Goal: Task Accomplishment & Management: Complete application form

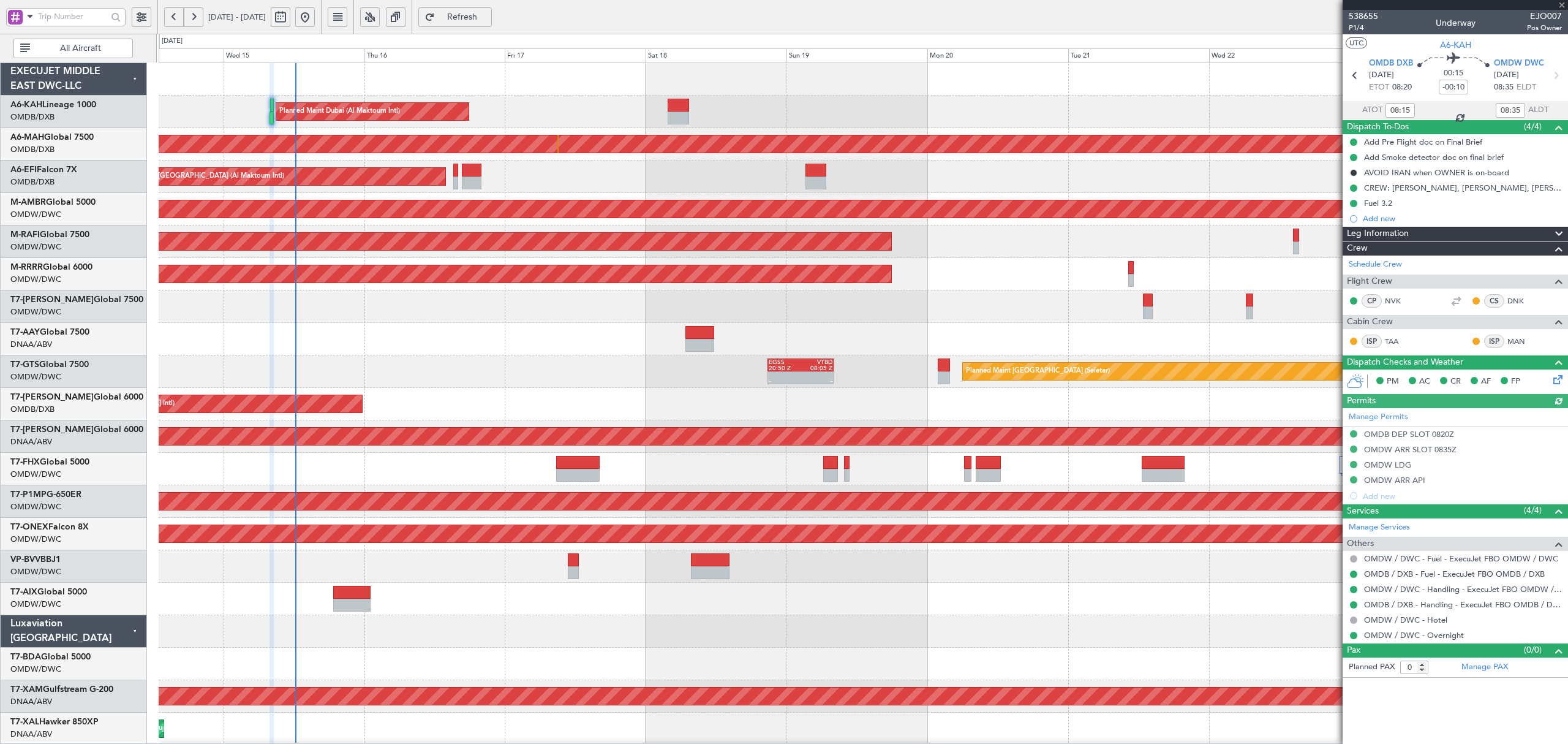
click at [28, 18] on span at bounding box center [30, 16] width 15 height 16
click at [42, 88] on div "A/C (Reg. or Type)" at bounding box center [87, 81] width 158 height 22
click at [67, 17] on input "text" at bounding box center [73, 16] width 69 height 18
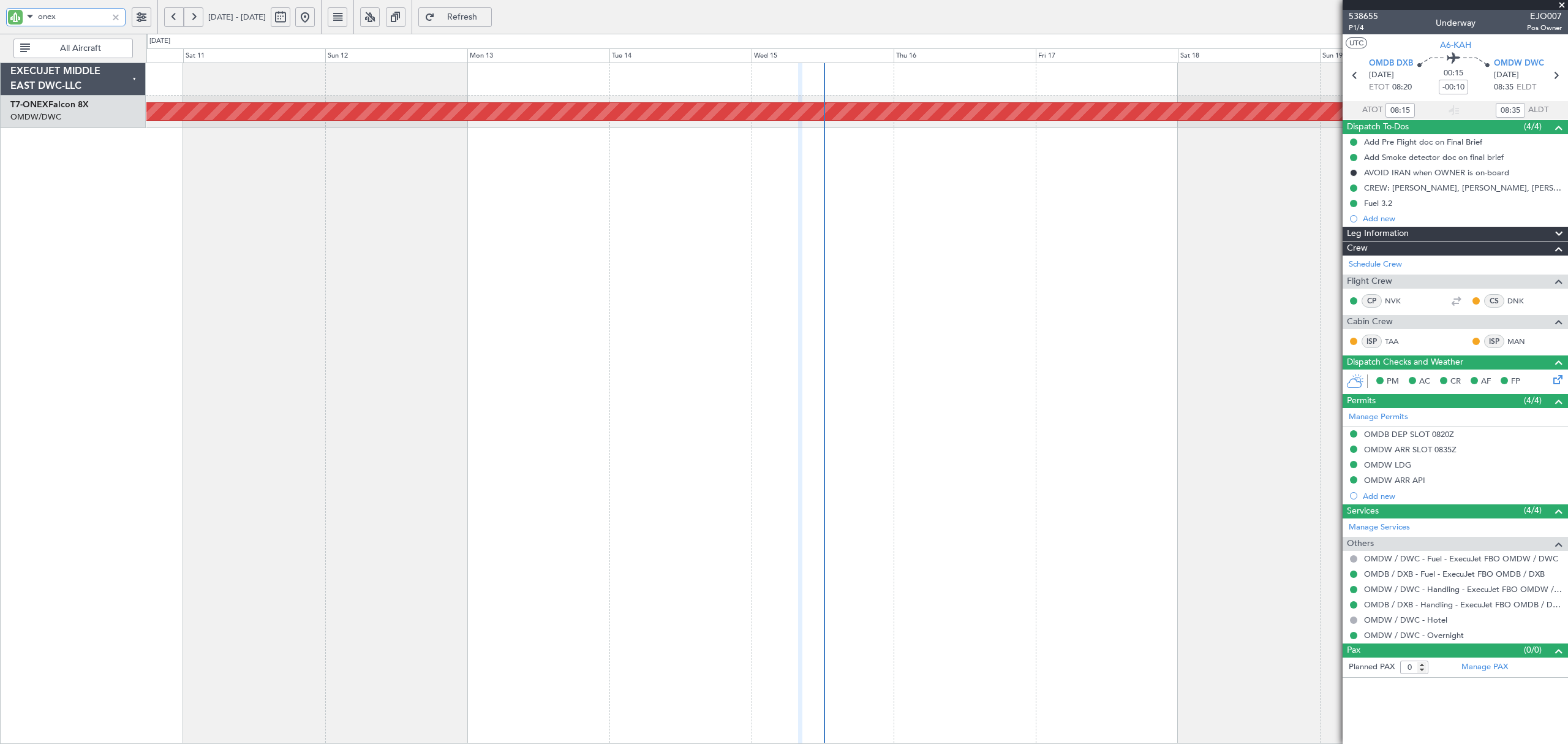
click at [1162, 162] on div "Planned Maint Nurnberg" at bounding box center [857, 403] width 1421 height 681
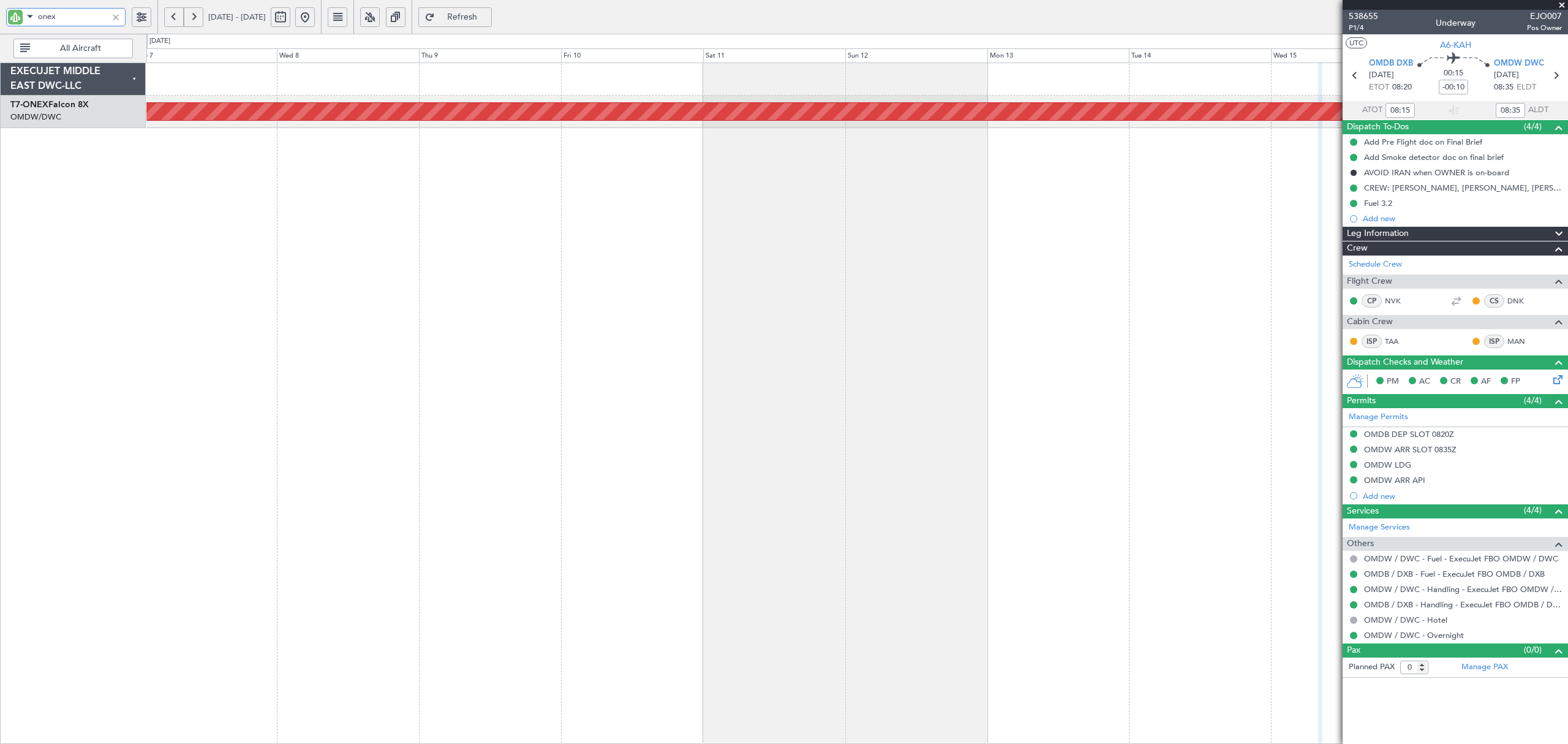
click at [513, 200] on div "Planned Maint Nurnberg" at bounding box center [857, 403] width 1421 height 681
type input "onex"
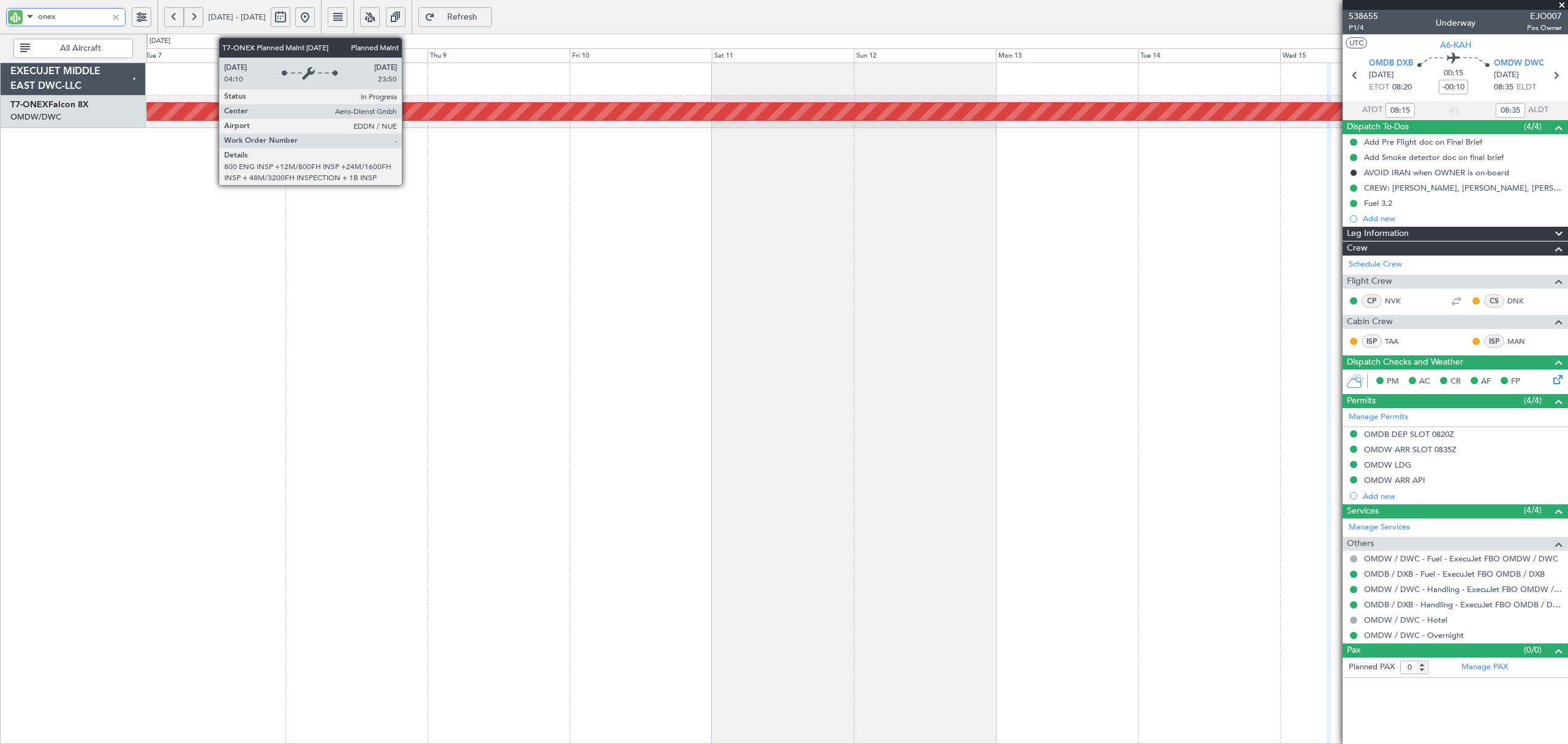
click at [407, 114] on div "Planned Maint Nurnberg" at bounding box center [713, 111] width 3974 height 17
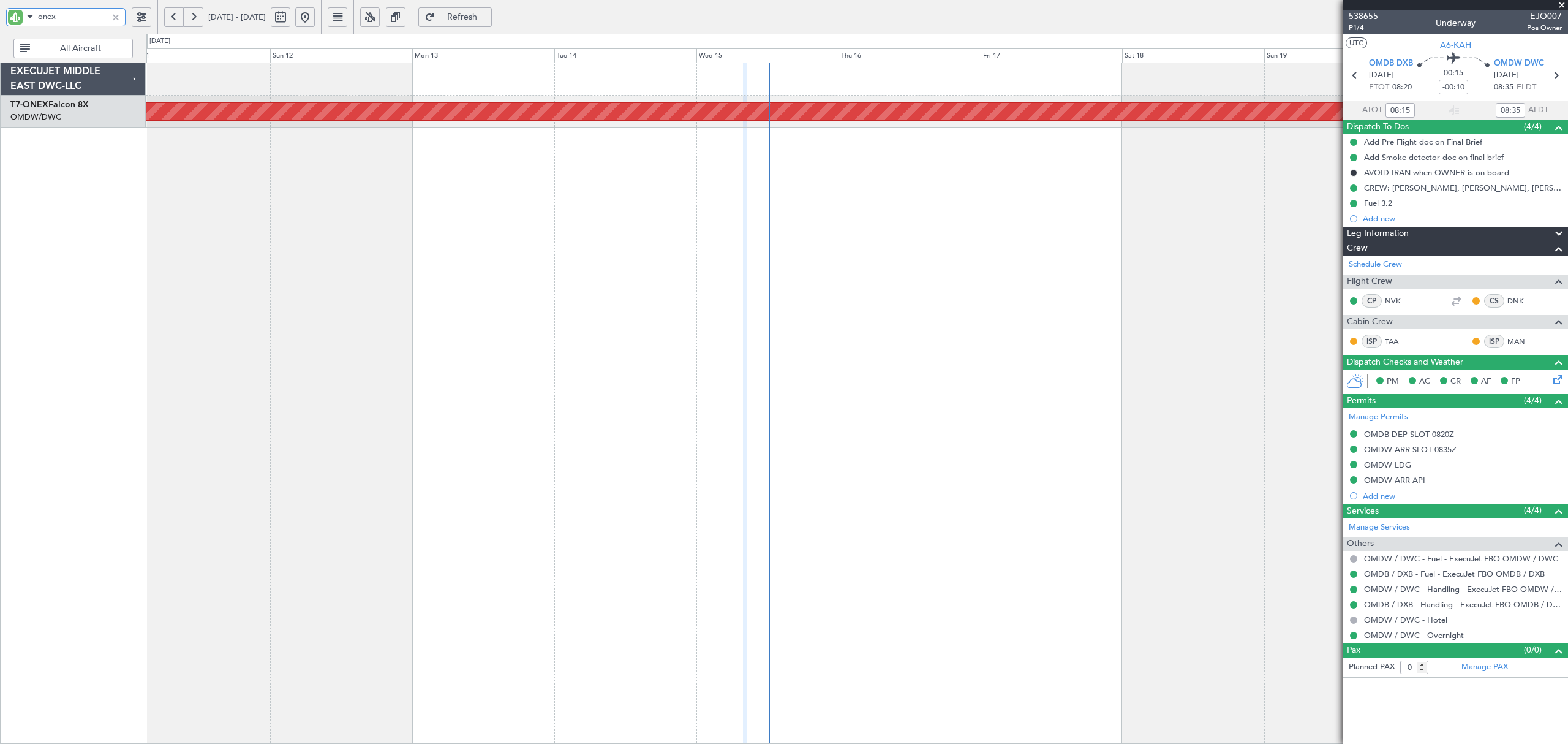
click at [349, 185] on div "Planned Maint Nurnberg" at bounding box center [857, 403] width 1421 height 681
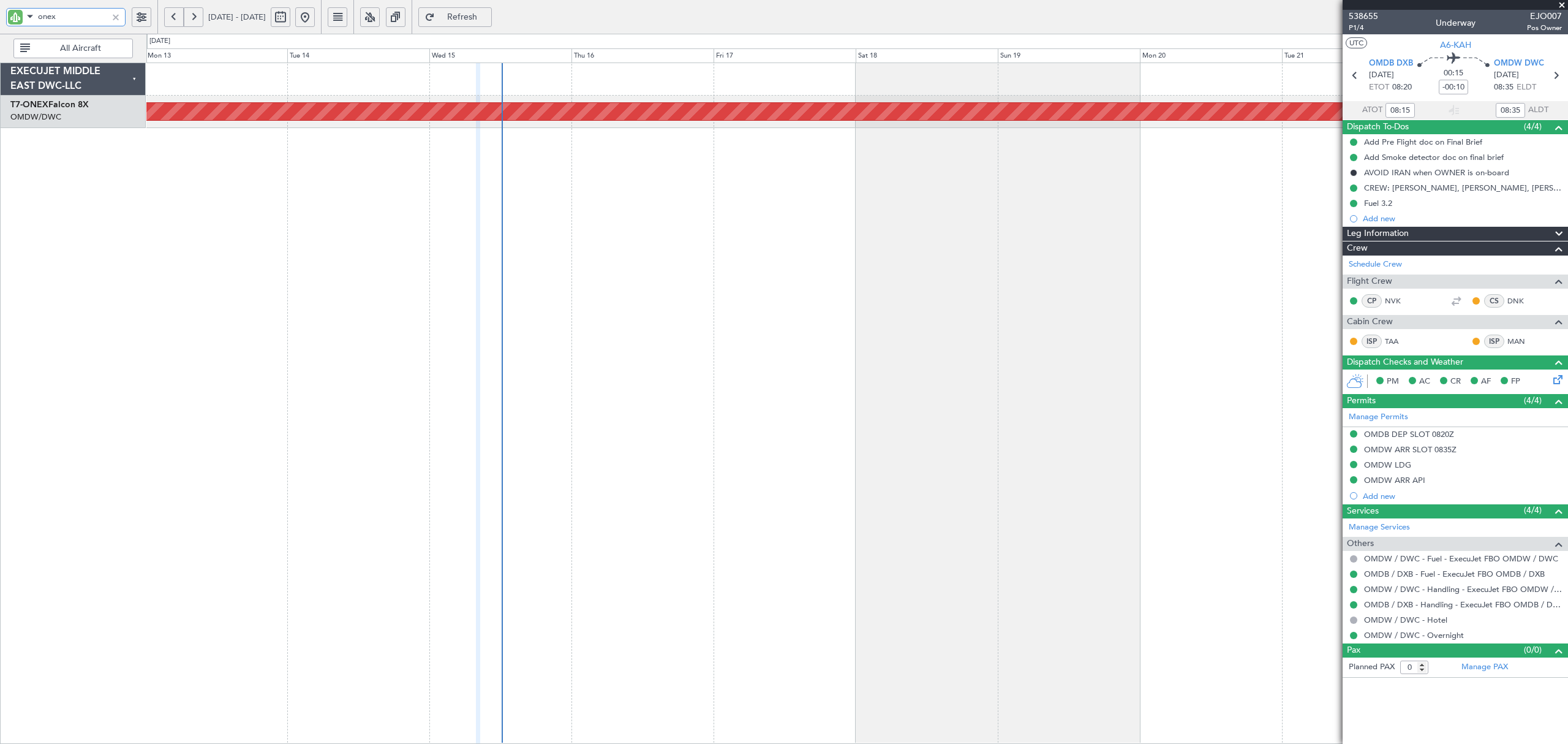
click at [1273, 135] on div "Planned Maint Nurnberg" at bounding box center [857, 403] width 1421 height 681
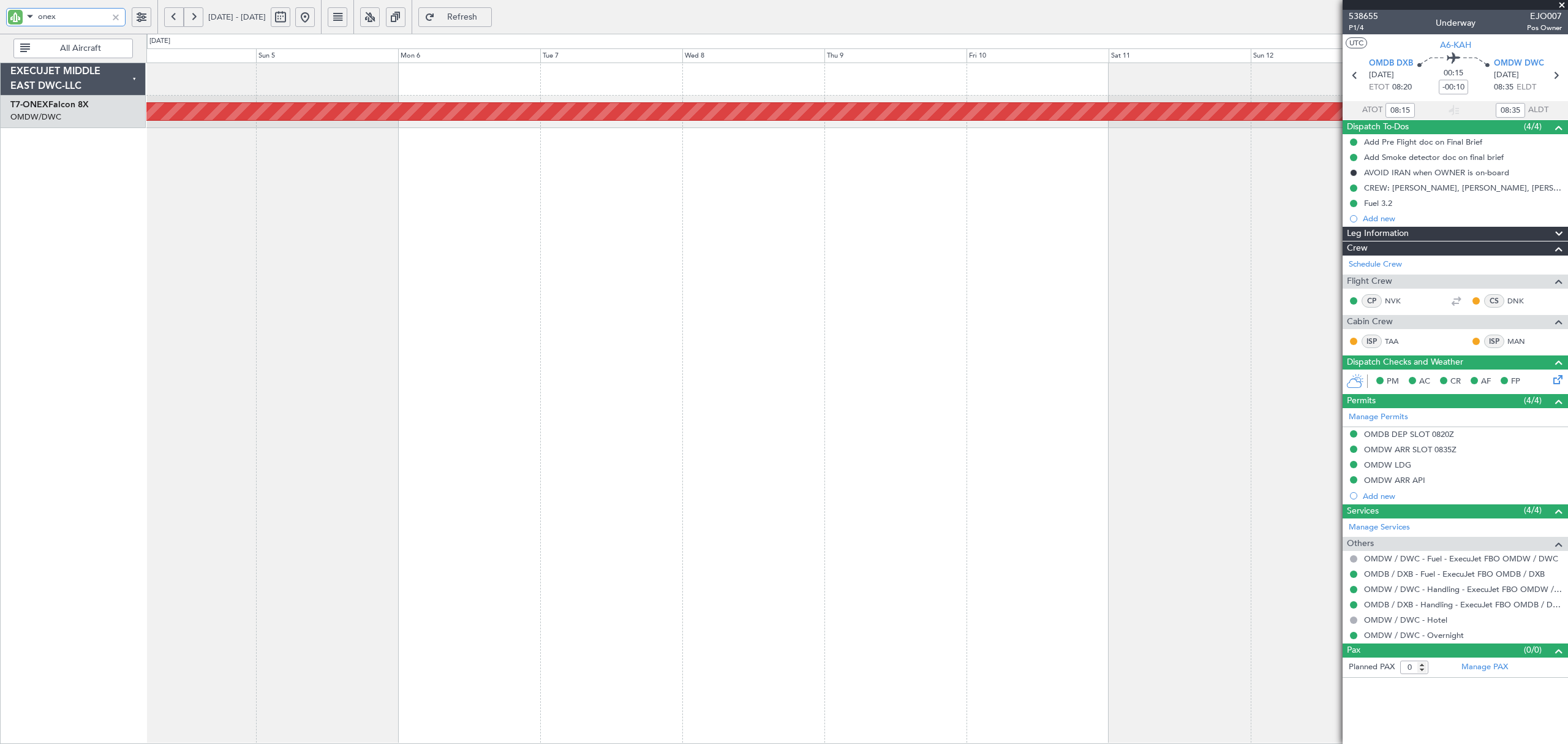
click at [1116, 192] on div "Planned Maint Nurnberg" at bounding box center [857, 403] width 1421 height 681
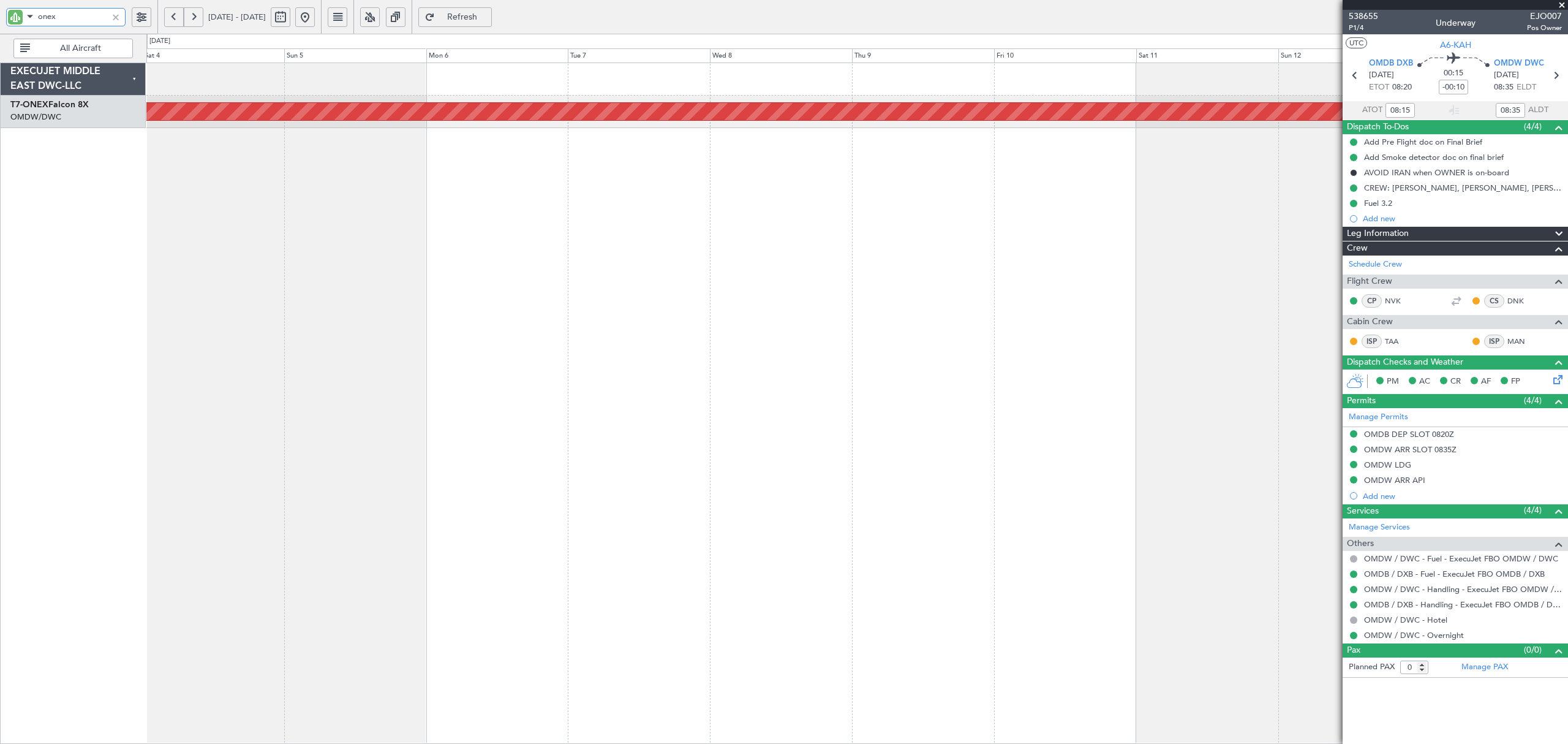
click at [532, 194] on div "Planned Maint Nurnberg" at bounding box center [857, 403] width 1421 height 681
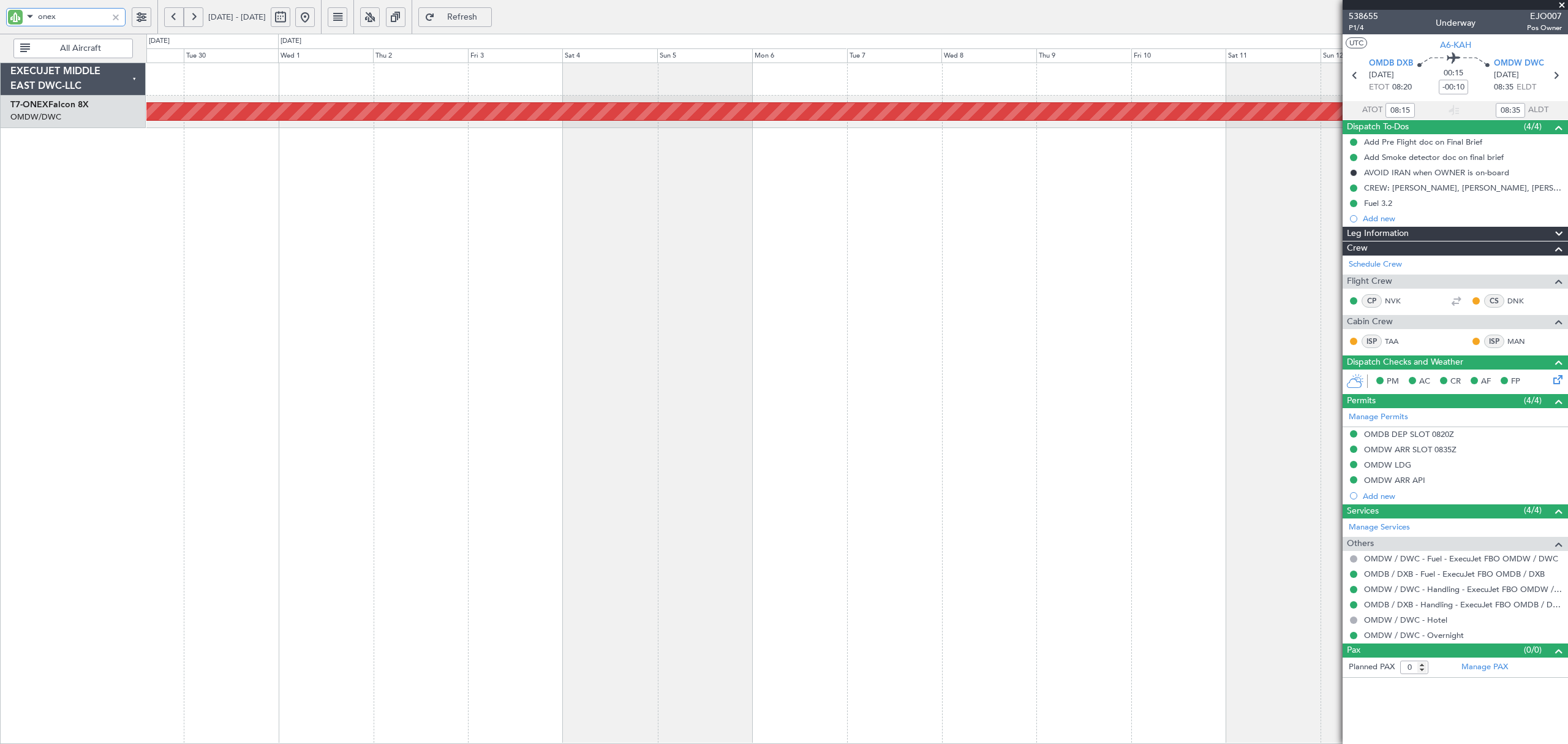
click at [648, 219] on div "Planned Maint Nurnberg" at bounding box center [857, 403] width 1421 height 681
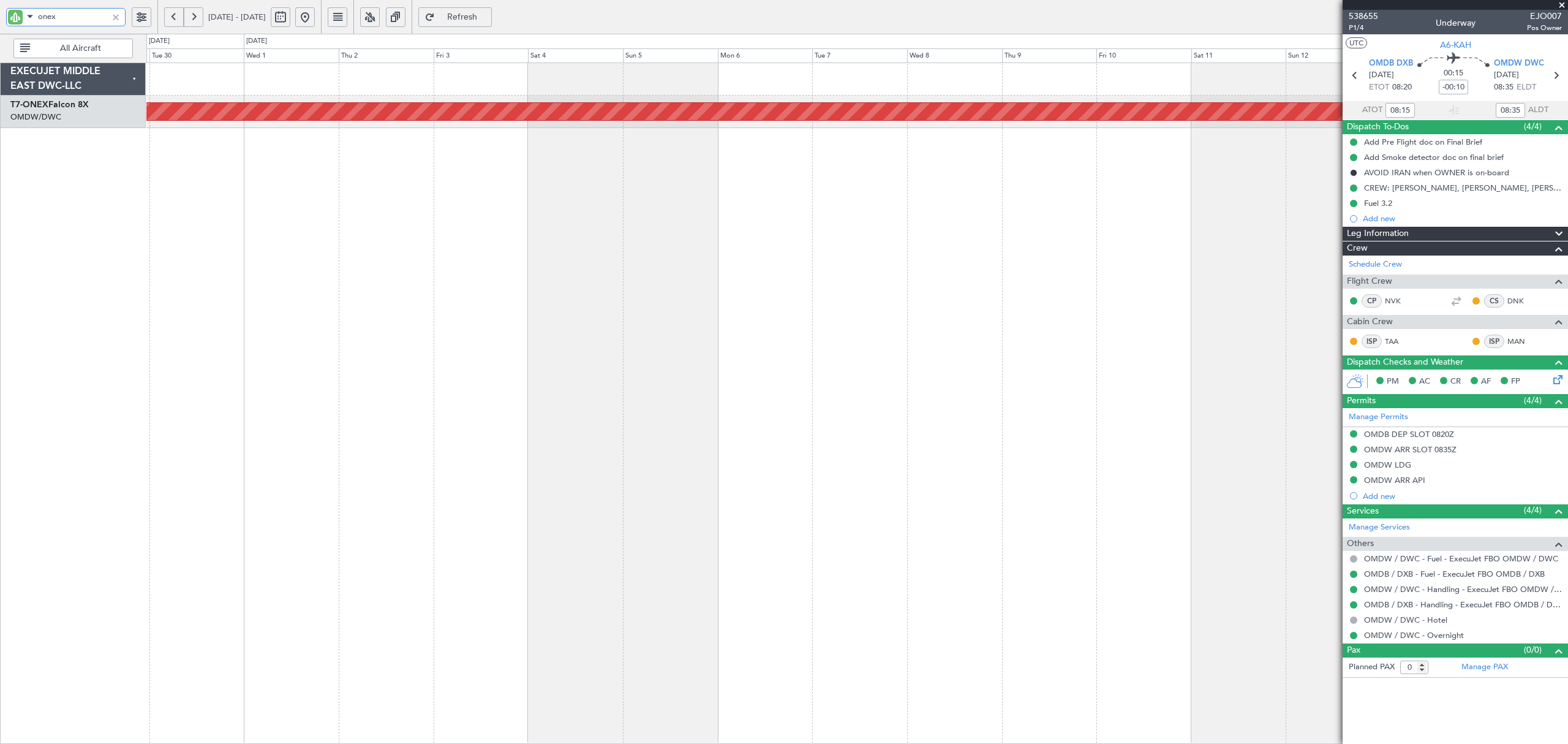
click at [423, 214] on div "Planned Maint Nurnberg" at bounding box center [857, 403] width 1421 height 681
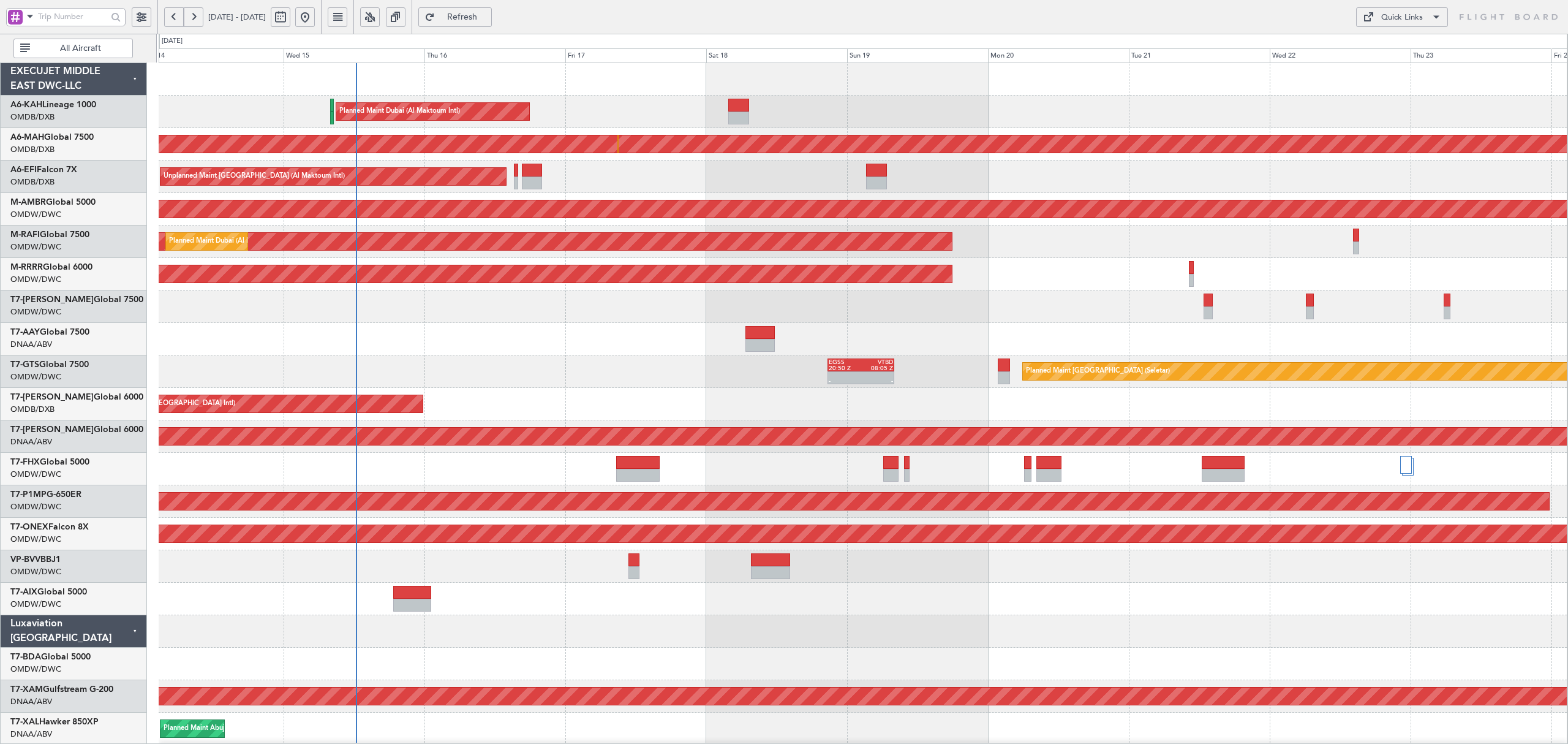
click at [63, 49] on span "All Aircraft" at bounding box center [81, 47] width 97 height 8
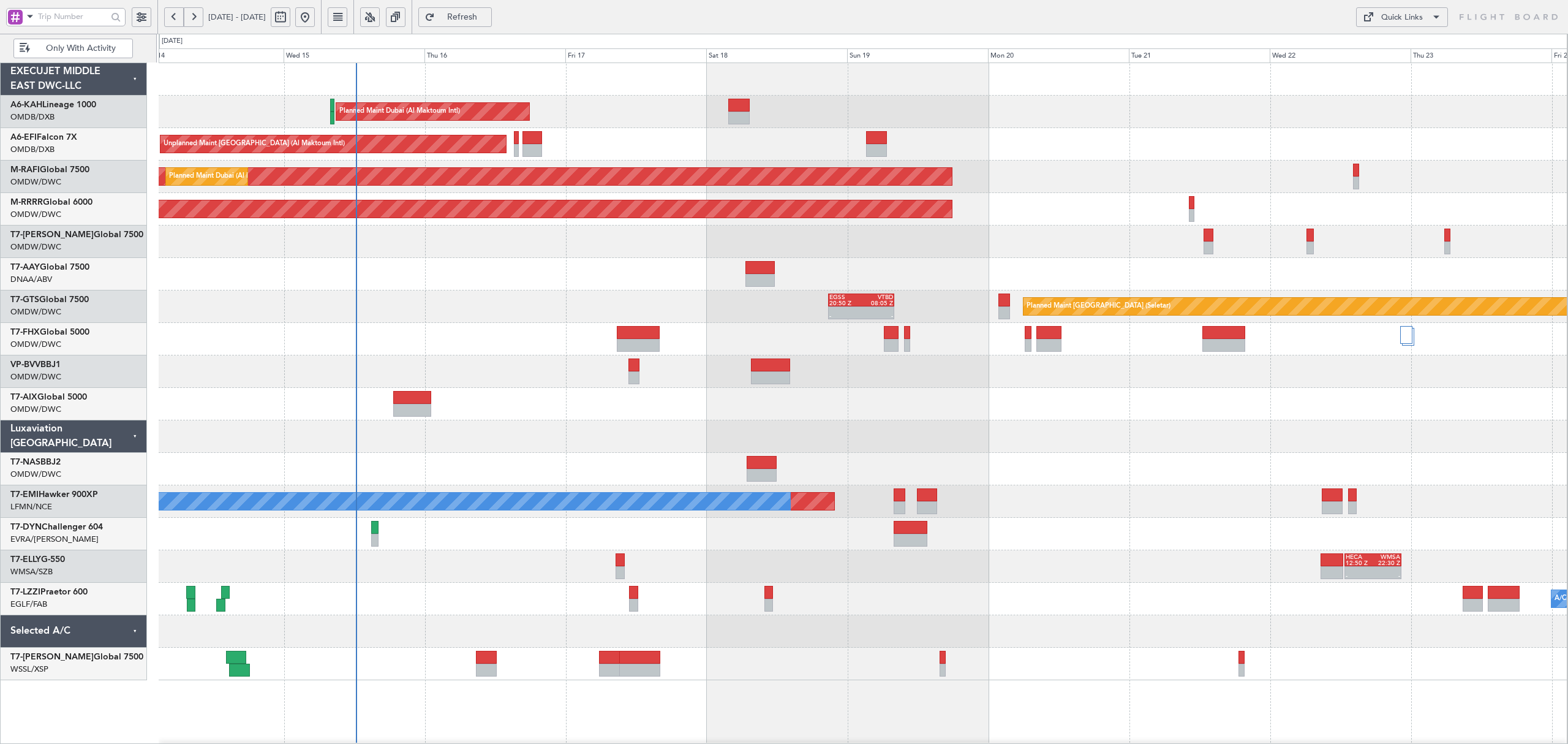
click at [27, 17] on span at bounding box center [30, 16] width 15 height 16
click at [71, 86] on span "A/C (Reg. or Type)" at bounding box center [63, 81] width 68 height 12
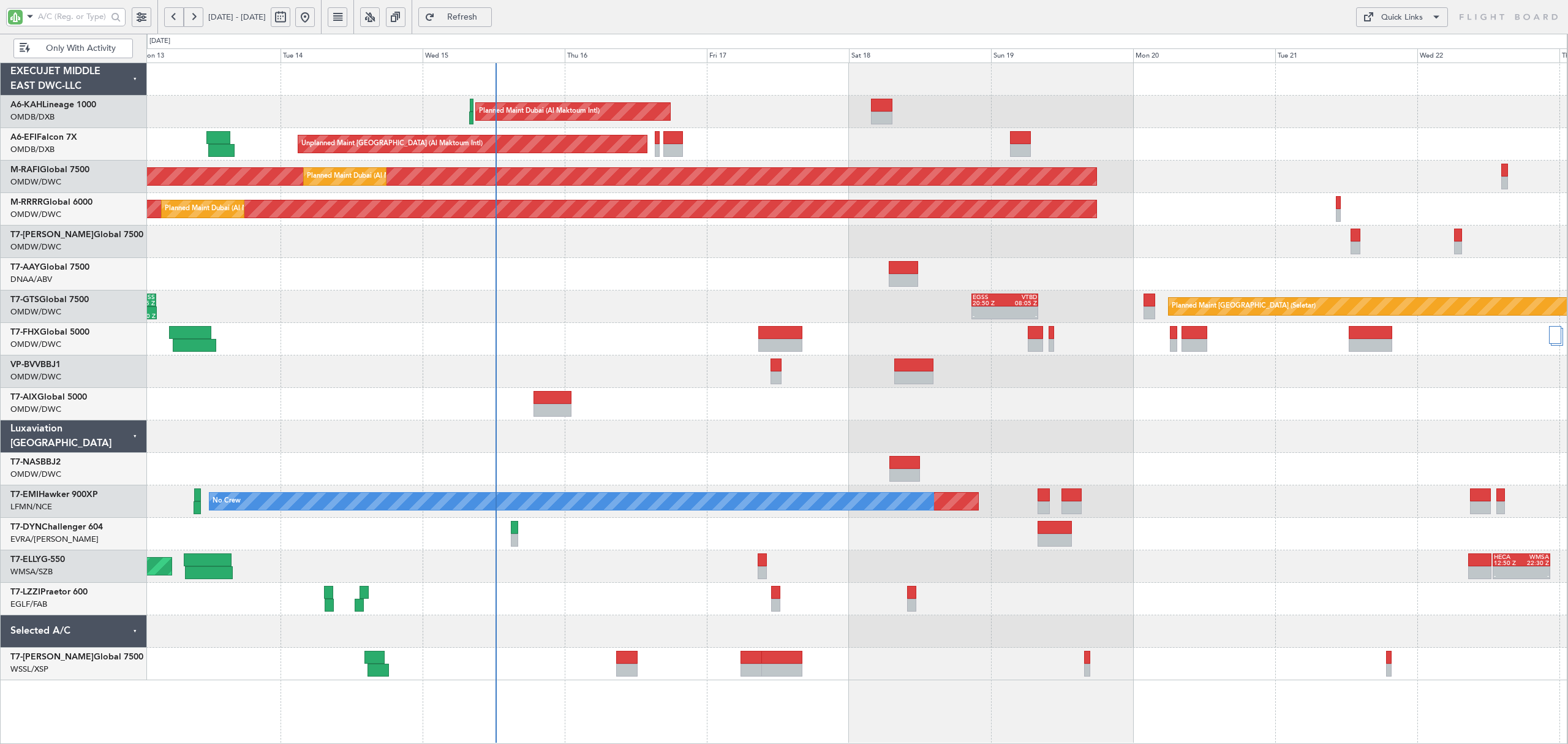
click at [1043, 300] on div "Planned Maint Dubai (Al Maktoum Intl) Unplanned Maint Dubai (Al Maktoum Intl) A…" at bounding box center [857, 371] width 1420 height 617
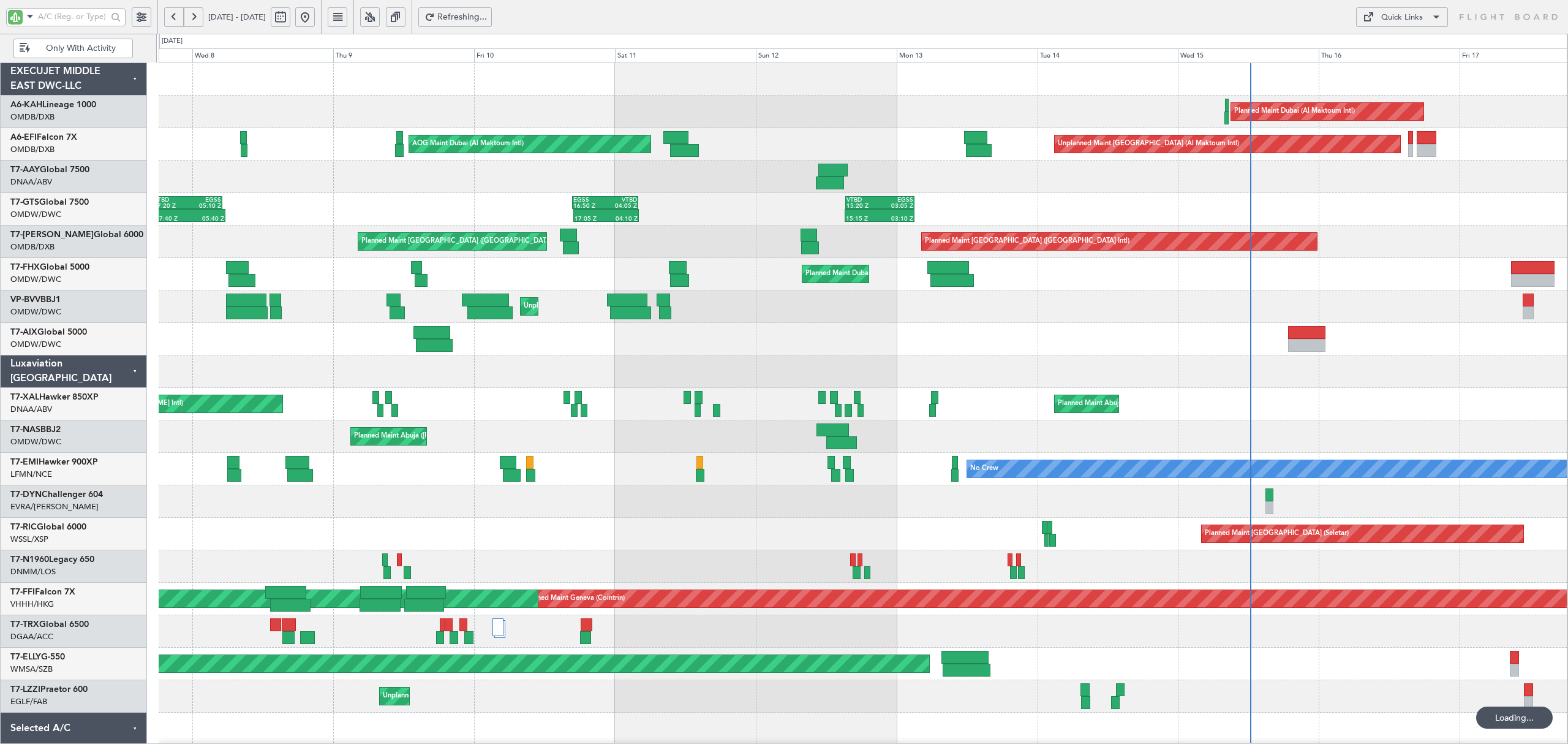
click at [311, 295] on div "Planned Maint Dubai (Al Maktoum Intl) Unplanned Maint Dubai (Al Maktoum Intl) A…" at bounding box center [862, 420] width 1408 height 715
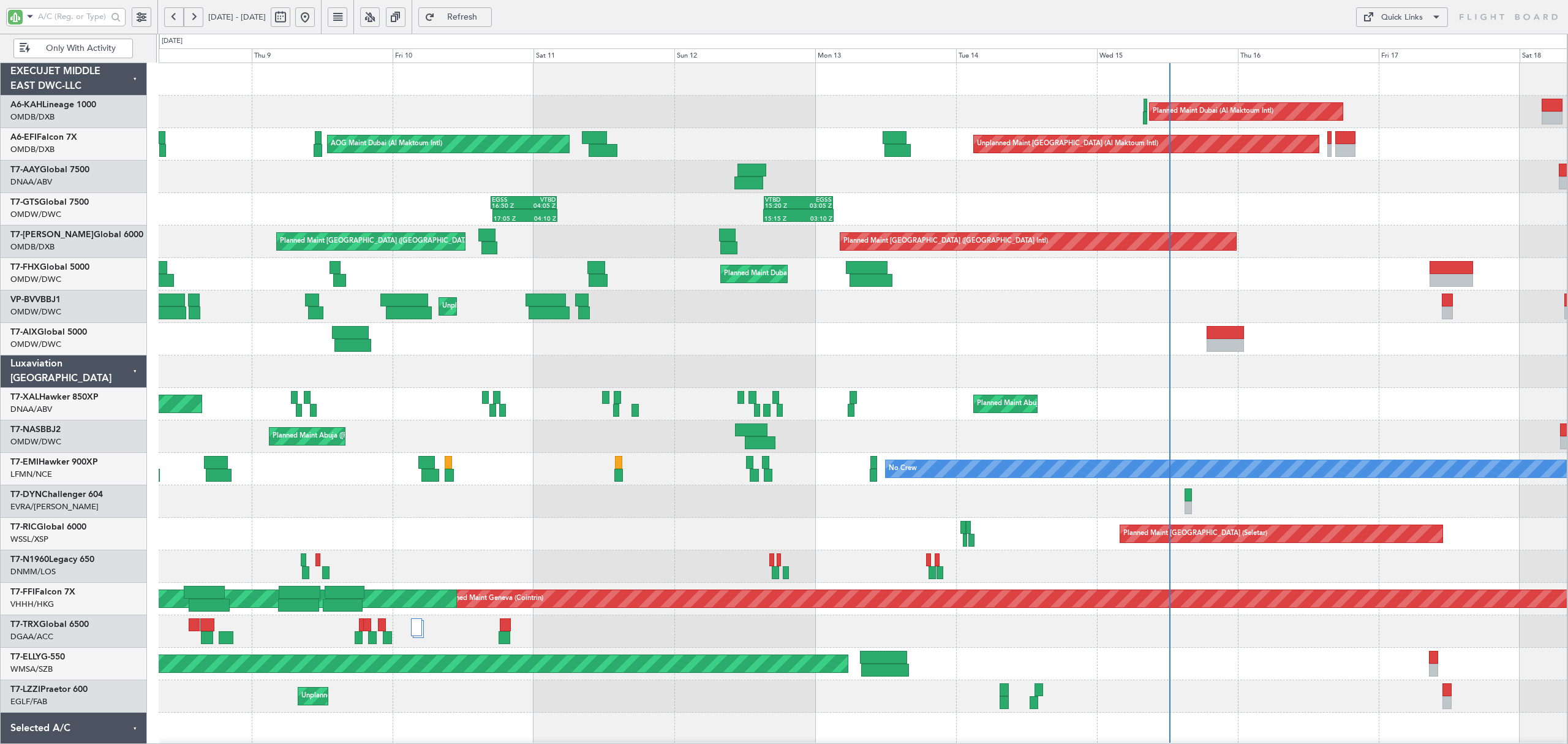
click at [359, 378] on div at bounding box center [862, 372] width 1408 height 33
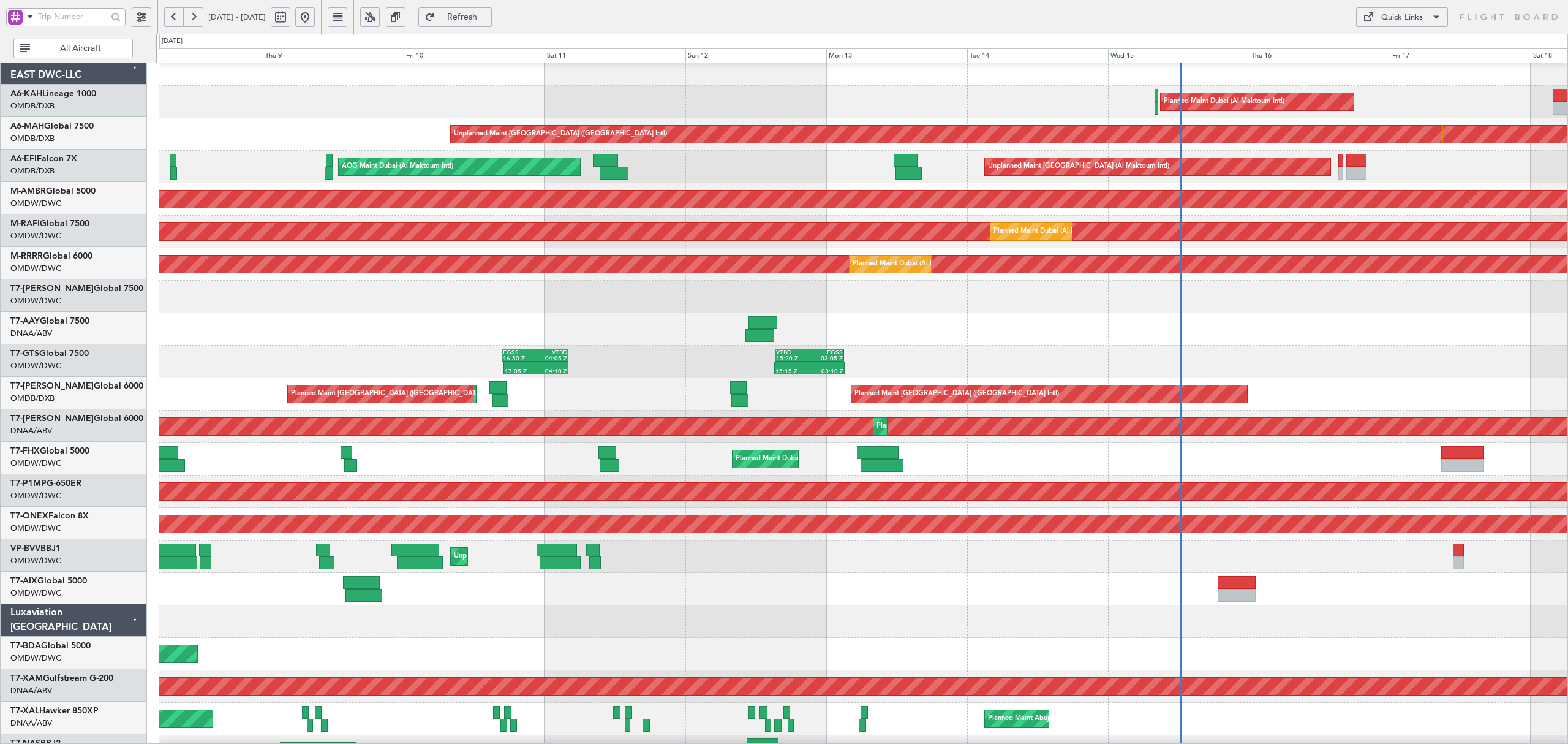
scroll to position [12, 0]
click at [663, 300] on div "Planned Maint Dubai (Al Maktoum Intl)" at bounding box center [862, 297] width 1408 height 33
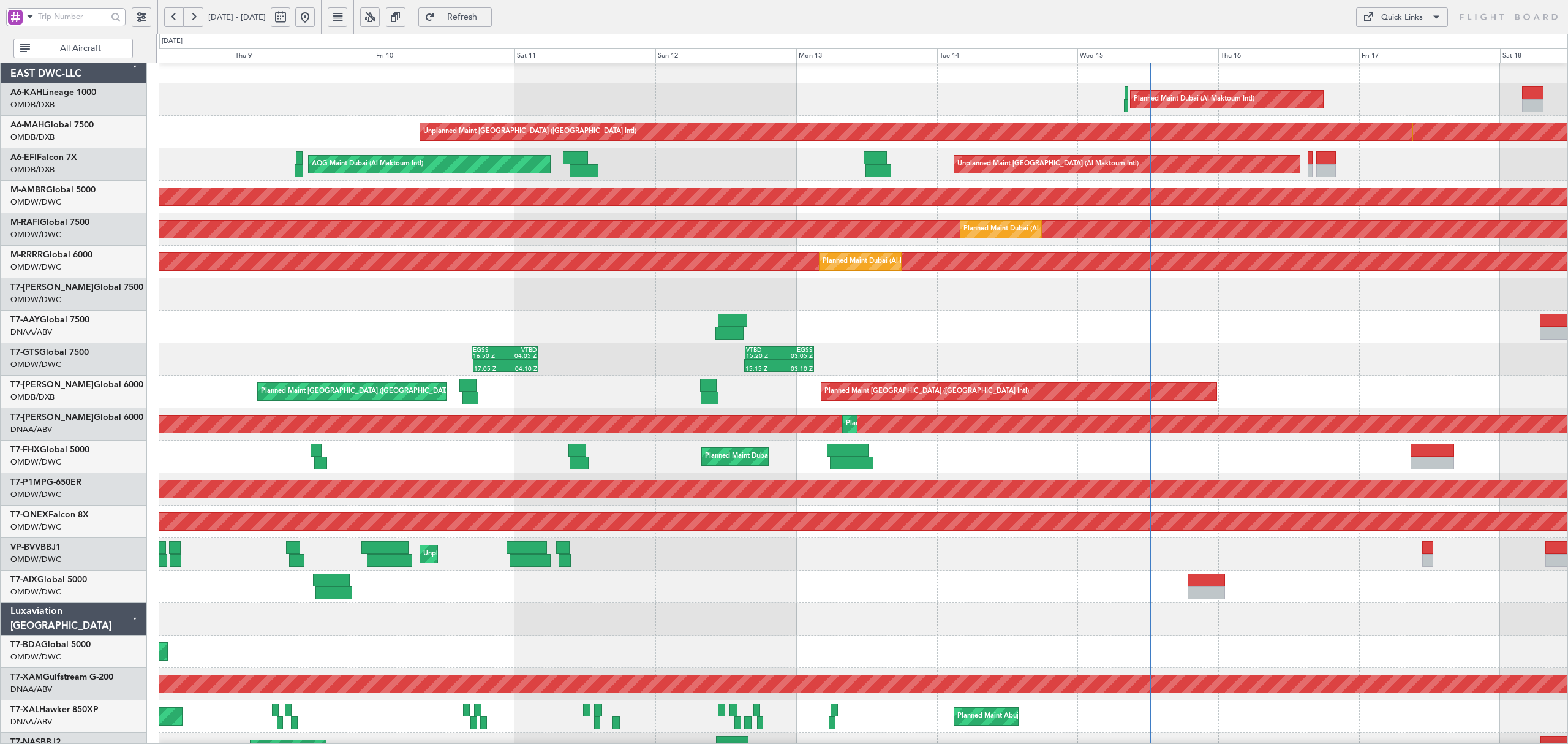
scroll to position [13, 0]
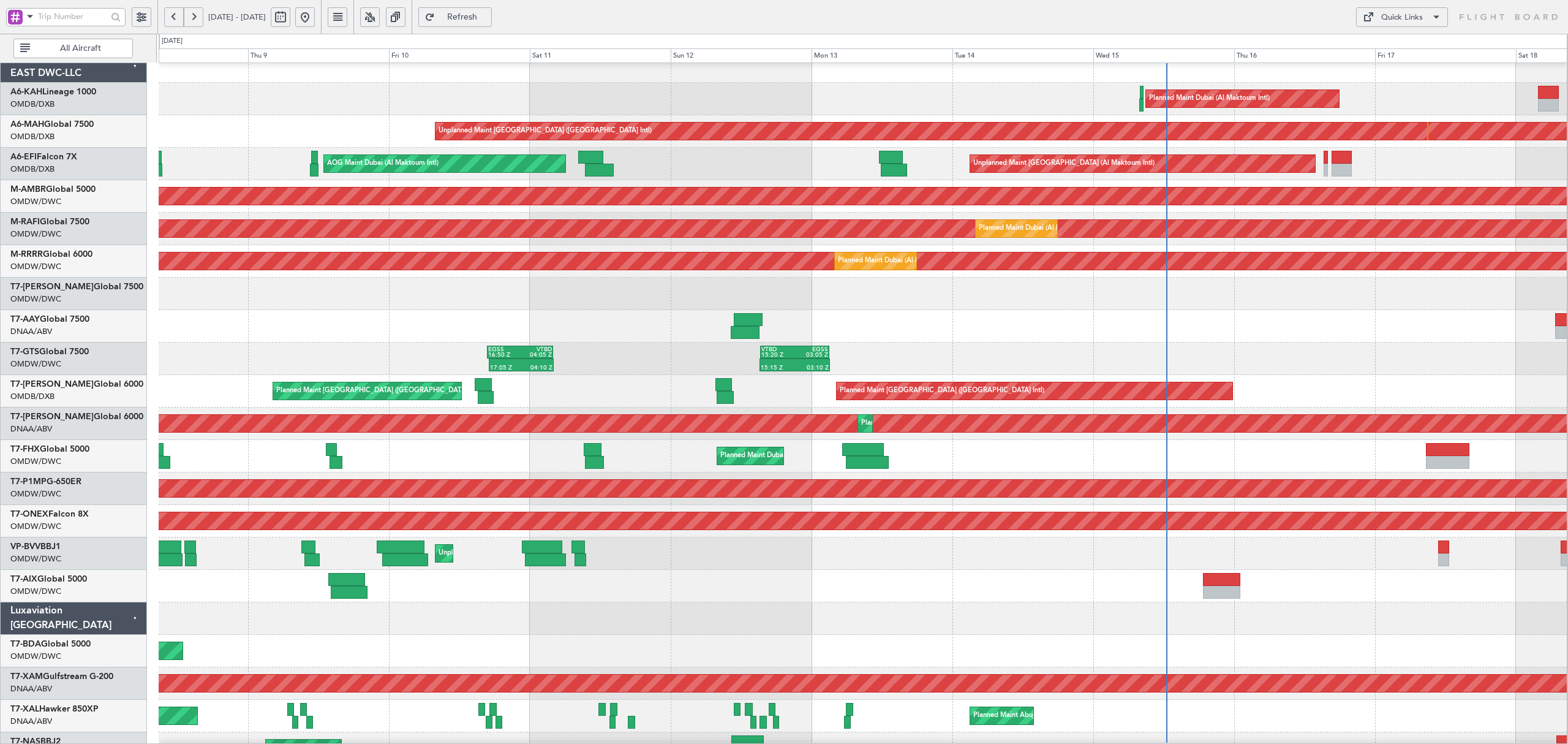
click at [377, 310] on div at bounding box center [862, 326] width 1408 height 33
click at [70, 18] on input "text" at bounding box center [73, 16] width 69 height 18
click at [33, 11] on span at bounding box center [30, 16] width 15 height 16
click at [33, 87] on span "A/C (Reg. or Type)" at bounding box center [63, 81] width 68 height 12
click at [90, 13] on input "text" at bounding box center [73, 16] width 69 height 18
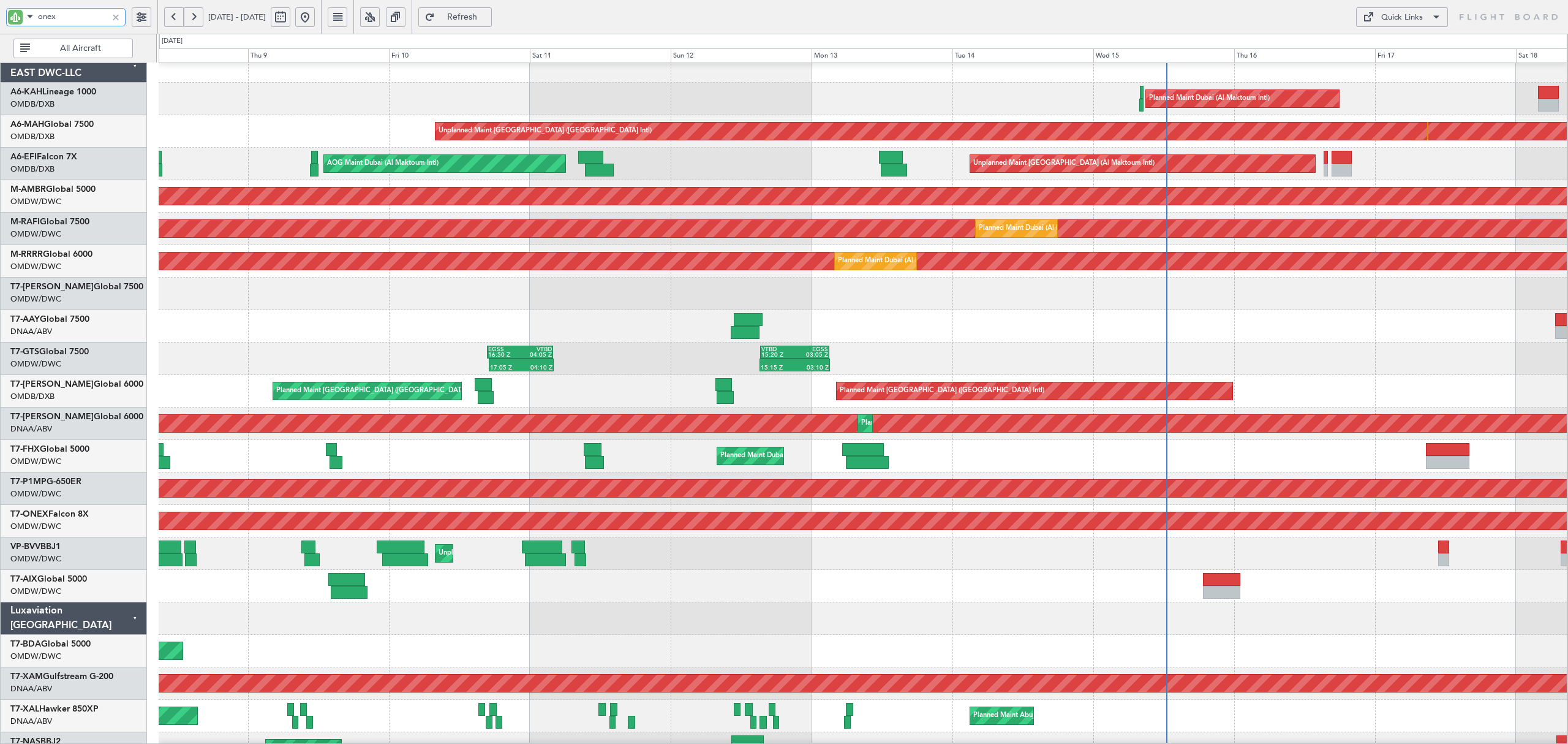
scroll to position [0, 0]
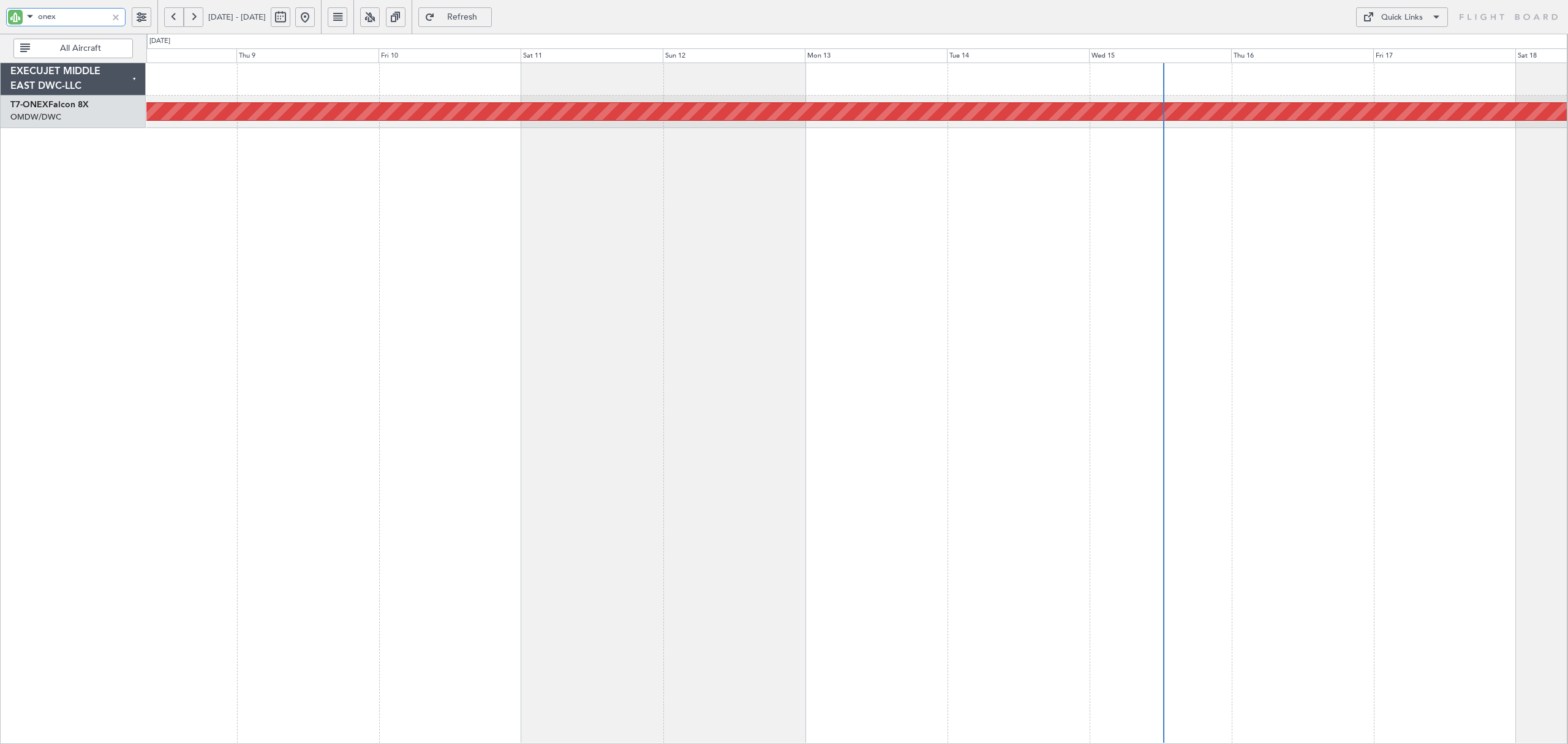
type input "onex"
click at [175, 16] on button at bounding box center [174, 17] width 20 height 20
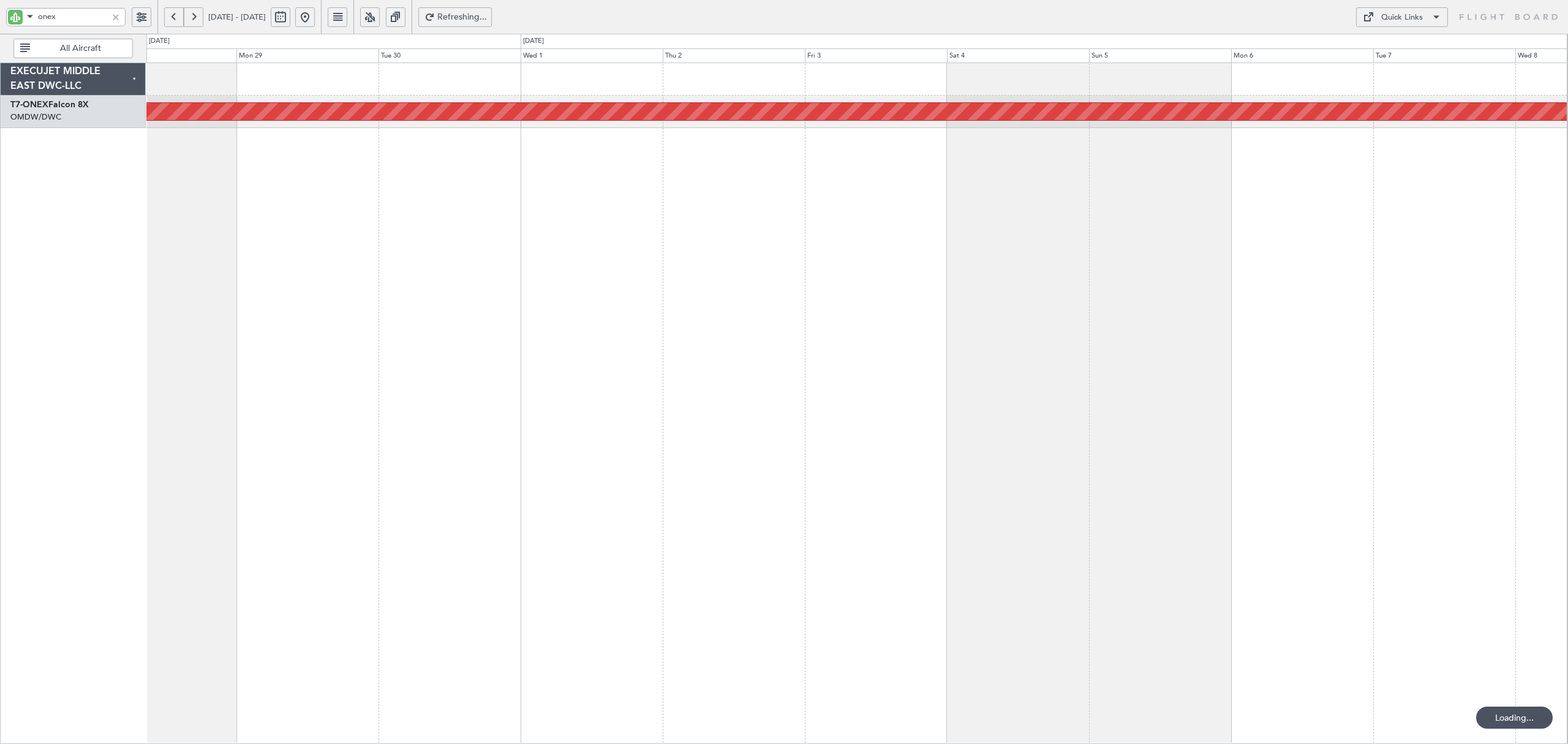
click at [175, 16] on button at bounding box center [174, 17] width 20 height 20
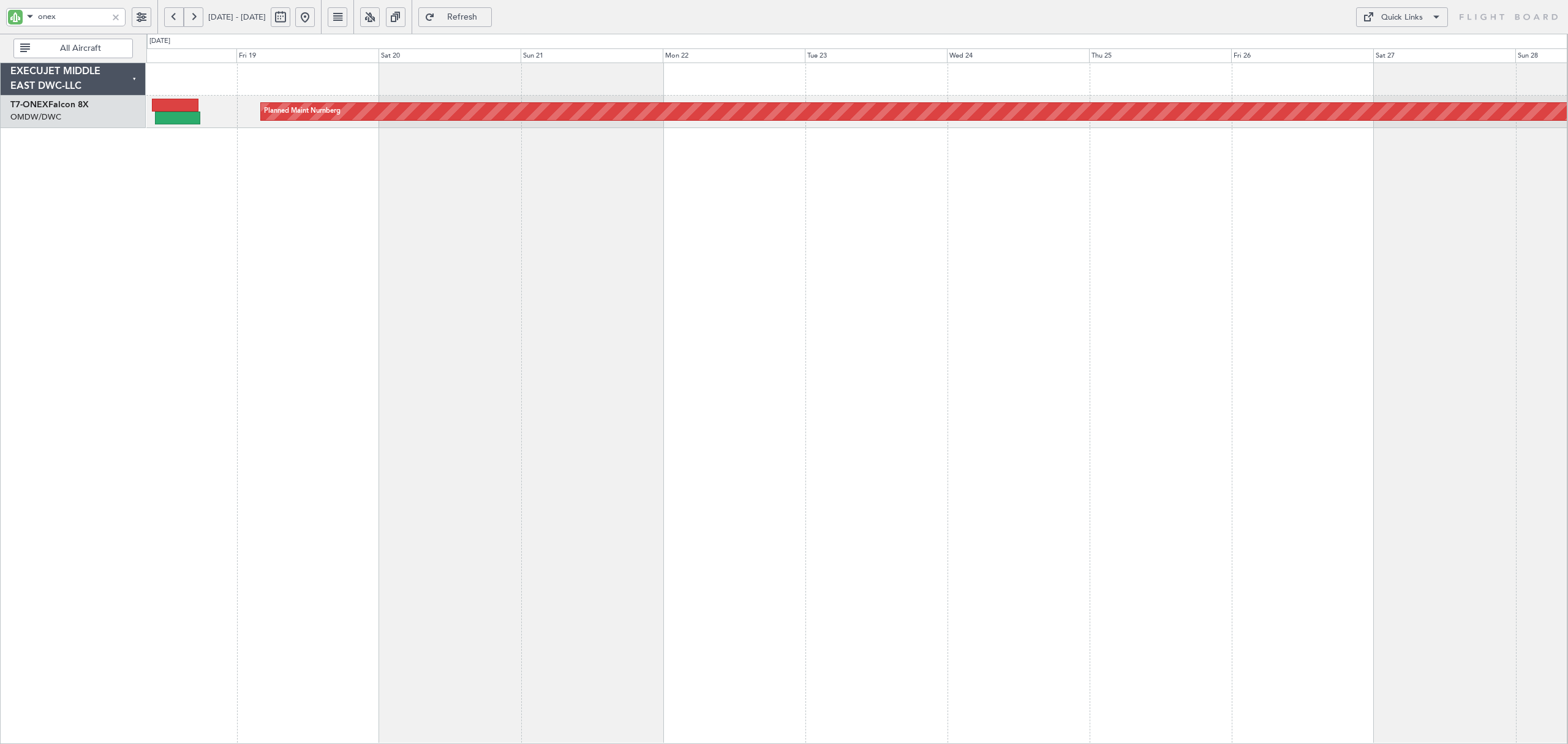
click at [175, 16] on button at bounding box center [174, 17] width 20 height 20
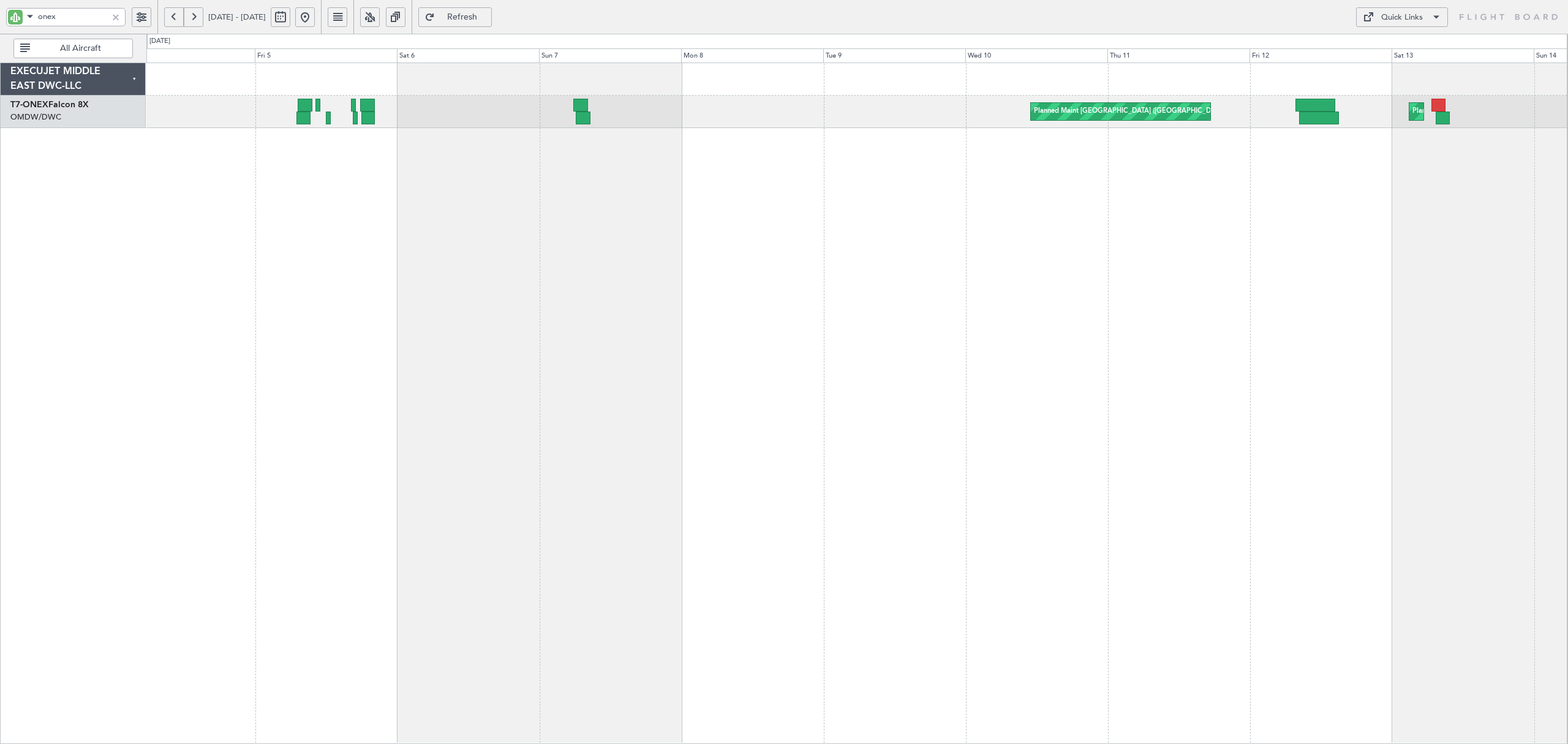
click at [864, 173] on div "Planned Maint [GEOGRAPHIC_DATA] ([GEOGRAPHIC_DATA]) Planned Maint [GEOGRAPHIC_D…" at bounding box center [857, 403] width 1421 height 681
click at [669, 163] on div "Planned Maint [GEOGRAPHIC_DATA] ([GEOGRAPHIC_DATA]) Planned Maint [GEOGRAPHIC_D…" at bounding box center [857, 403] width 1421 height 681
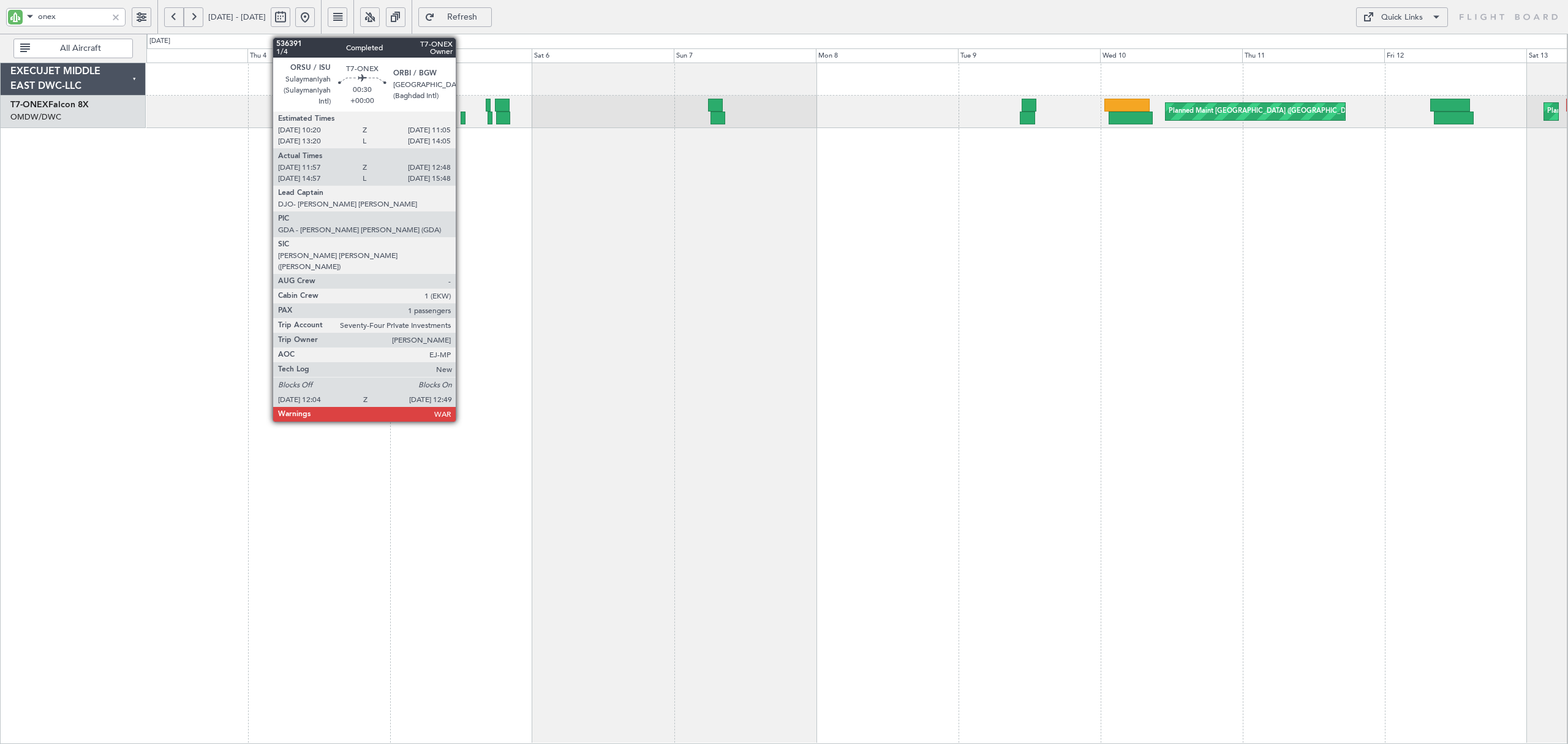
click at [461, 120] on div at bounding box center [462, 118] width 5 height 13
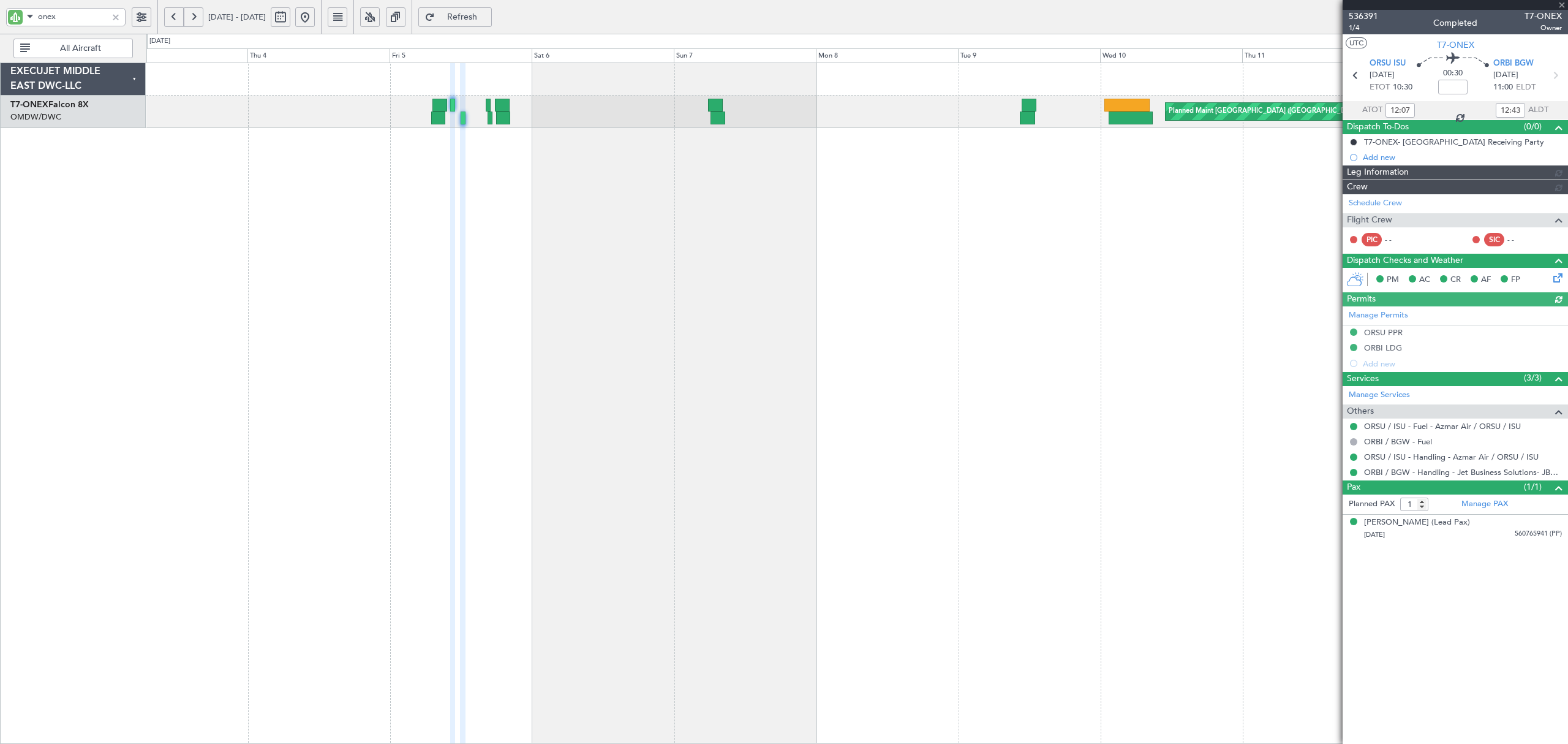
type input "[PERSON_NAME] (SYS)"
type input "7204"
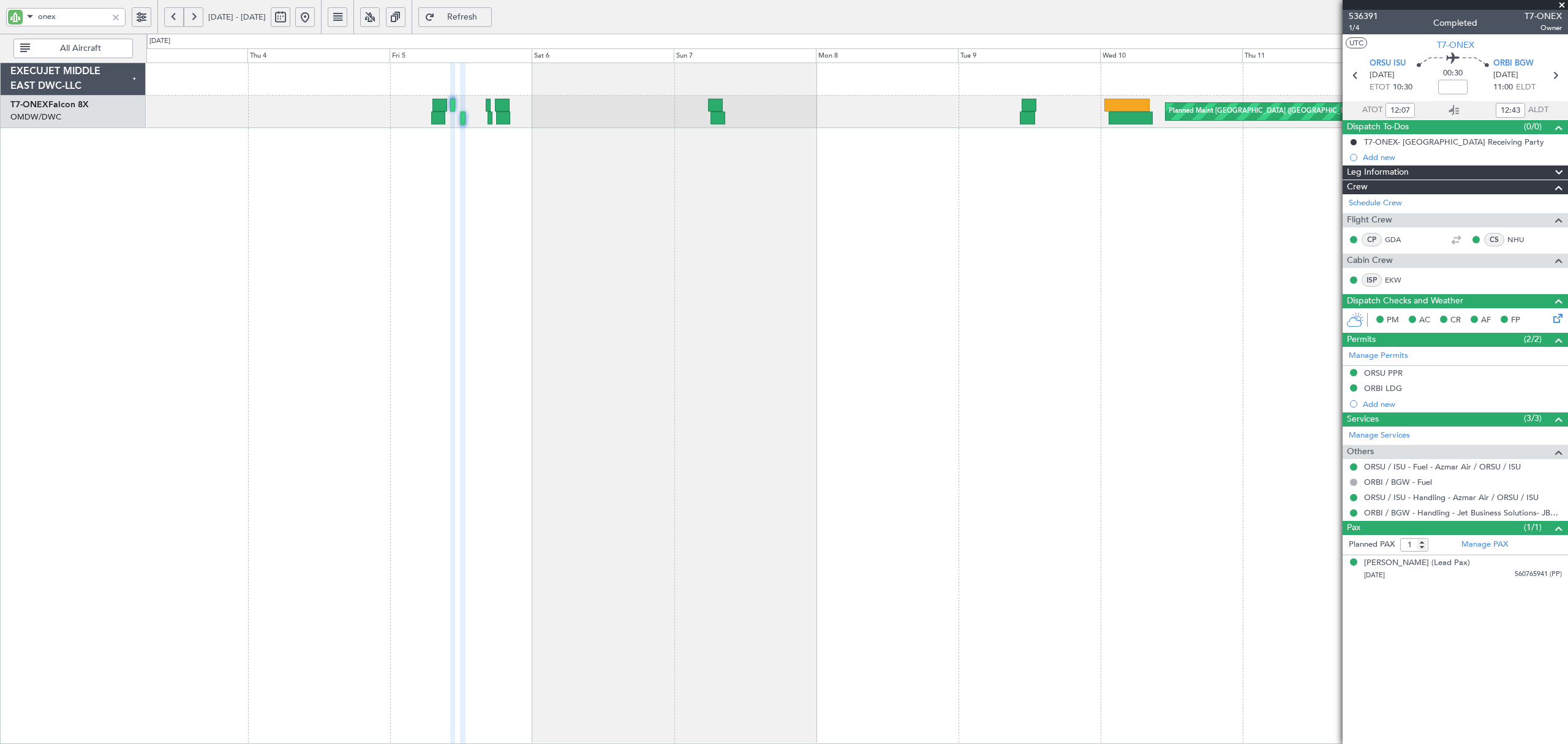
click at [628, 261] on div "Planned Maint [GEOGRAPHIC_DATA] ([GEOGRAPHIC_DATA]) Planned Maint [GEOGRAPHIC_D…" at bounding box center [857, 403] width 1421 height 681
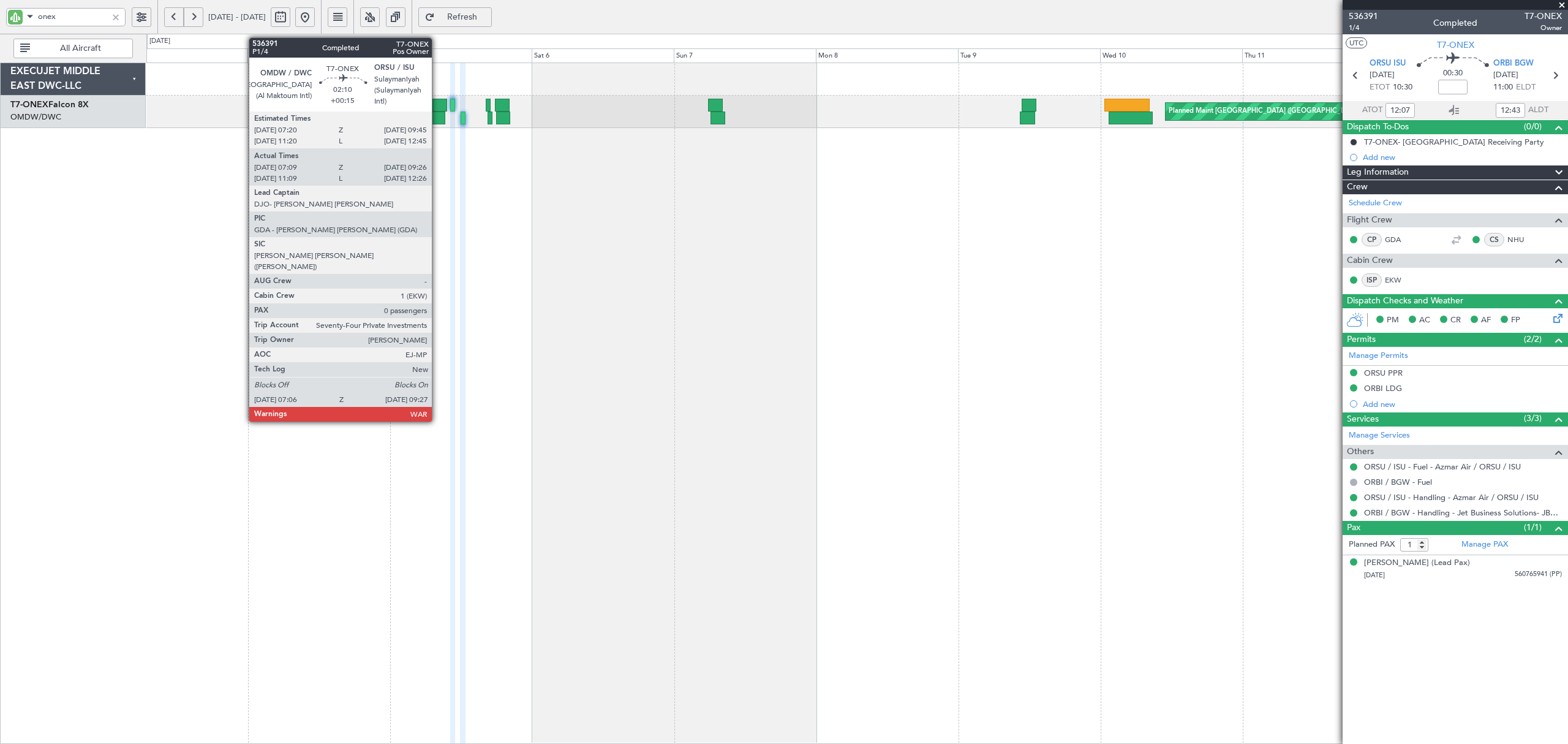
click at [438, 118] on div at bounding box center [438, 118] width 14 height 13
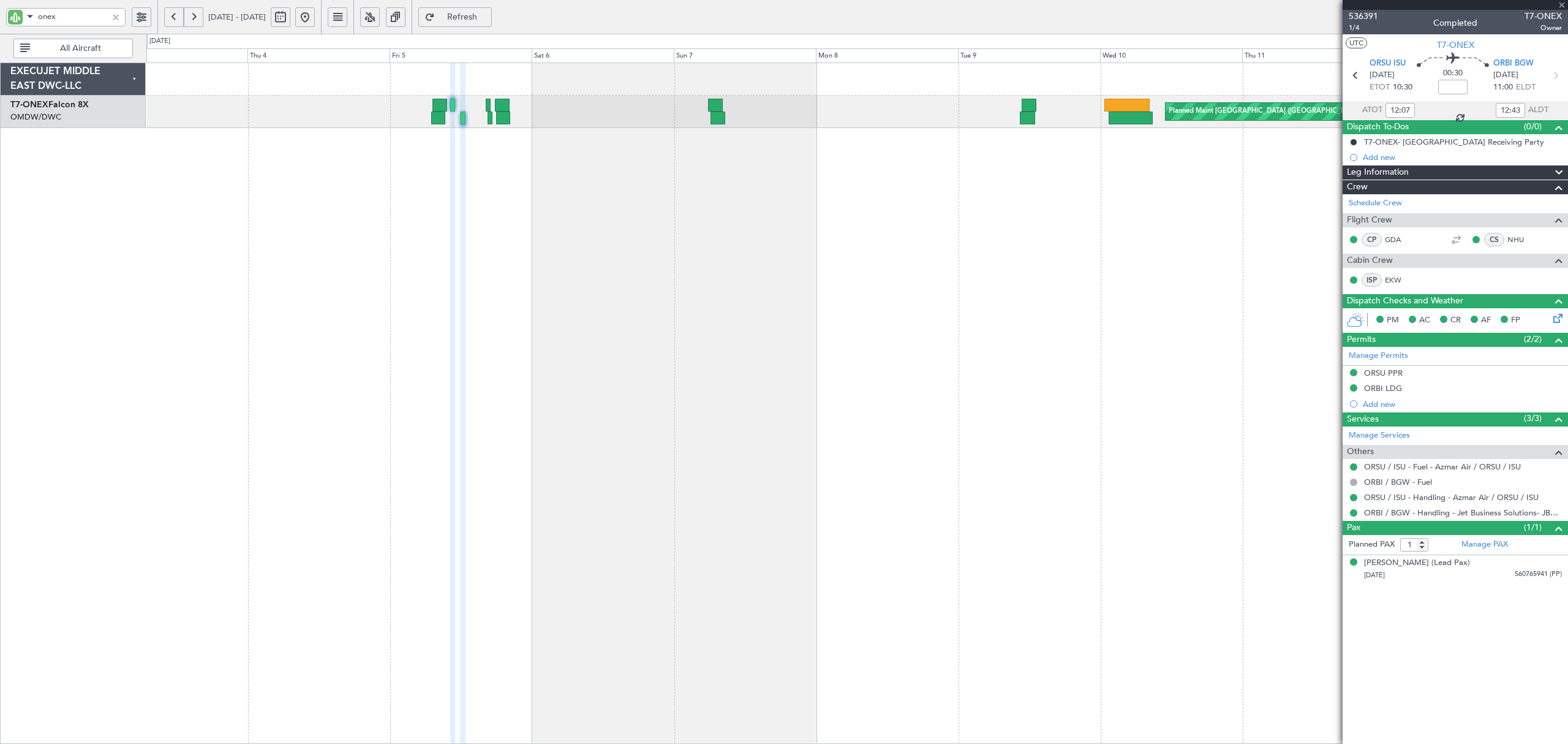
type input "+00:15"
type input "07:19"
type input "09:21"
type input "0"
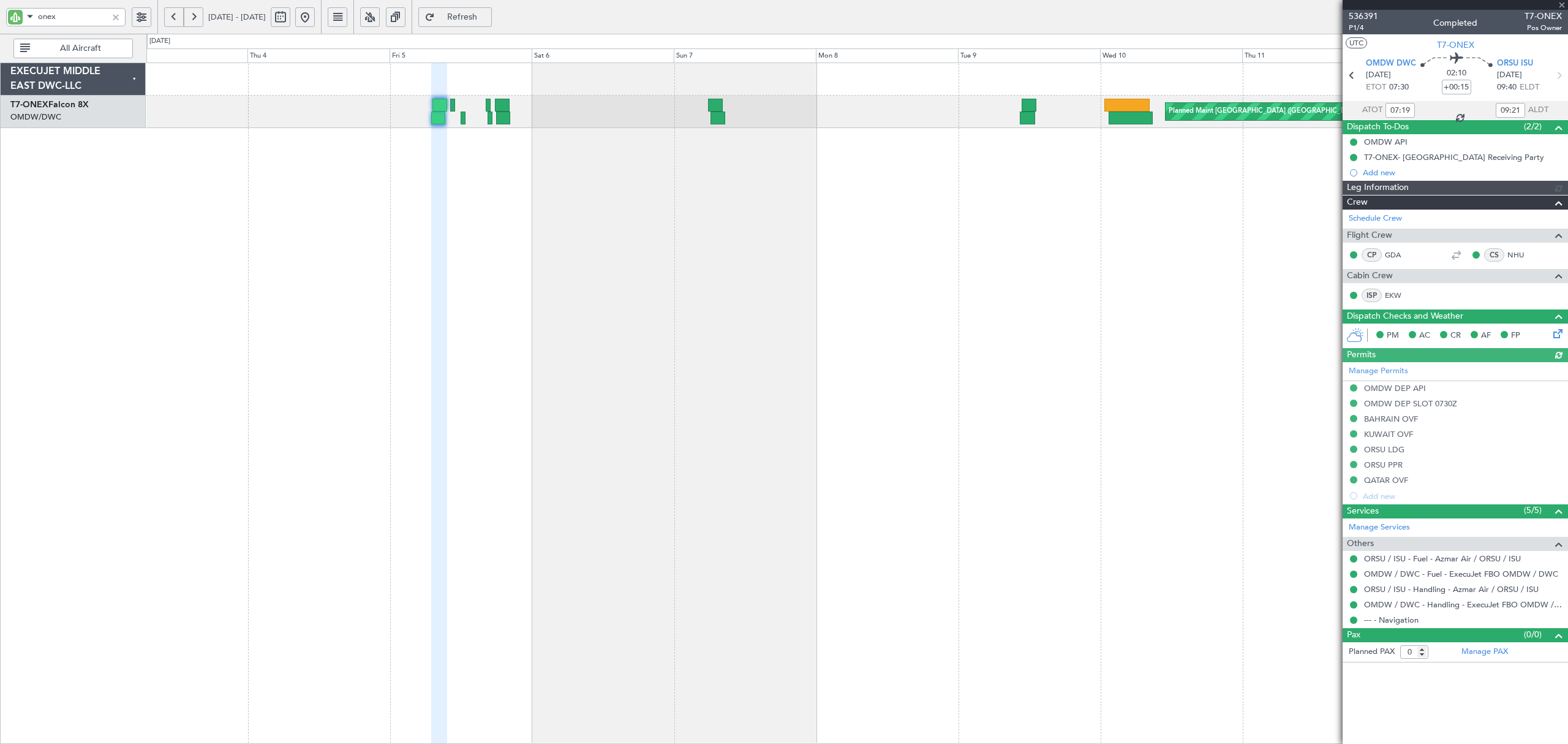
type input "[PERSON_NAME] (SYS)"
type input "7203"
type input "[PERSON_NAME] (SYS)"
type input "7203"
click at [742, 413] on div "Planned Maint [GEOGRAPHIC_DATA] ([GEOGRAPHIC_DATA]) Planned Maint [GEOGRAPHIC_D…" at bounding box center [857, 403] width 1421 height 681
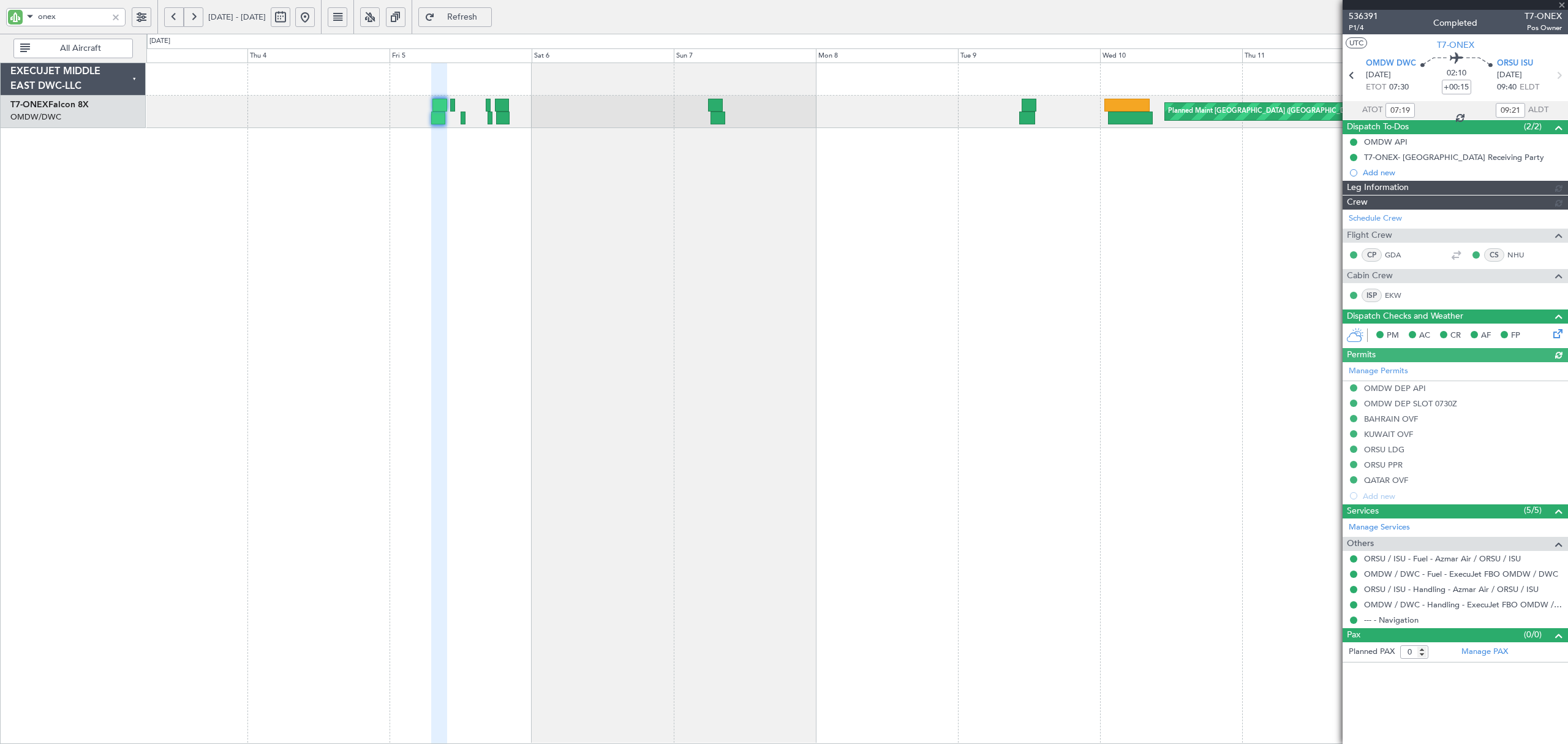
type input "[PERSON_NAME] (SYS)"
type input "7203"
type input "[PERSON_NAME] (SYS)"
type input "7203"
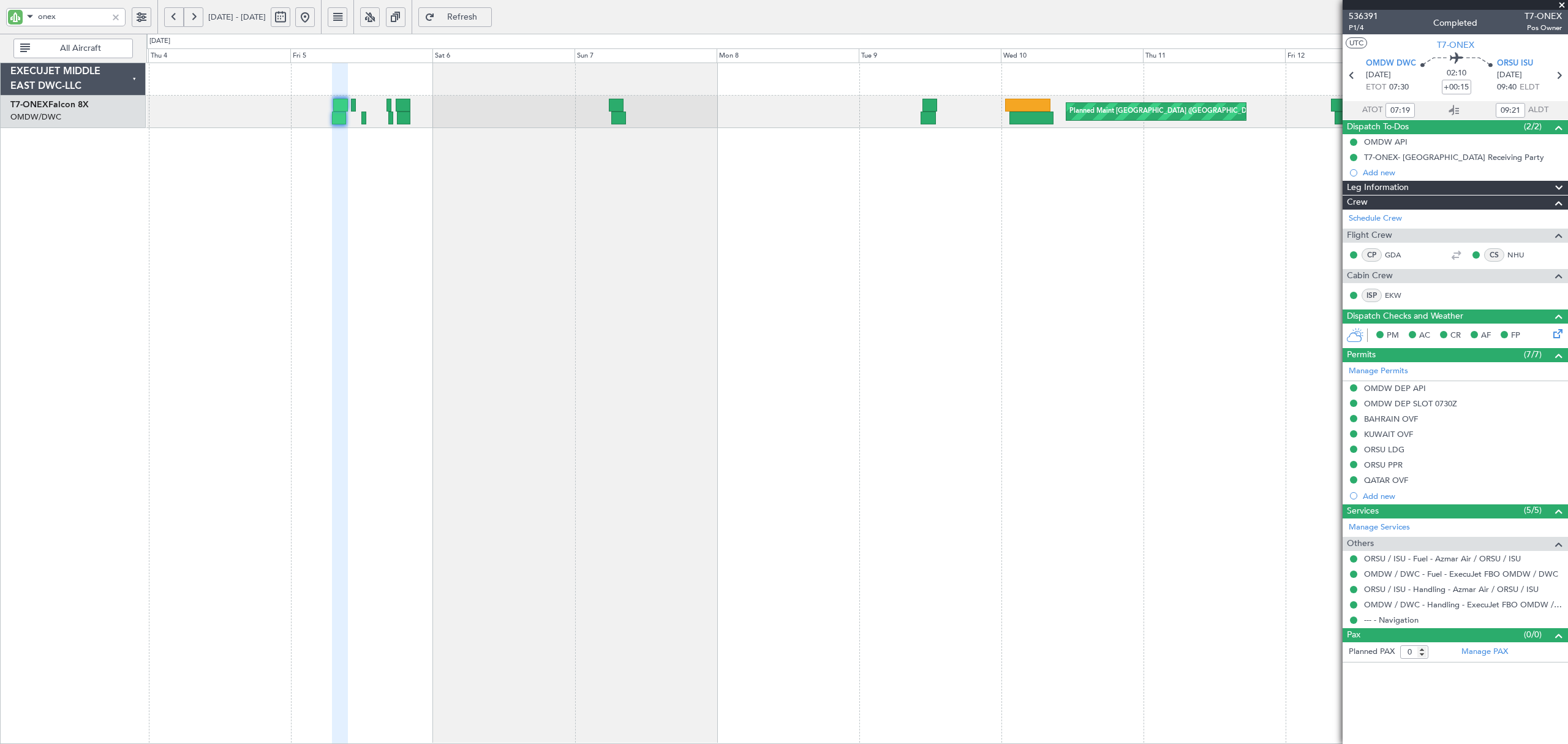
click at [708, 146] on div "Planned Maint [GEOGRAPHIC_DATA] ([GEOGRAPHIC_DATA]) Planned Maint [GEOGRAPHIC_D…" at bounding box center [857, 403] width 1421 height 681
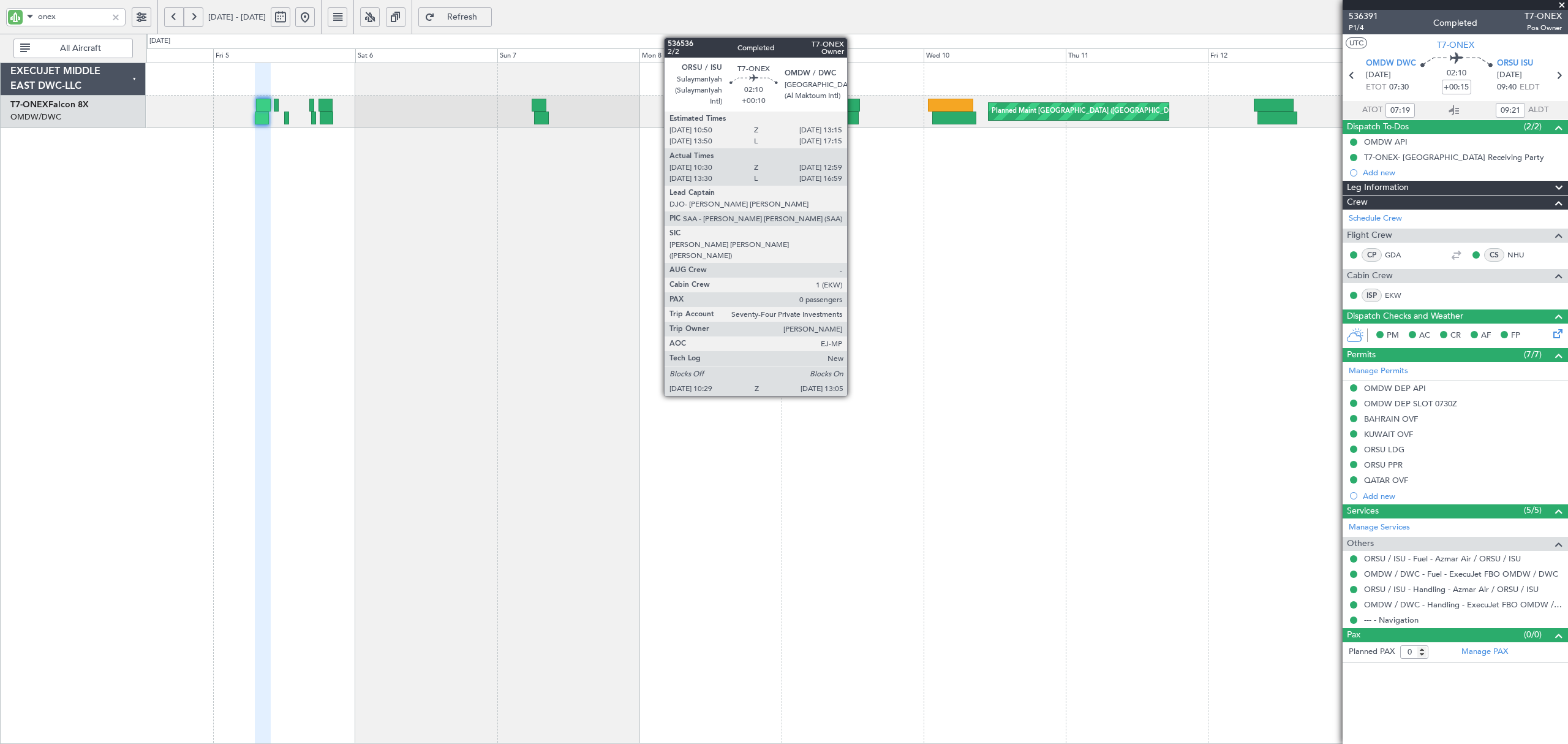
click at [852, 118] on div at bounding box center [851, 118] width 15 height 13
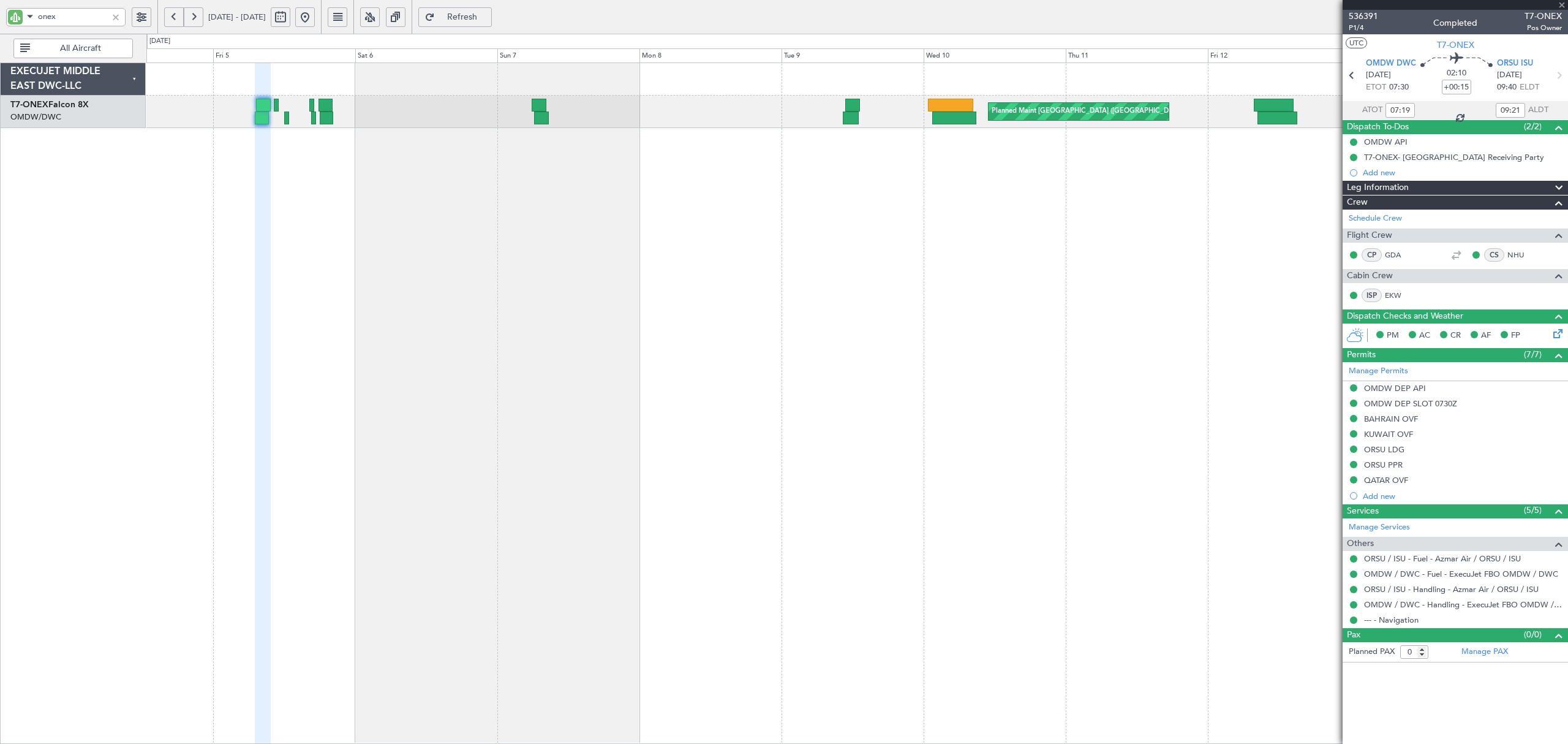
type input "+00:10"
type input "10:40"
type input "12:54"
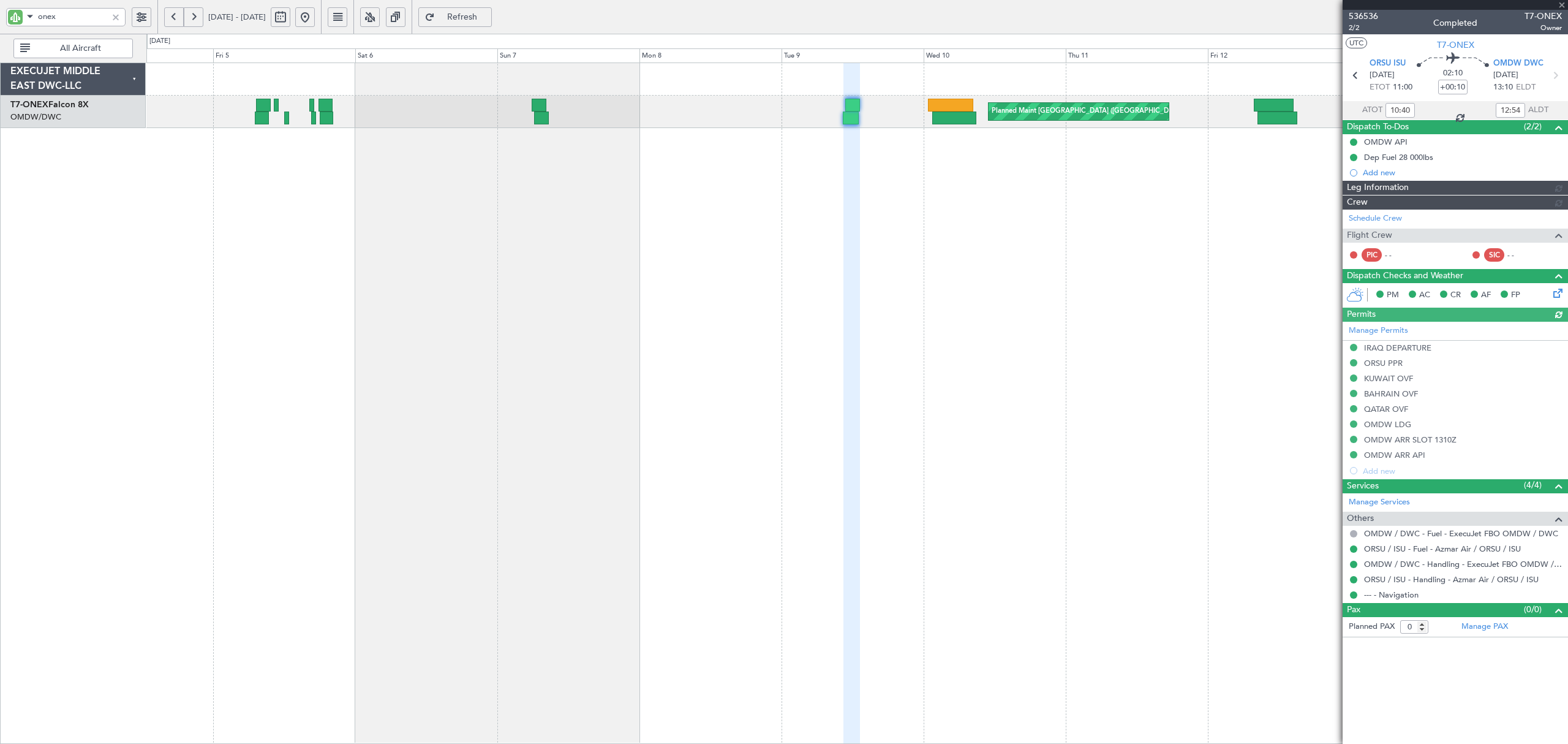
type input "[PERSON_NAME] (ANI)"
type input "7248"
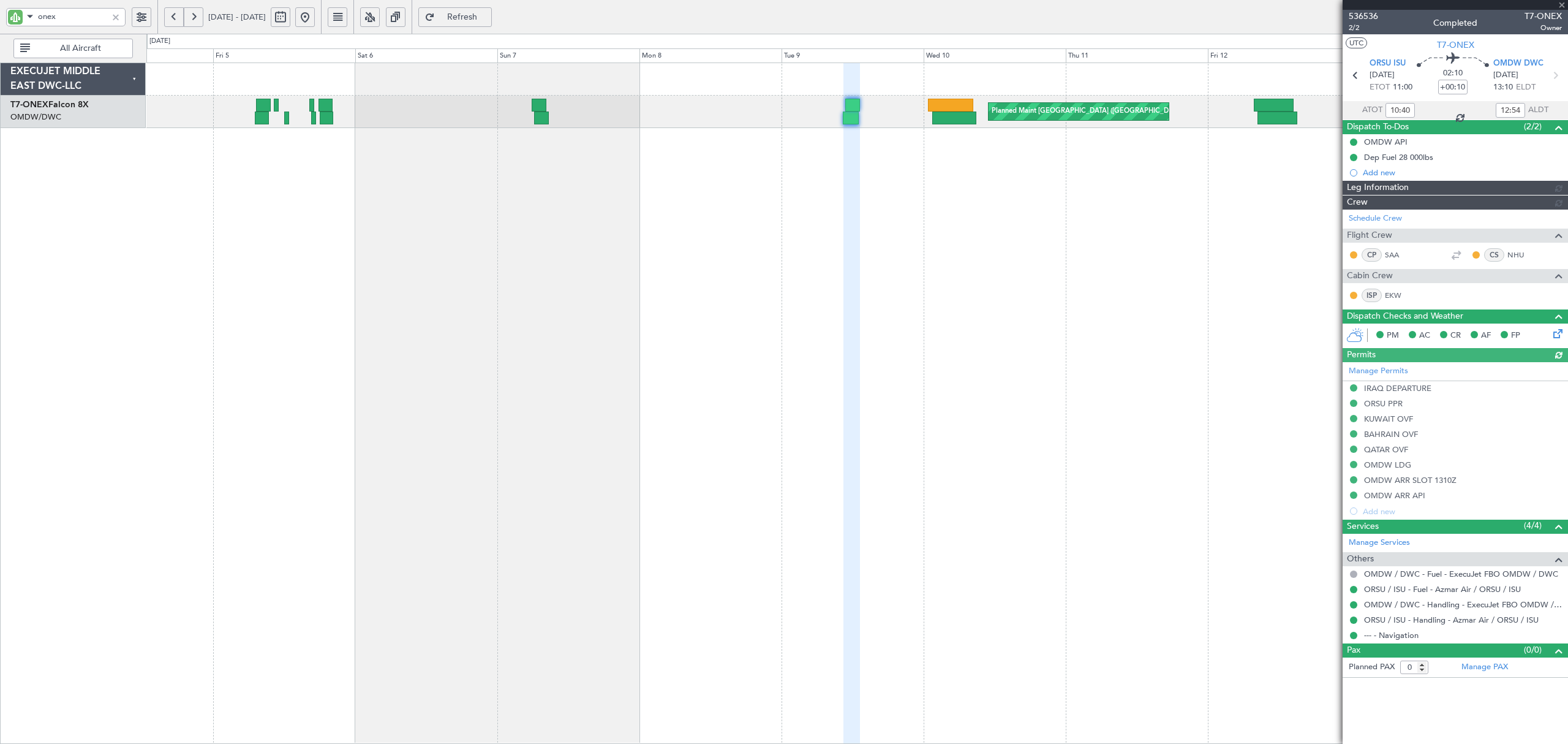
type input "[PERSON_NAME] (ANI)"
type input "7248"
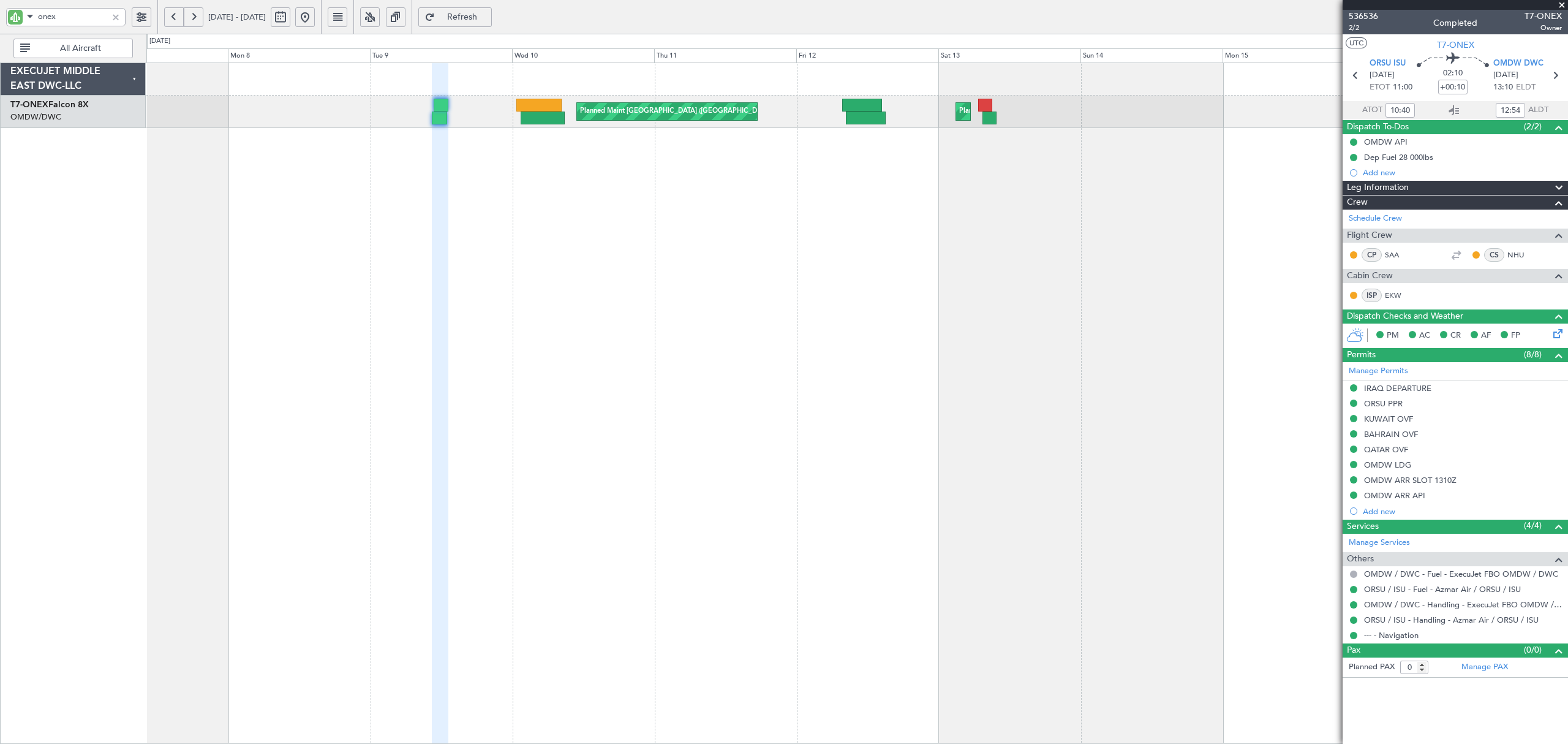
click at [724, 249] on div "Planned Maint [GEOGRAPHIC_DATA] ([GEOGRAPHIC_DATA]) Planned Maint [GEOGRAPHIC_D…" at bounding box center [857, 403] width 1421 height 681
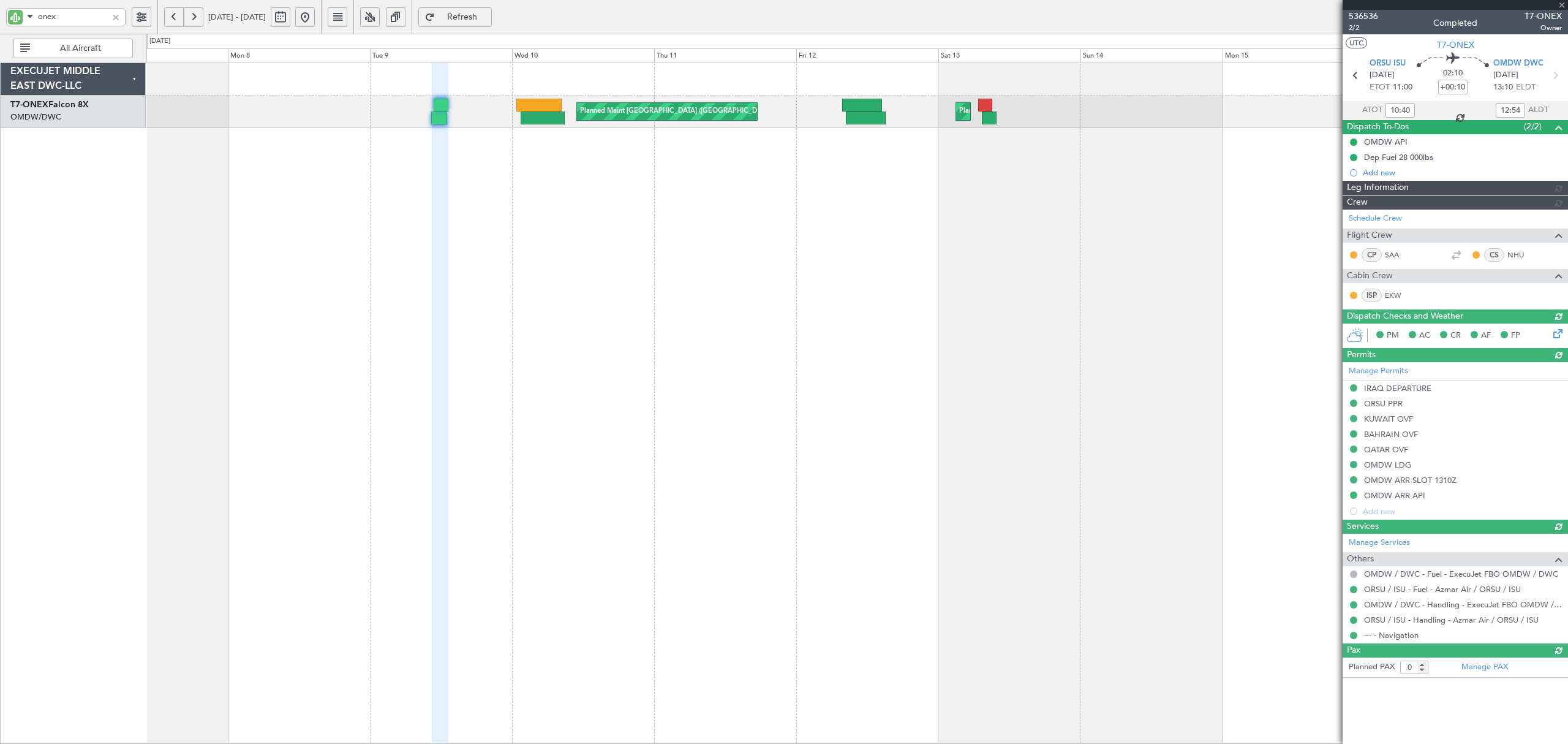
type input "[PERSON_NAME] (ANI)"
type input "7248"
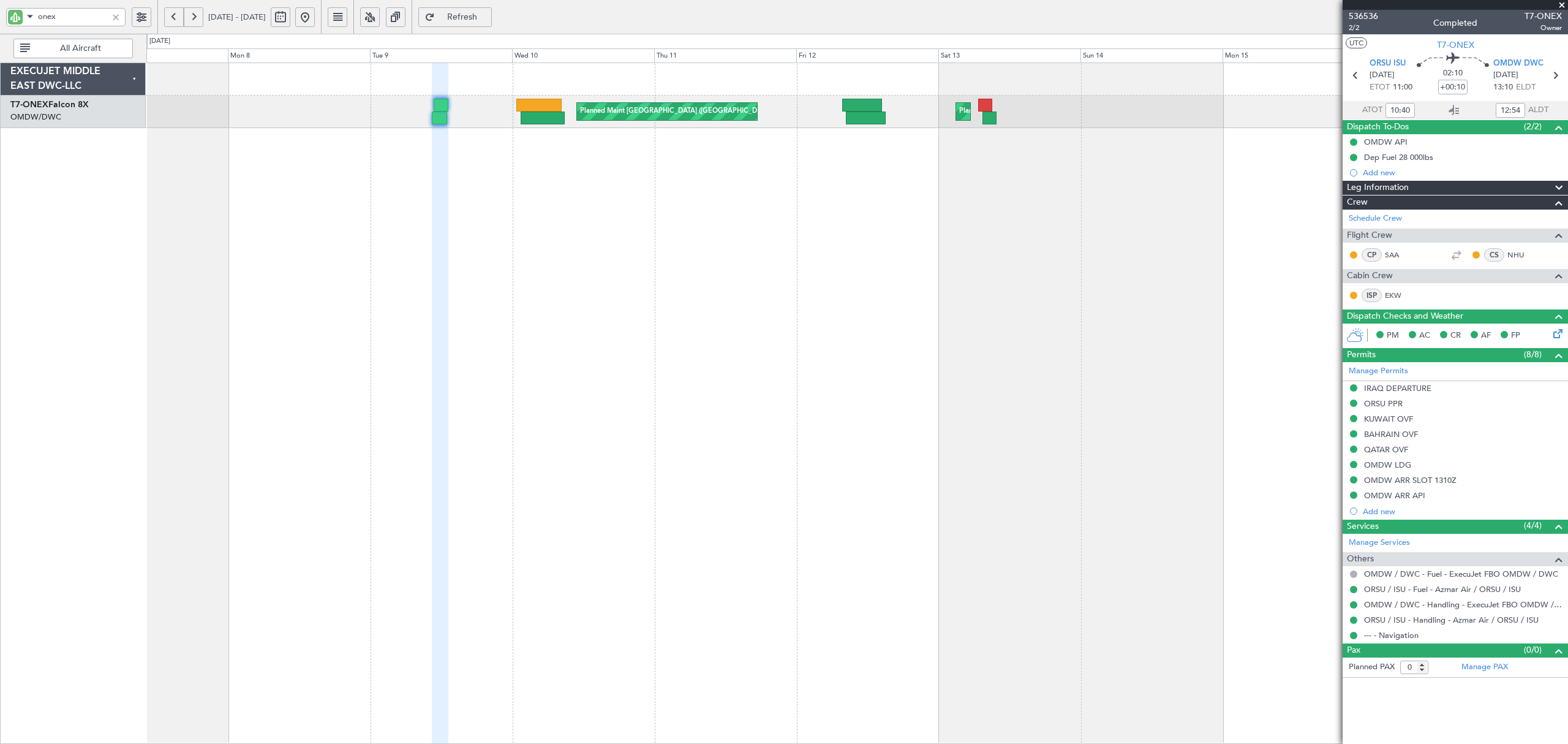
click at [171, 16] on button at bounding box center [174, 17] width 20 height 20
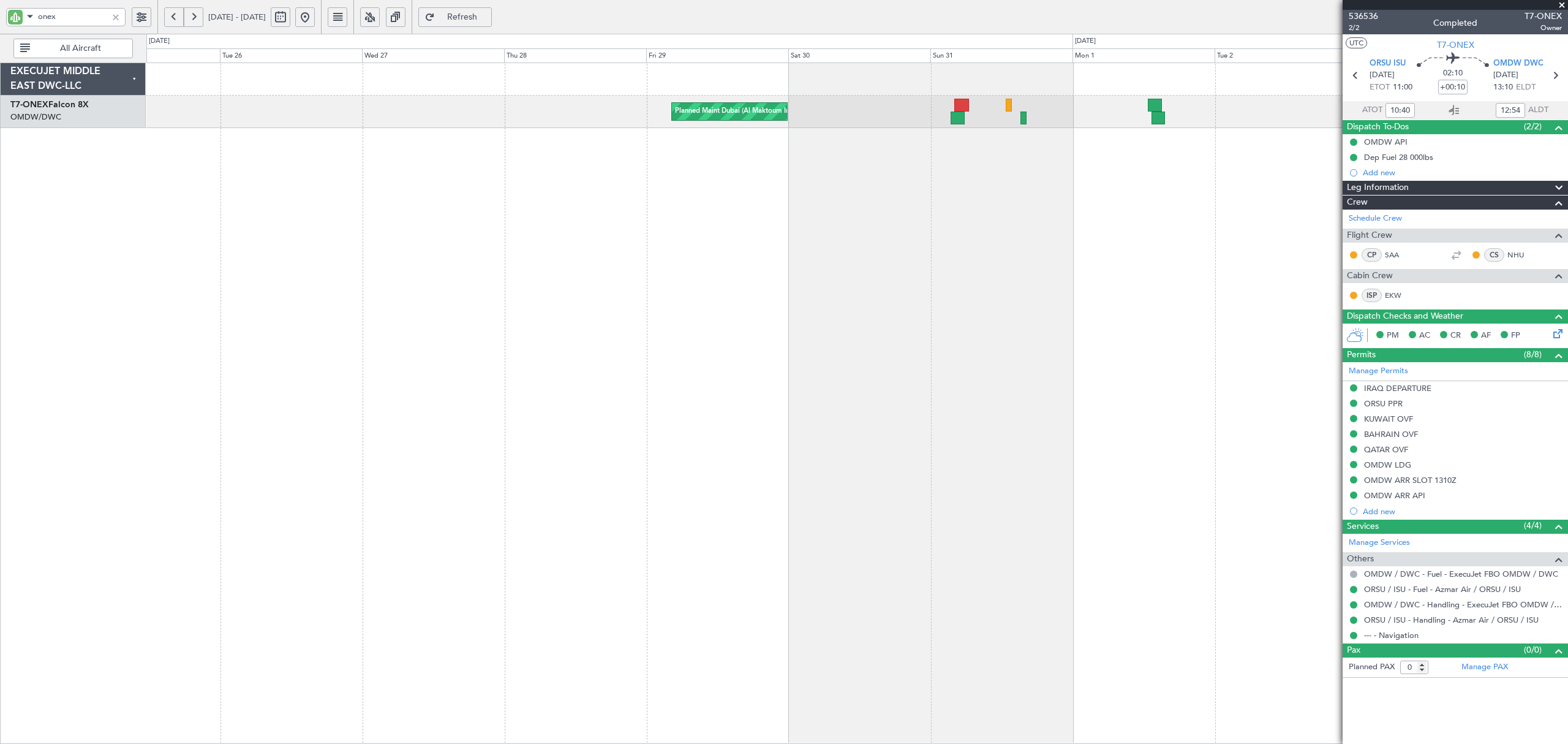
click at [859, 227] on div "Planned Maint Dubai (Al Maktoum Intl)" at bounding box center [857, 403] width 1421 height 681
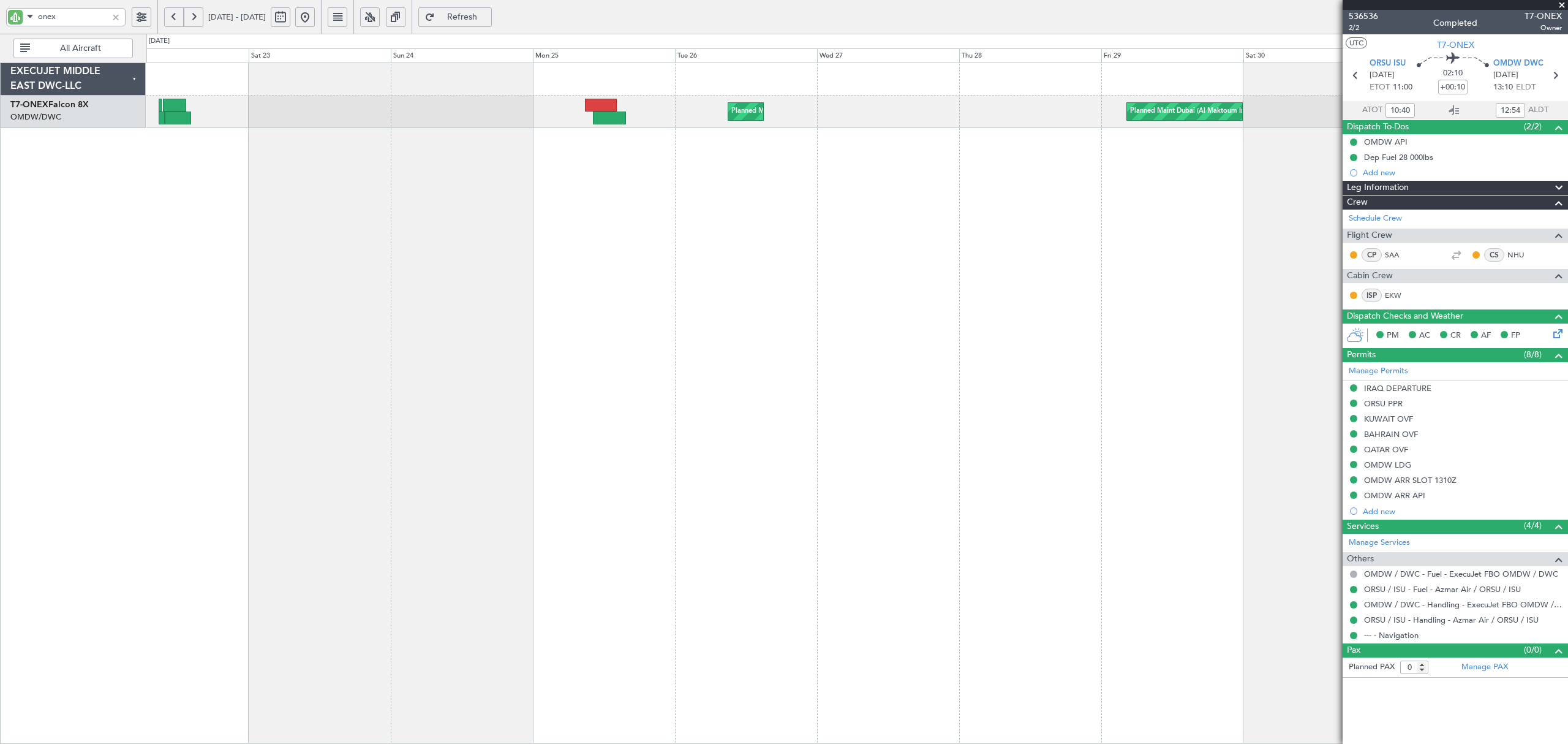
click at [574, 174] on div "Planned Maint Dubai (Al Maktoum Intl) Planned Maint [GEOGRAPHIC_DATA] (Al Makto…" at bounding box center [857, 403] width 1421 height 681
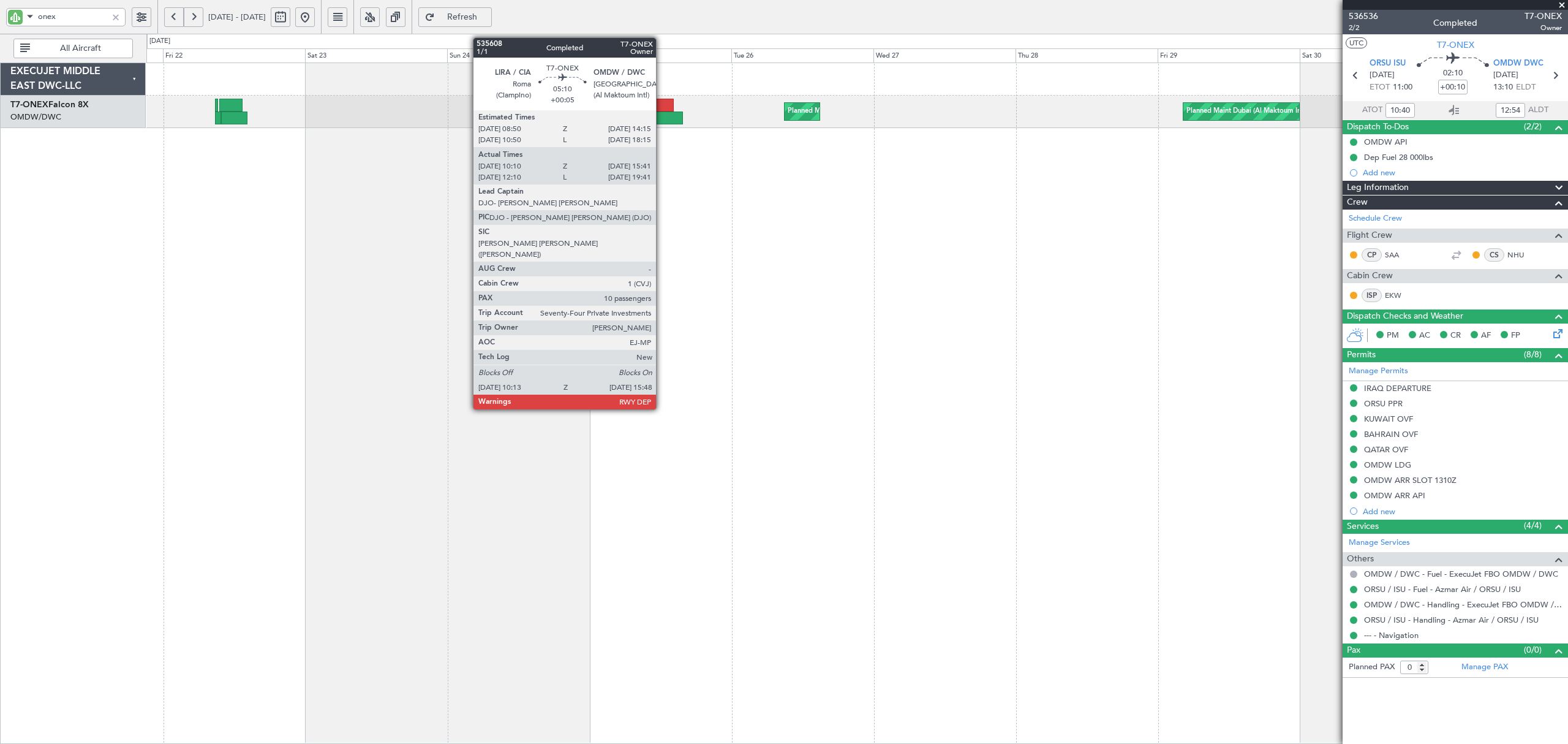
click at [662, 119] on div at bounding box center [665, 118] width 33 height 13
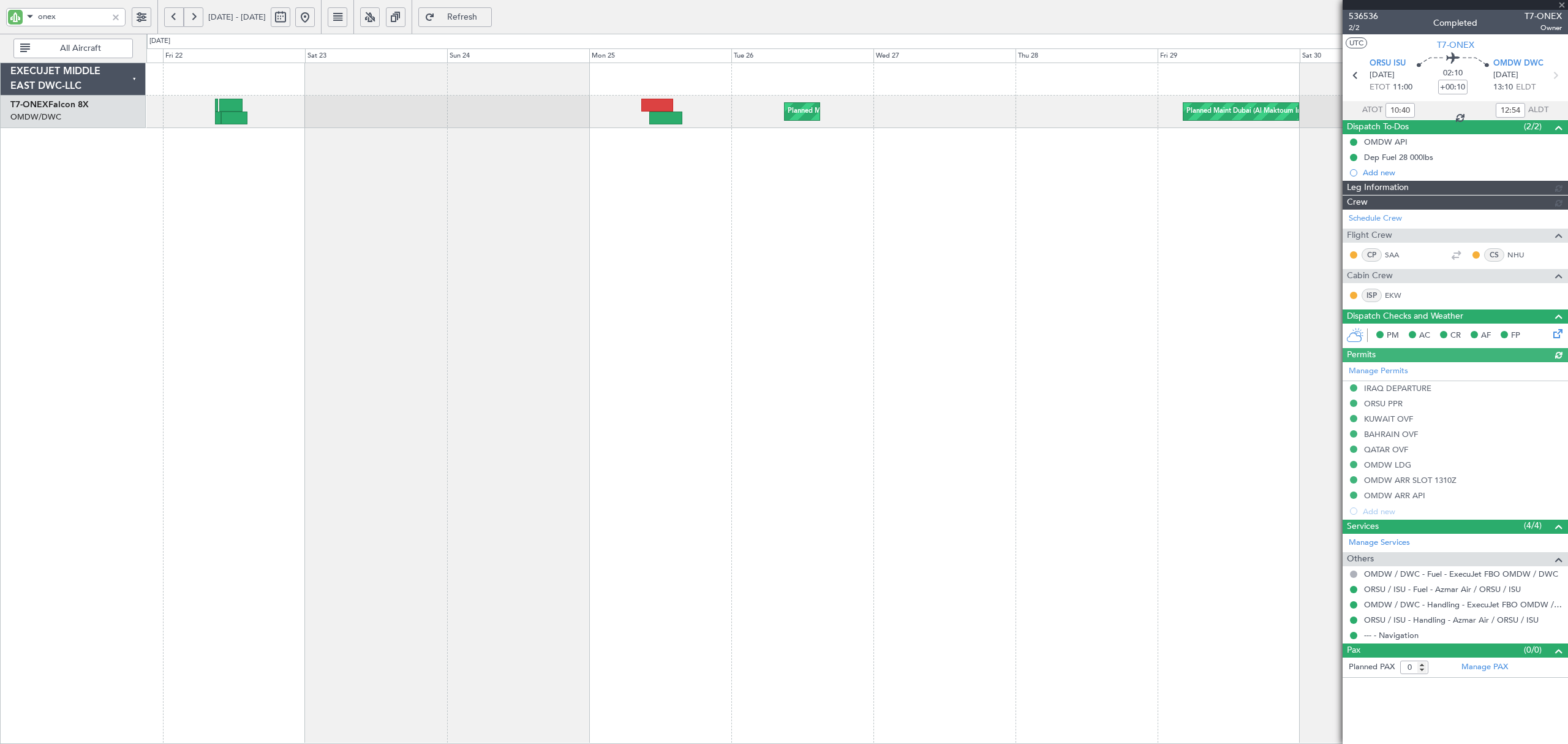
type input "[PERSON_NAME] (ANI)"
type input "7248"
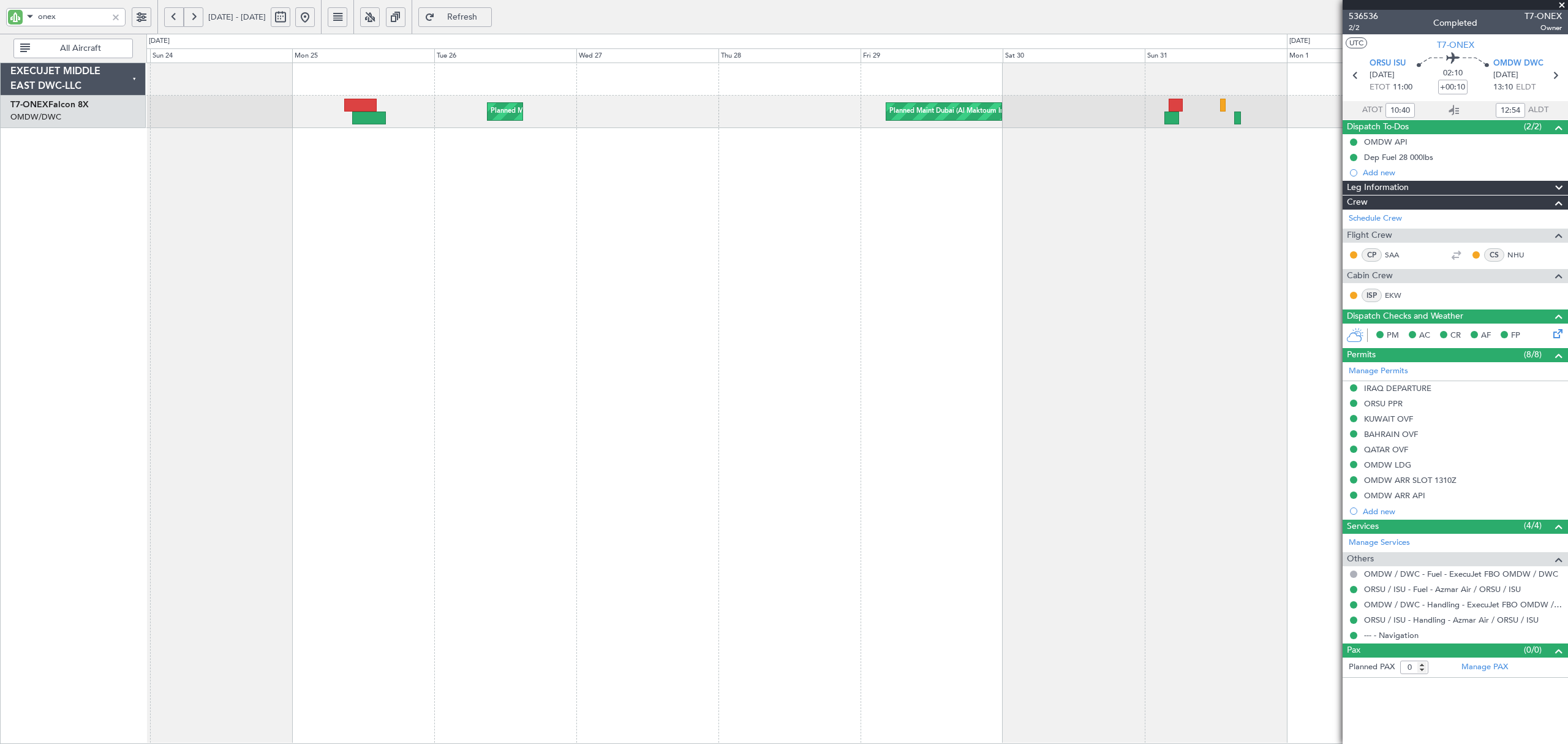
click at [566, 234] on div "Planned Maint Dubai (Al Maktoum Intl) Planned Maint [GEOGRAPHIC_DATA] (Al Makto…" at bounding box center [857, 403] width 1421 height 681
click at [665, 238] on div "Planned Maint Dubai (Al Maktoum Intl) Planned Maint [GEOGRAPHIC_DATA] (Al Makto…" at bounding box center [857, 403] width 1421 height 681
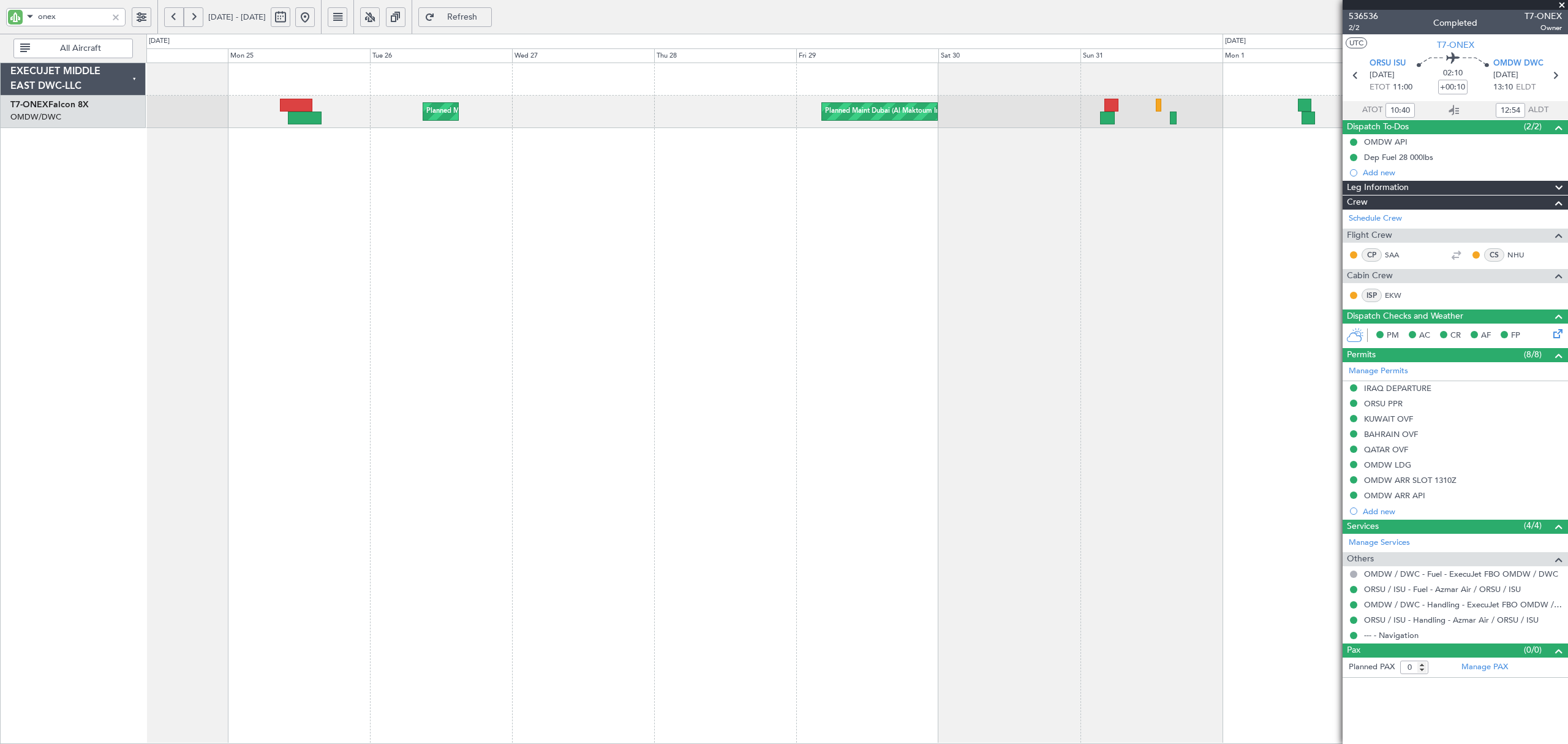
click at [94, 227] on div "Planned Maint Dubai (Al Maktoum Intl) Planned Maint [GEOGRAPHIC_DATA] (Al Makto…" at bounding box center [784, 388] width 1568 height 710
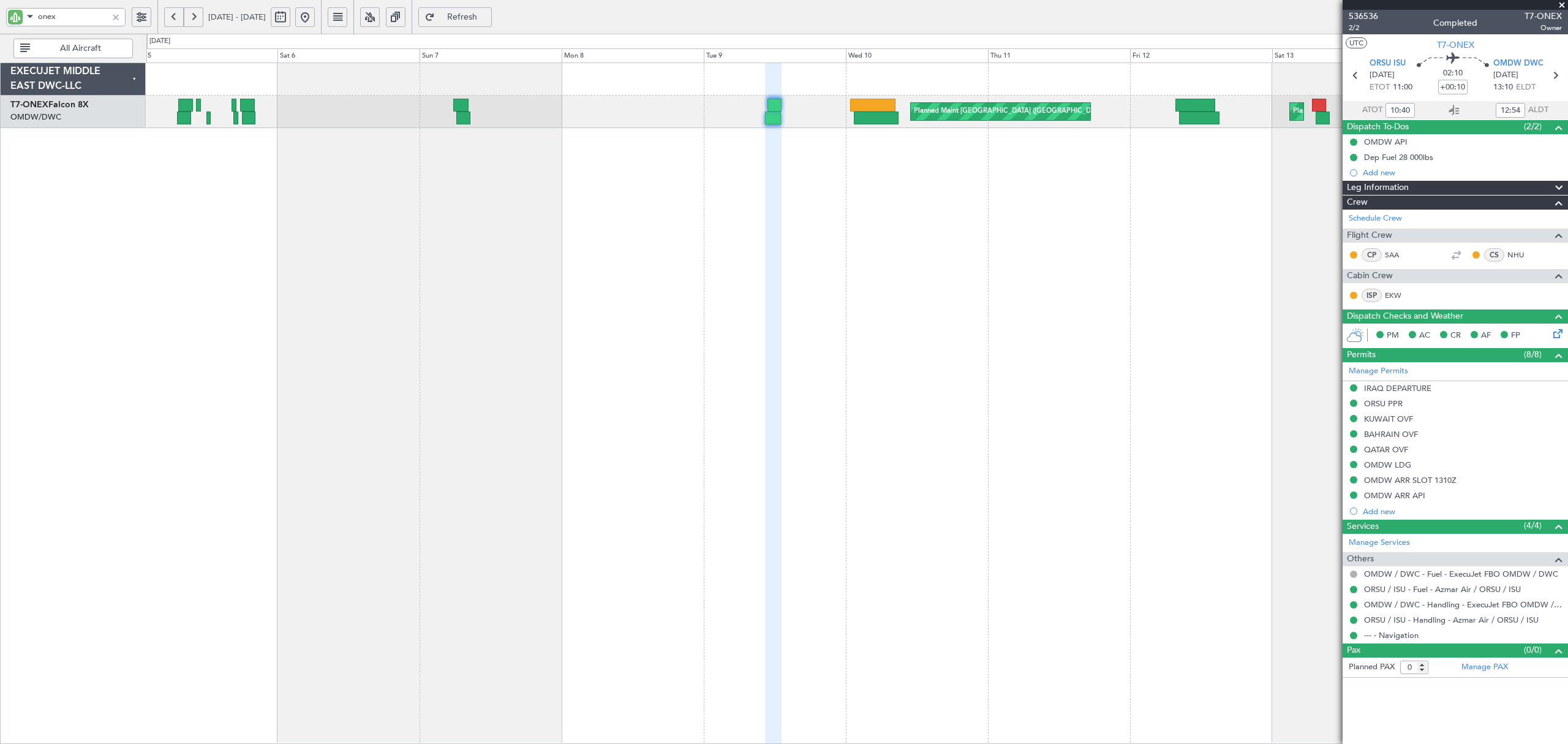
click at [245, 249] on div "Planned Maint [GEOGRAPHIC_DATA] ([GEOGRAPHIC_DATA]) Planned Maint [GEOGRAPHIC_D…" at bounding box center [857, 403] width 1421 height 681
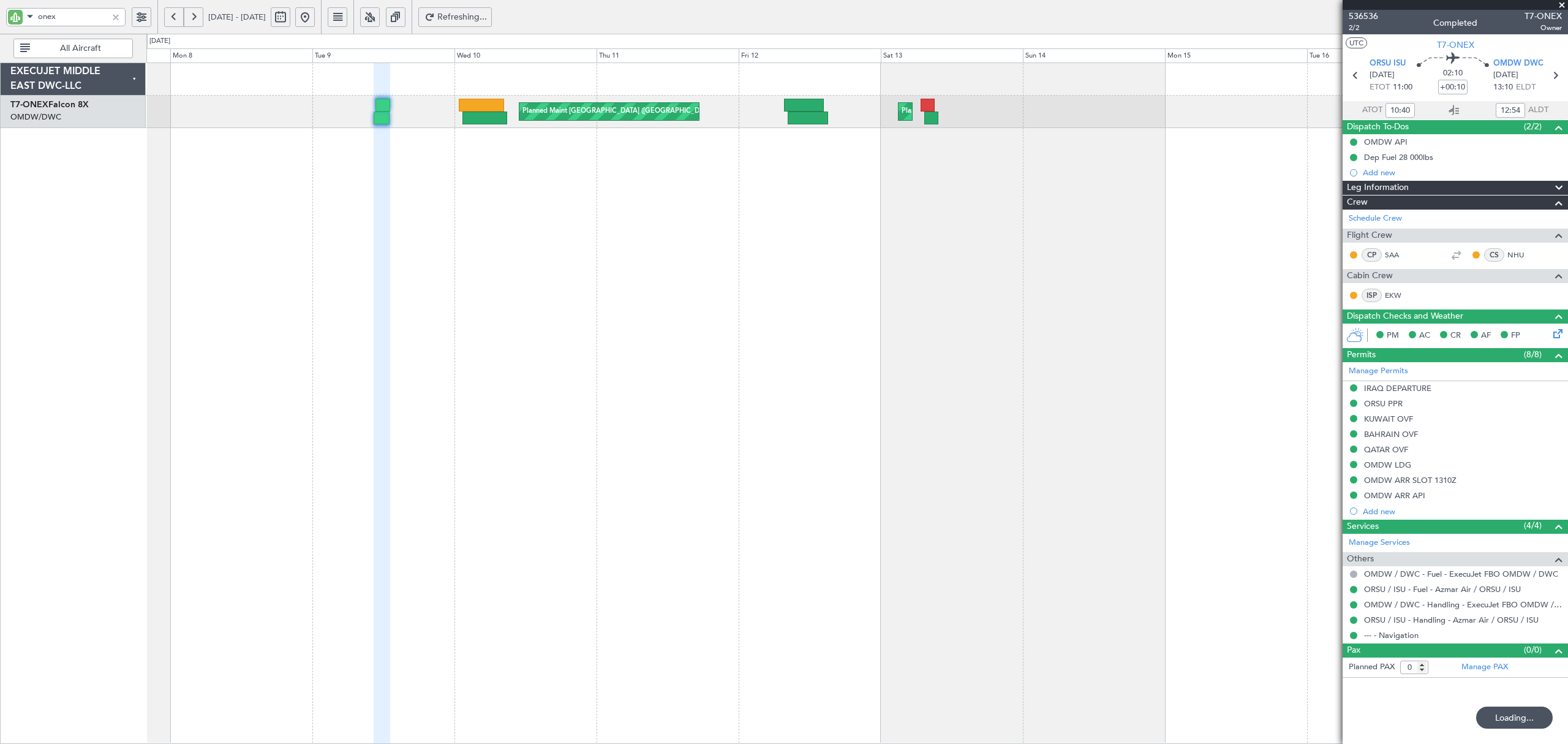
click at [593, 246] on div "Planned Maint [GEOGRAPHIC_DATA] ([GEOGRAPHIC_DATA]) Planned Maint [GEOGRAPHIC_D…" at bounding box center [857, 403] width 1421 height 681
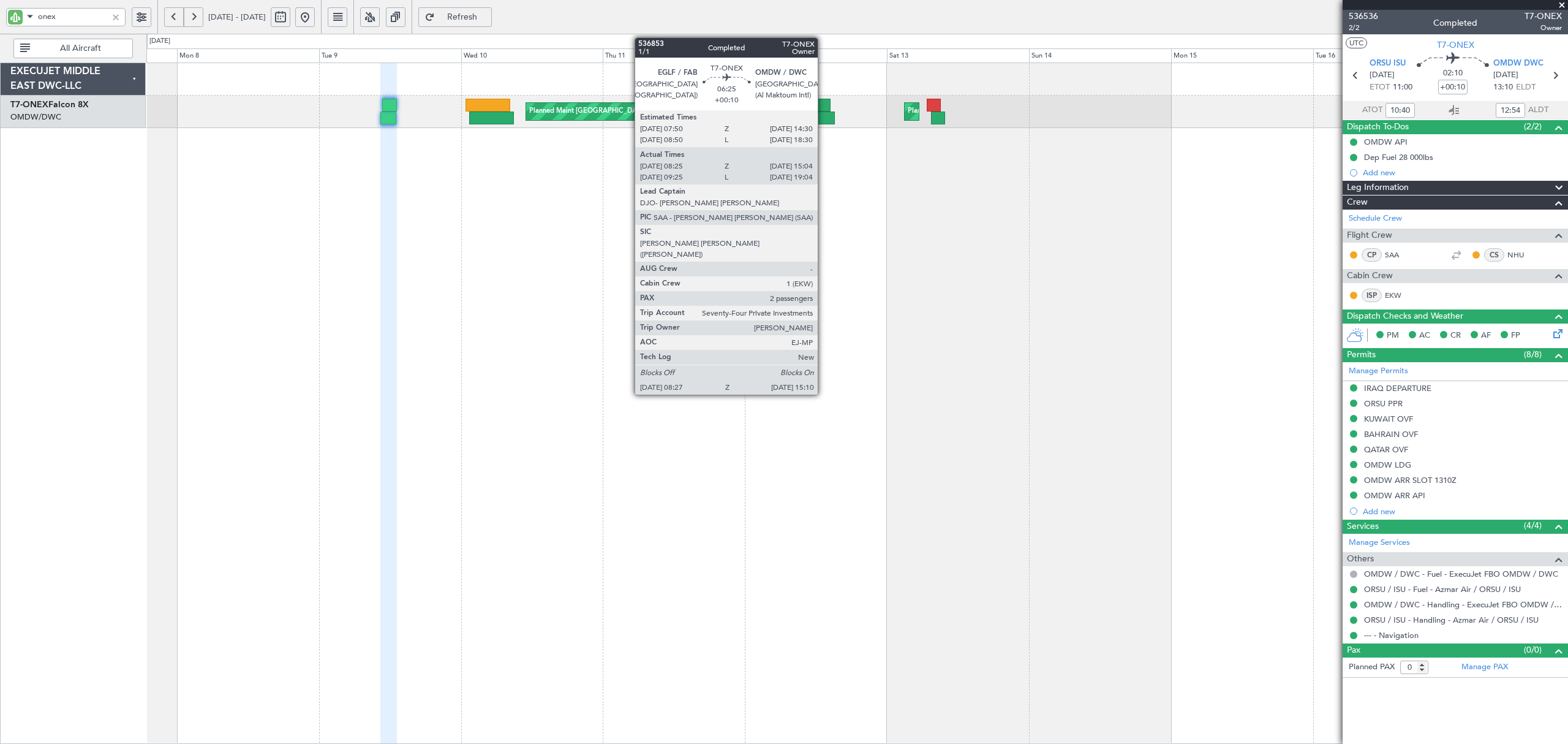
click at [823, 120] on div at bounding box center [815, 118] width 40 height 13
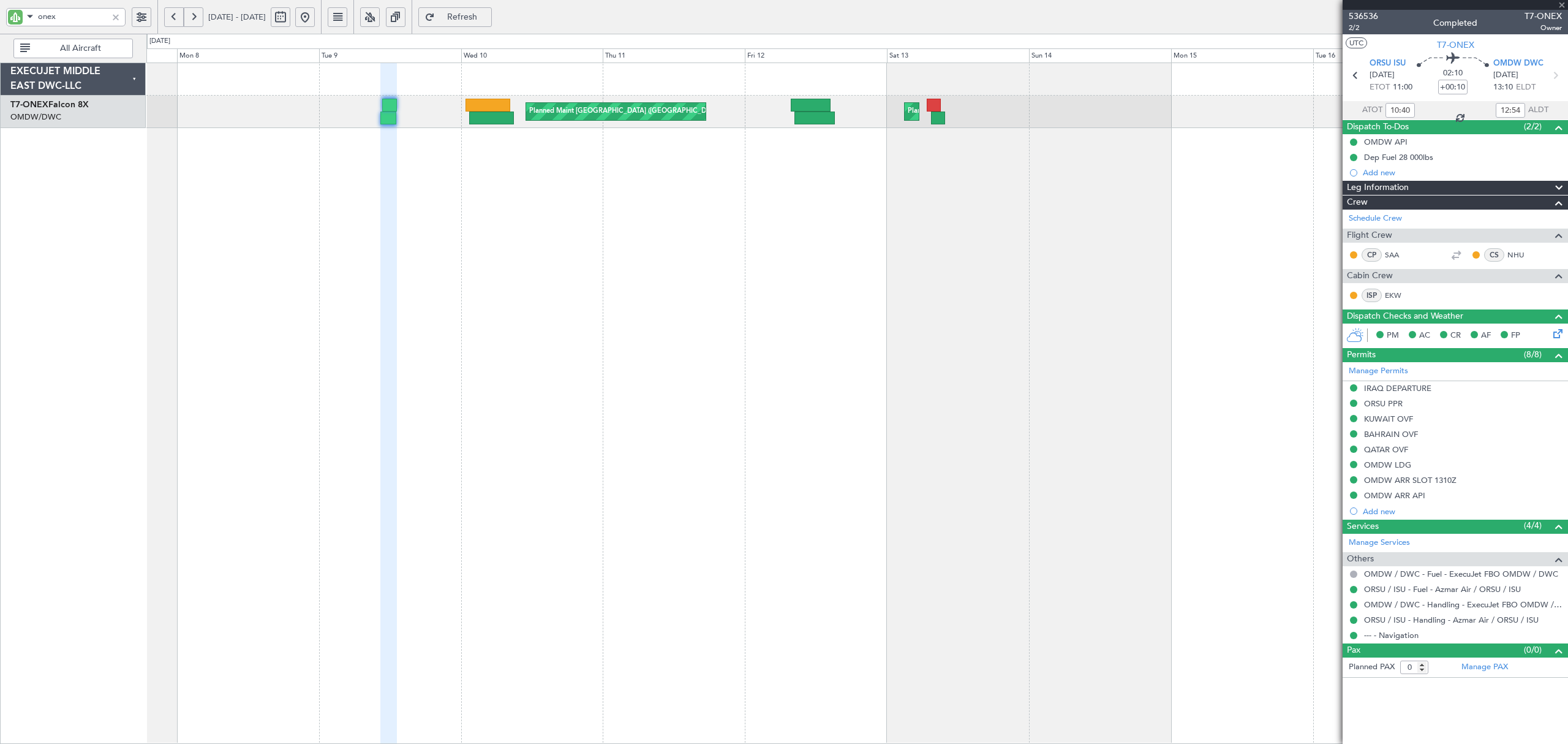
type input "08:35"
type input "14:59"
type input "2"
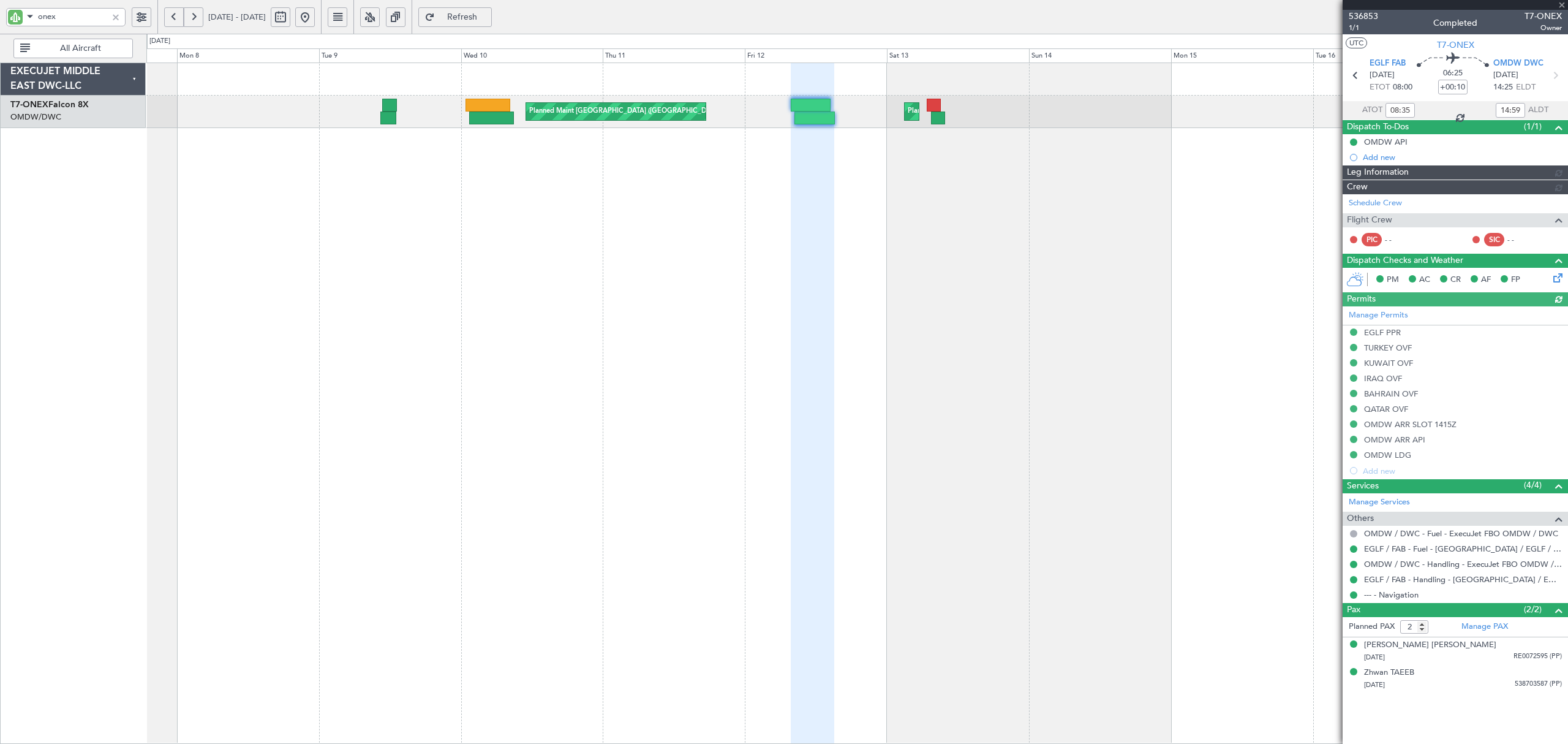
type input "[PERSON_NAME] (ANI)"
type input "7211"
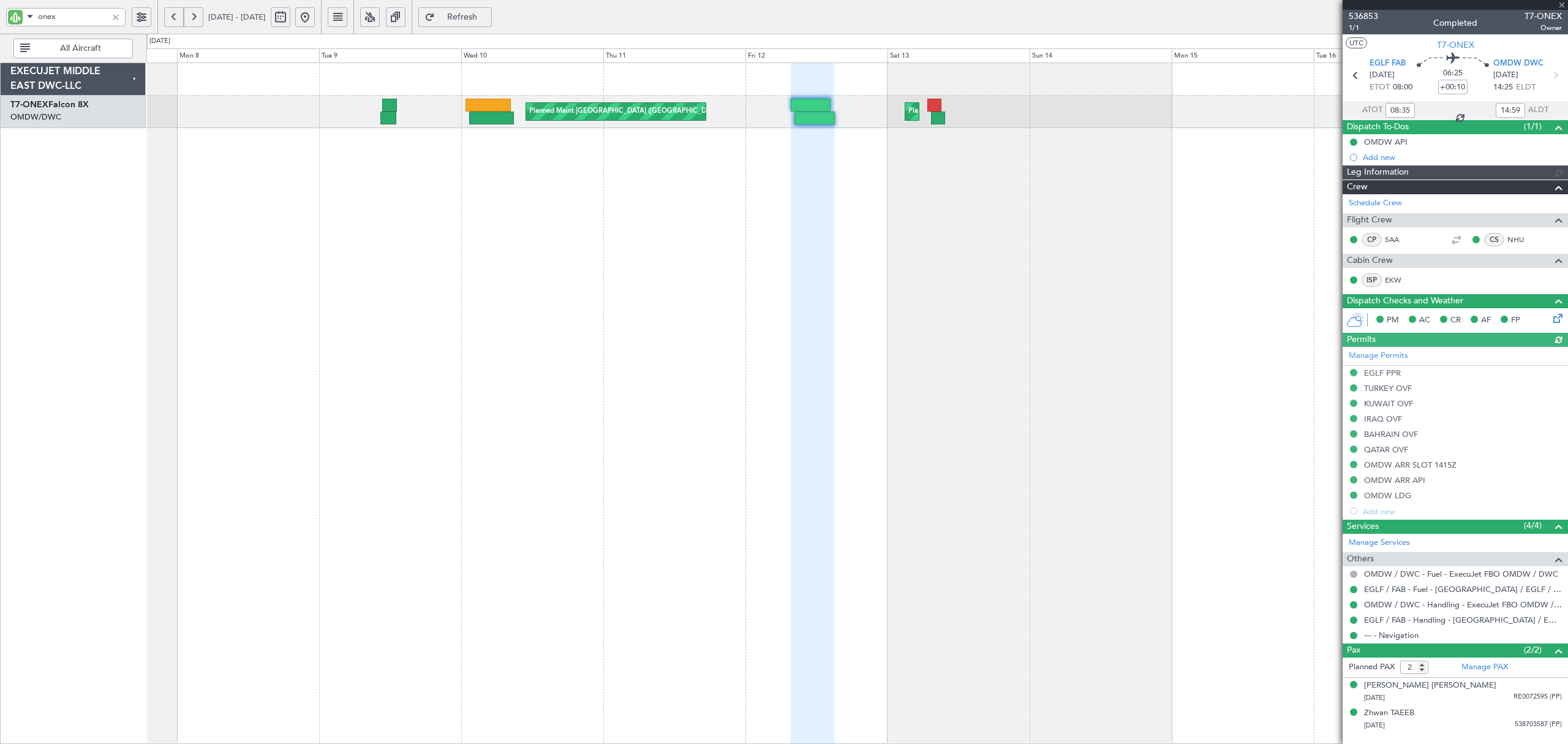
type input "[PERSON_NAME] (ANI)"
type input "7211"
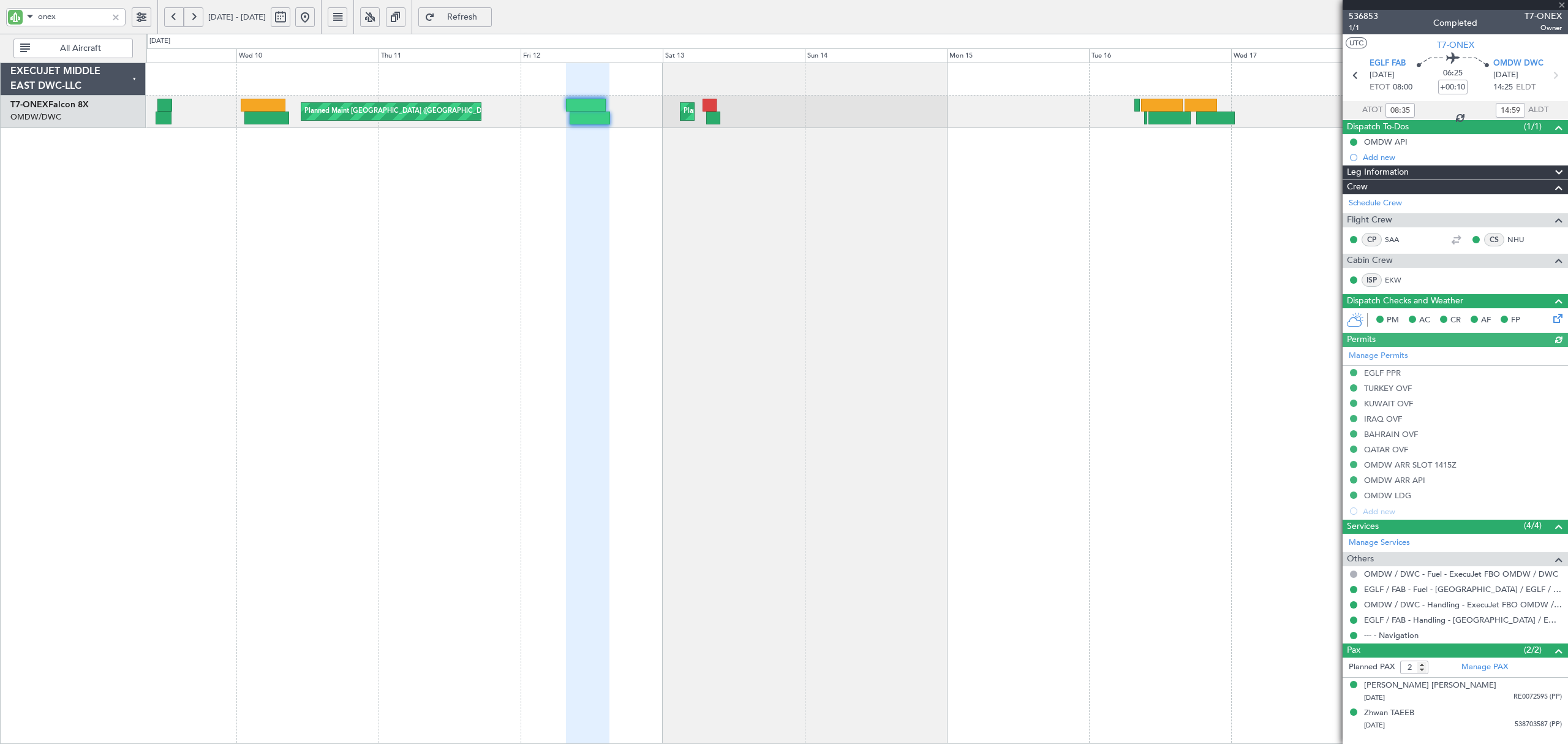
click at [498, 243] on div "Planned Maint [GEOGRAPHIC_DATA] ([GEOGRAPHIC_DATA]) Planned Maint [GEOGRAPHIC_D…" at bounding box center [857, 403] width 1421 height 681
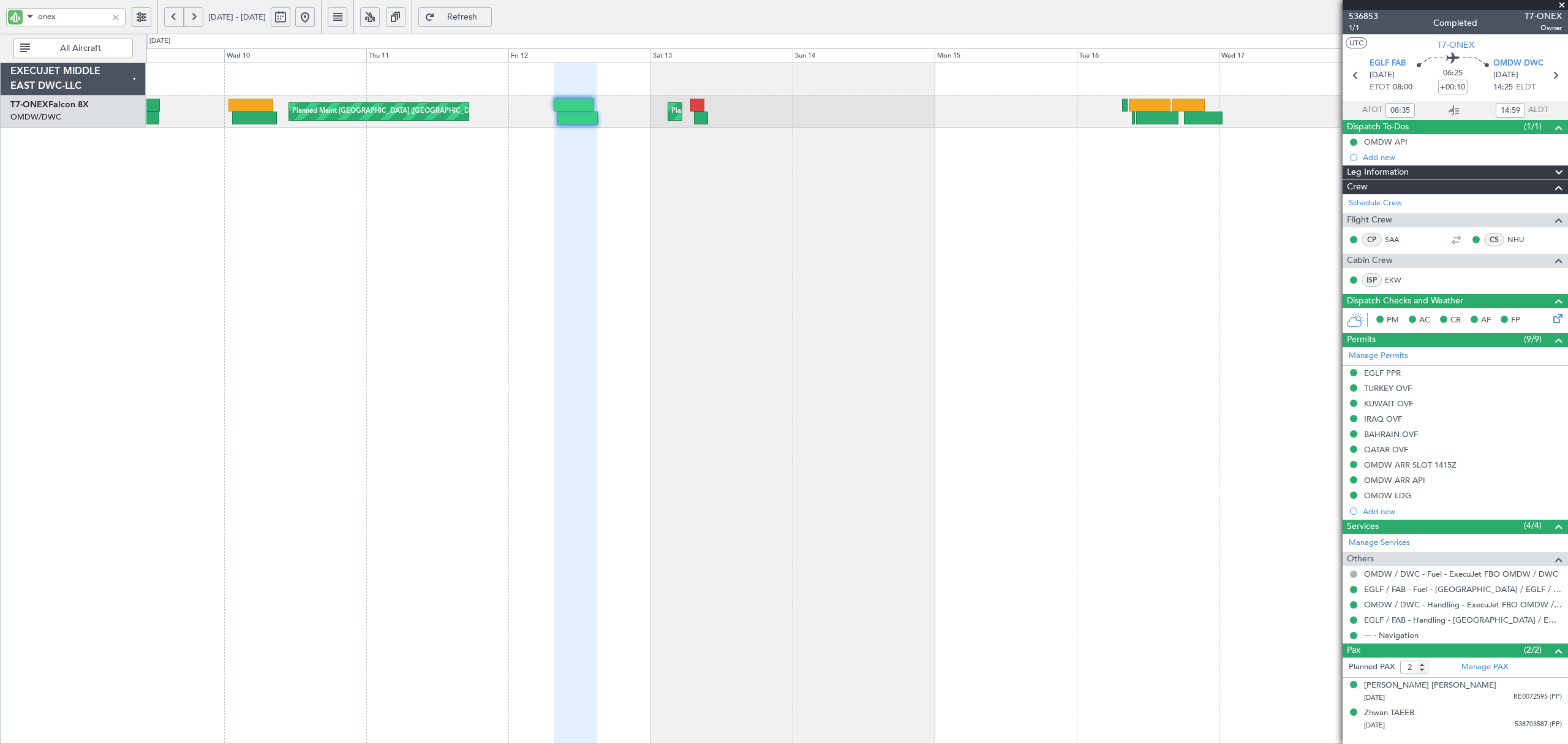
click at [178, 17] on button at bounding box center [174, 17] width 20 height 20
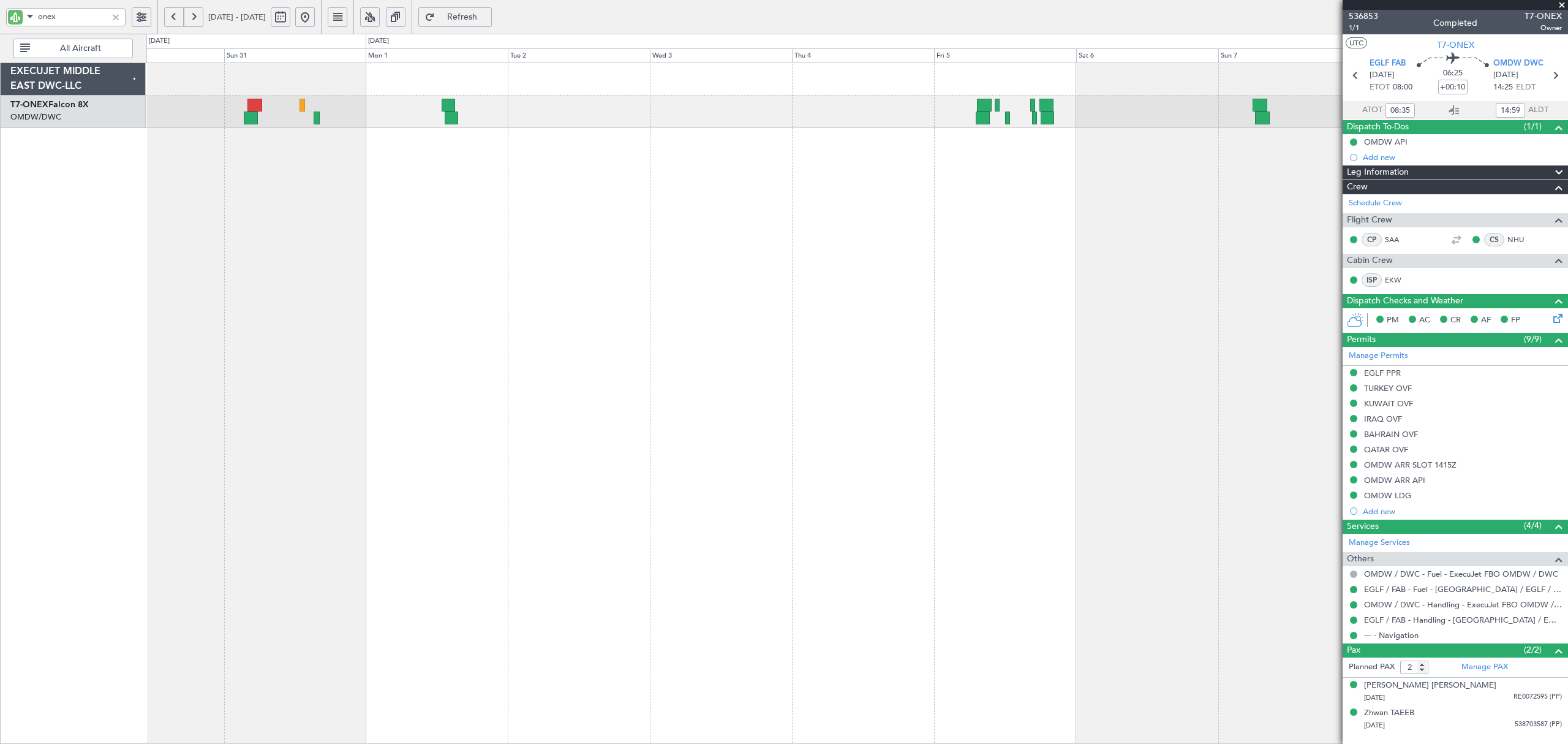
click at [178, 17] on button at bounding box center [174, 17] width 20 height 20
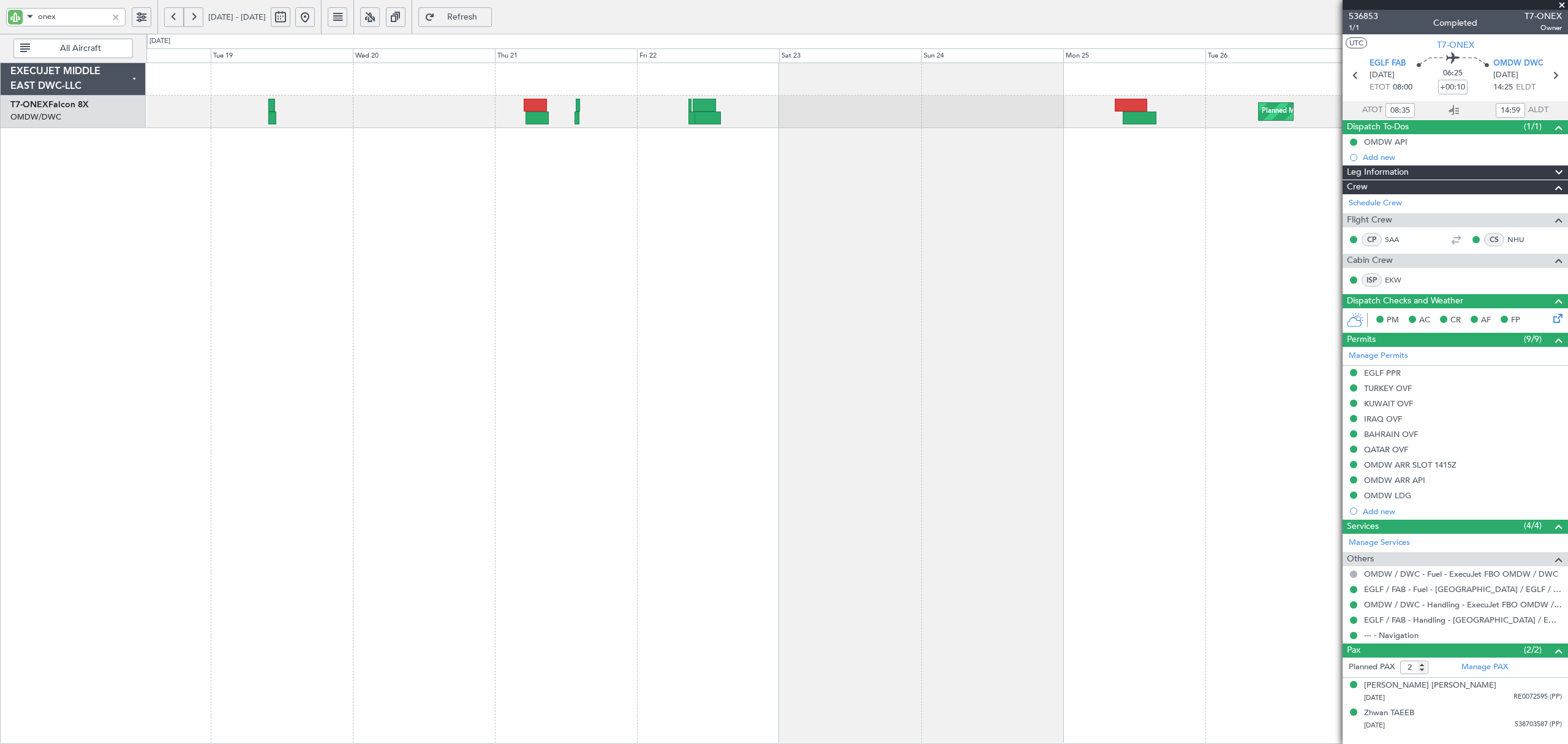
click at [635, 171] on div "Planned Maint Dubai (Al Maktoum Intl) Planned Maint Geneva ([GEOGRAPHIC_DATA]) …" at bounding box center [857, 403] width 1421 height 681
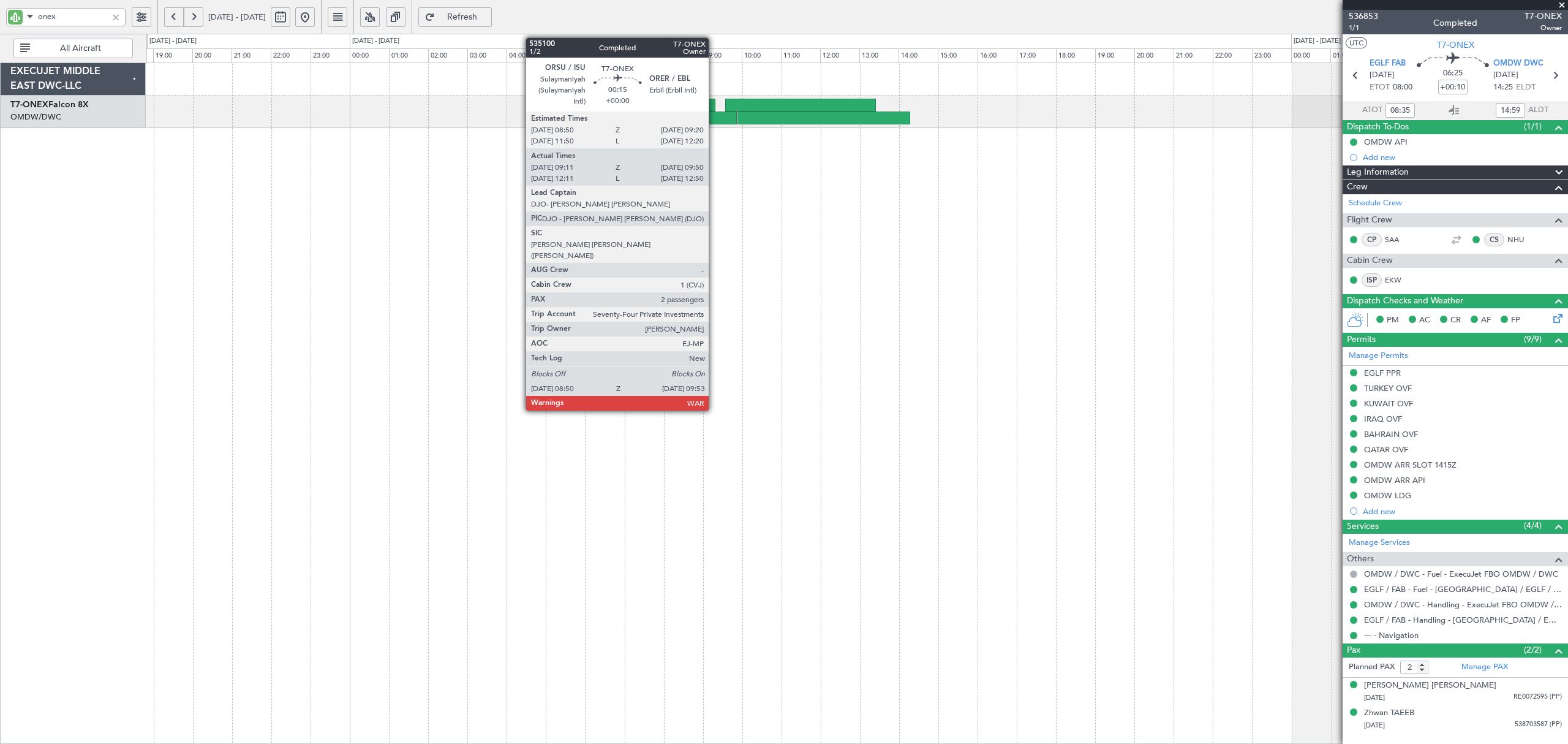
click at [715, 120] on div at bounding box center [717, 118] width 42 height 13
type input "09:21"
type input "09:45"
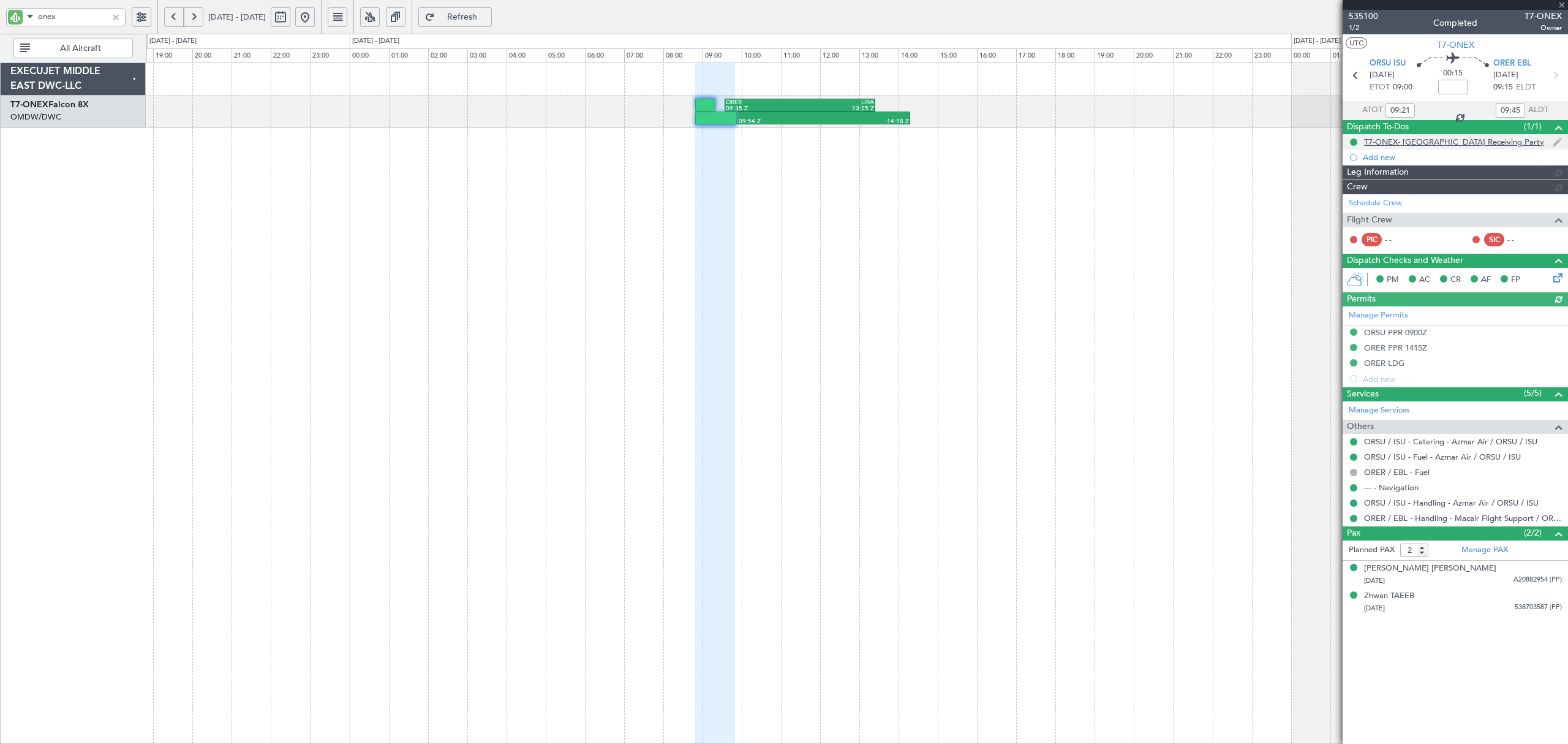
type input "[PERSON_NAME] (ANI)"
type input "7041"
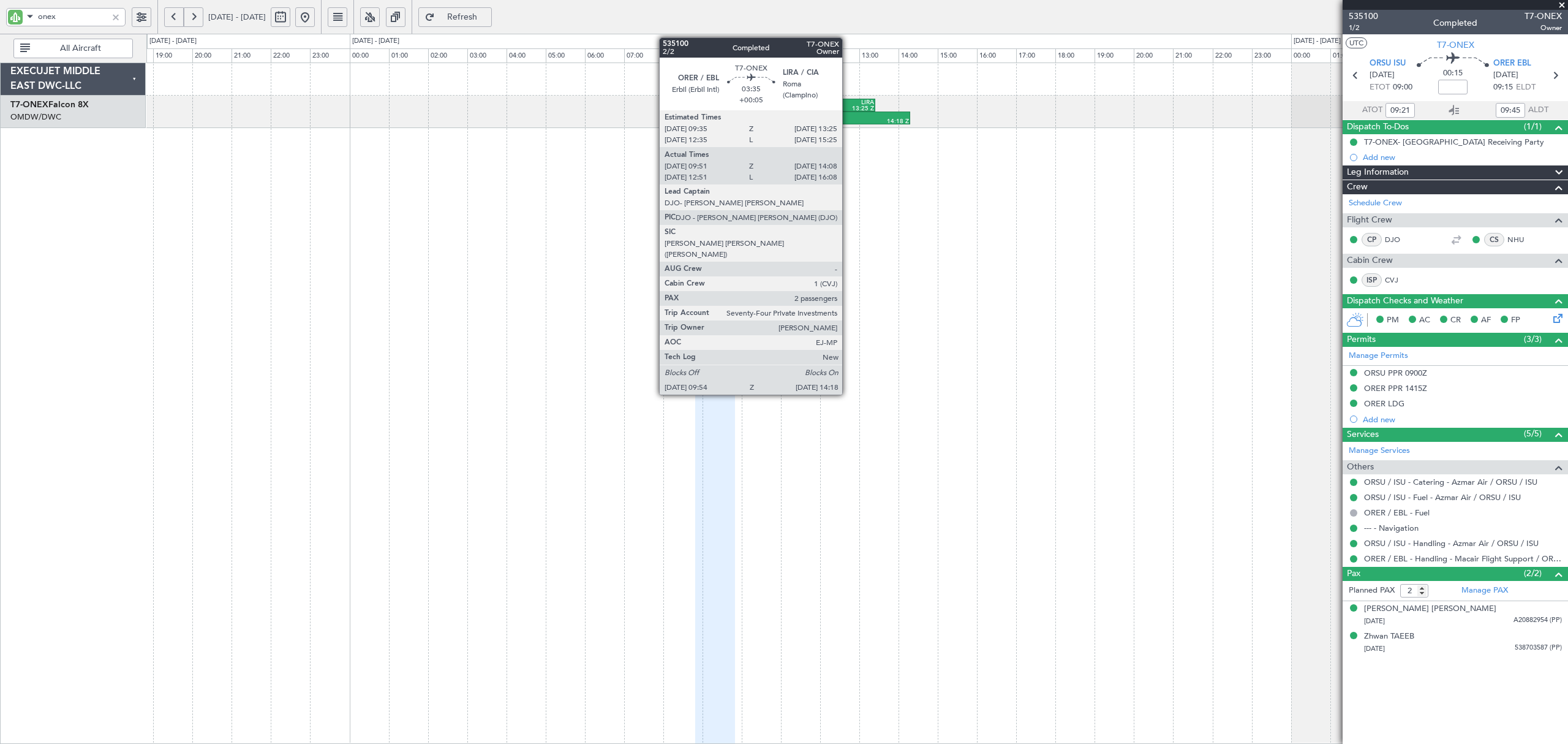
click at [847, 119] on div "14:18 Z" at bounding box center [866, 121] width 85 height 6
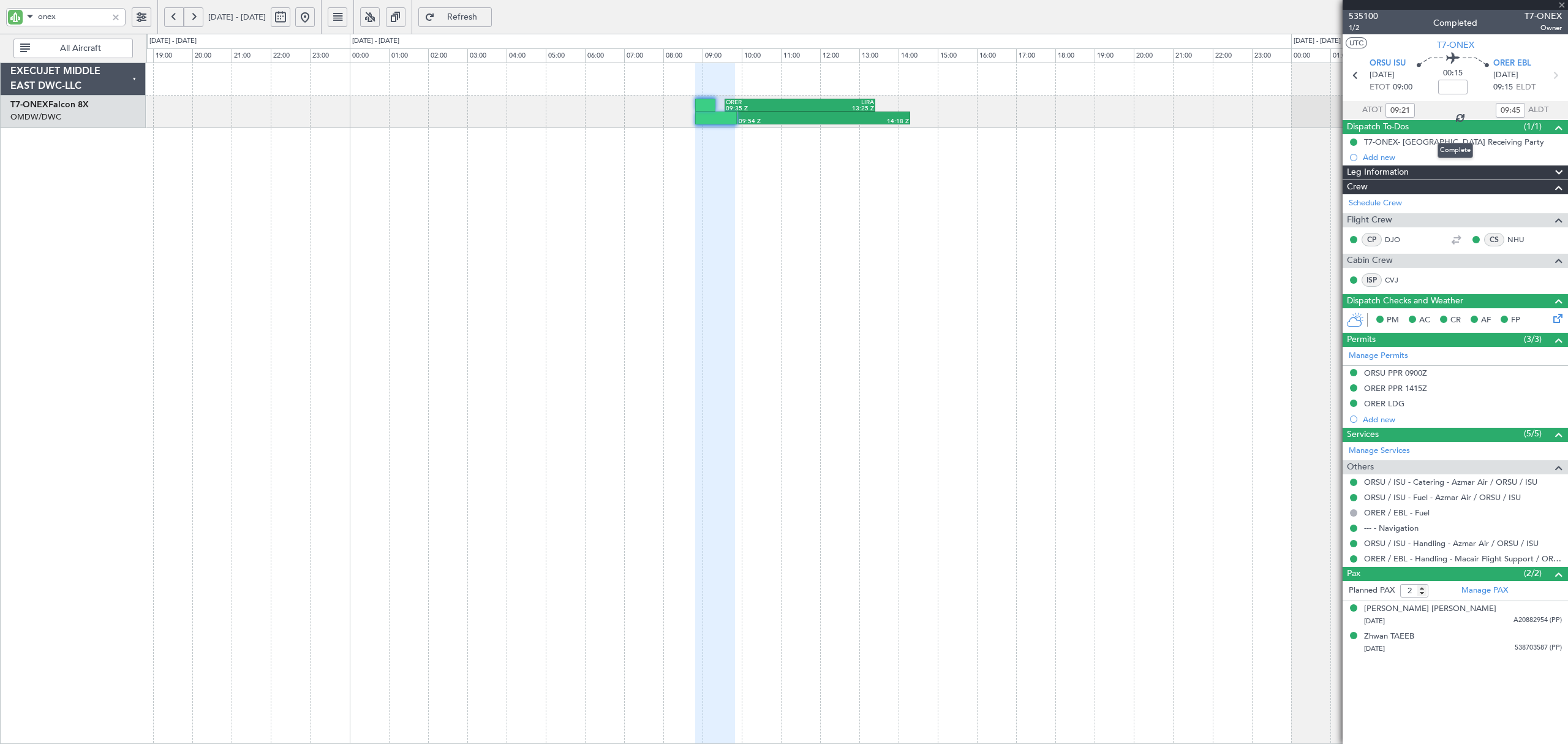
type input "+00:05"
type input "10:01"
type input "14:03"
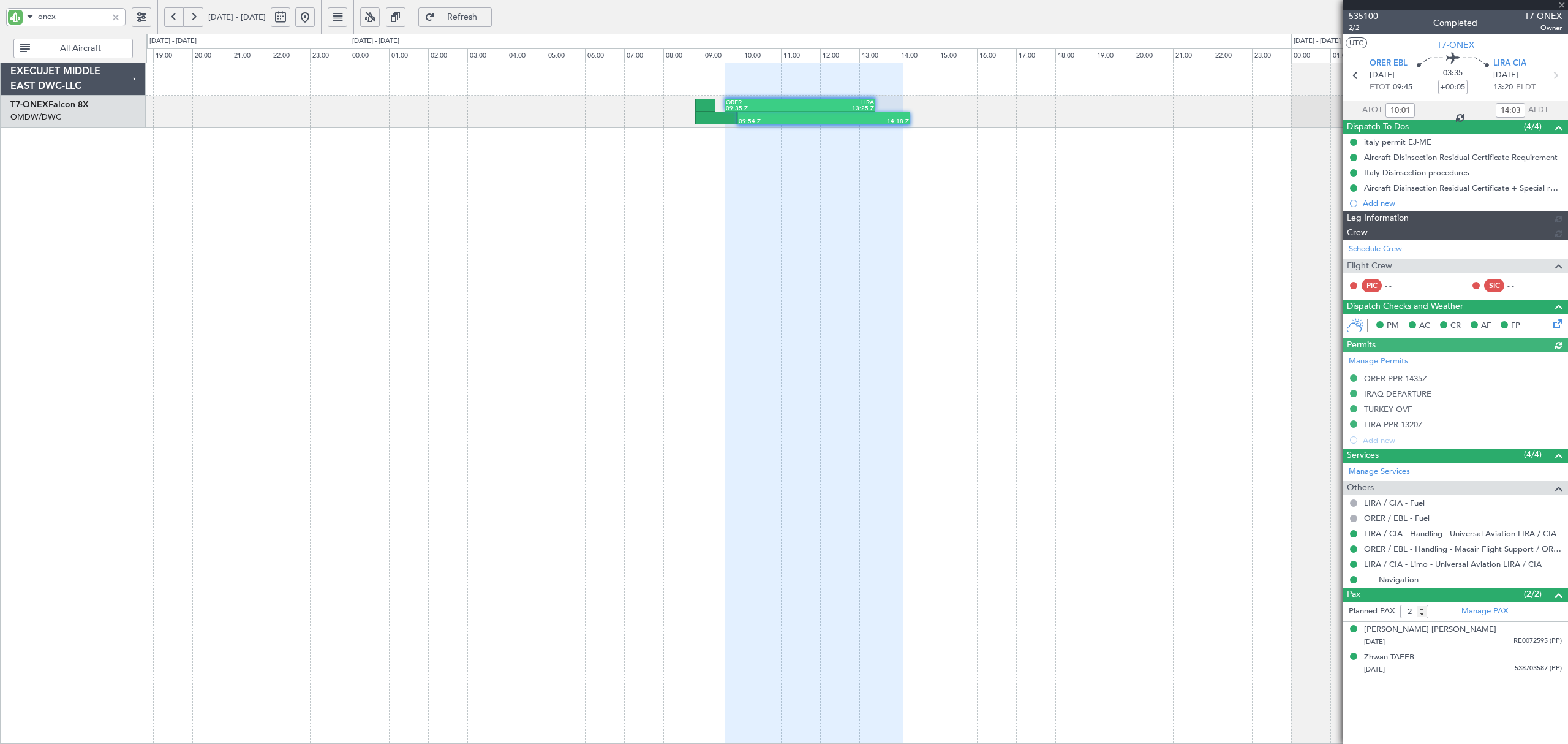
type input "[PERSON_NAME] (ANI)"
type input "7042"
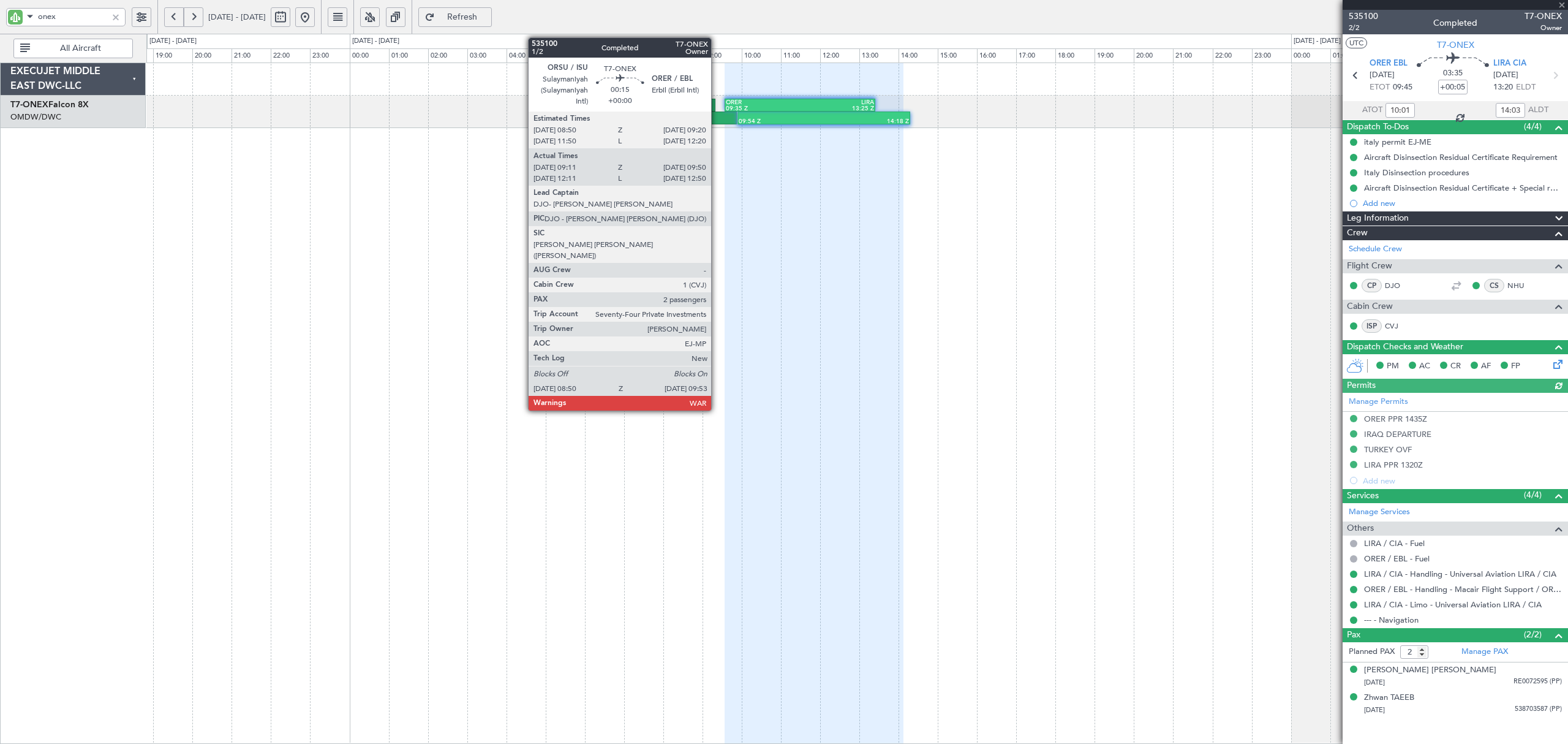
click at [717, 123] on div at bounding box center [717, 118] width 42 height 13
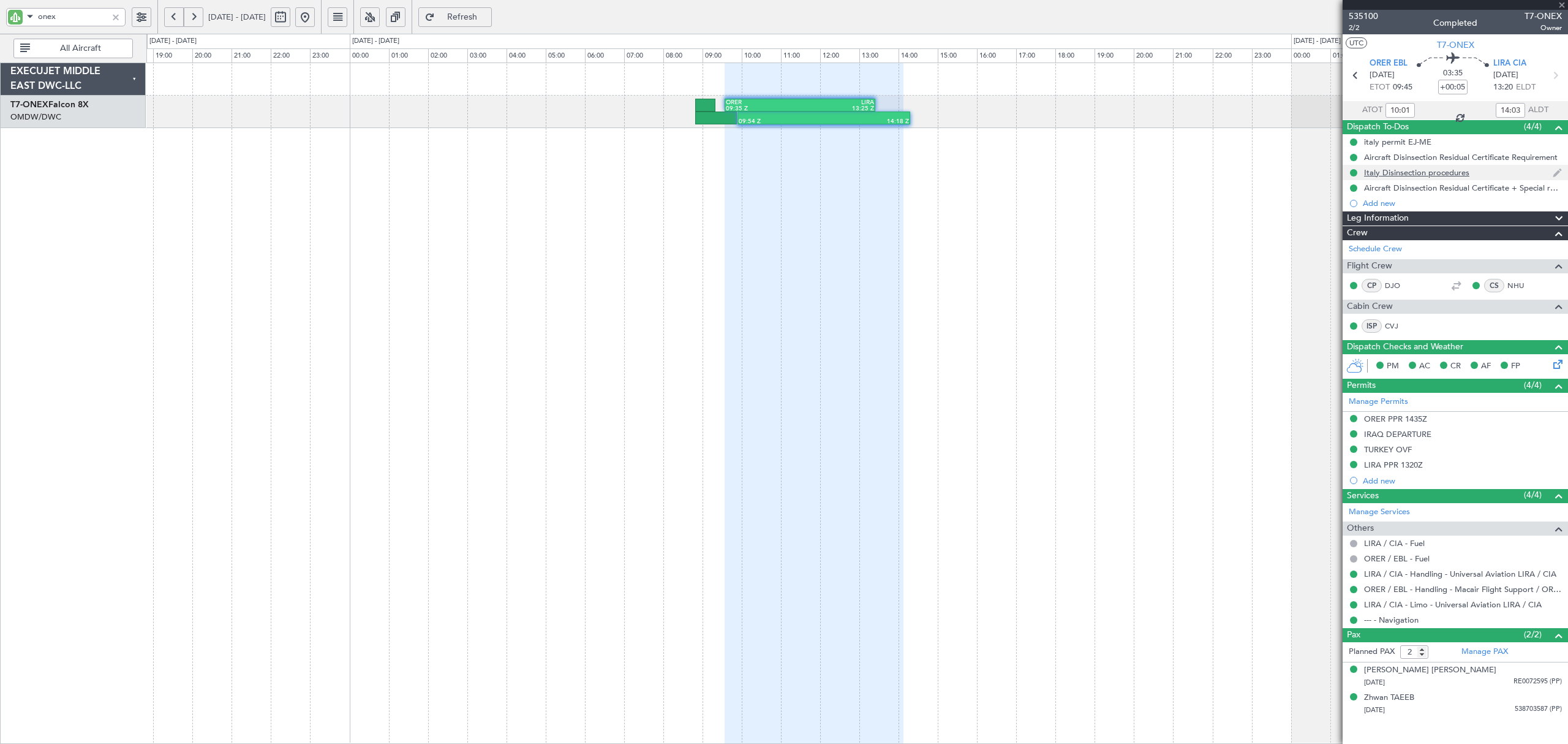
type input "09:21"
type input "09:45"
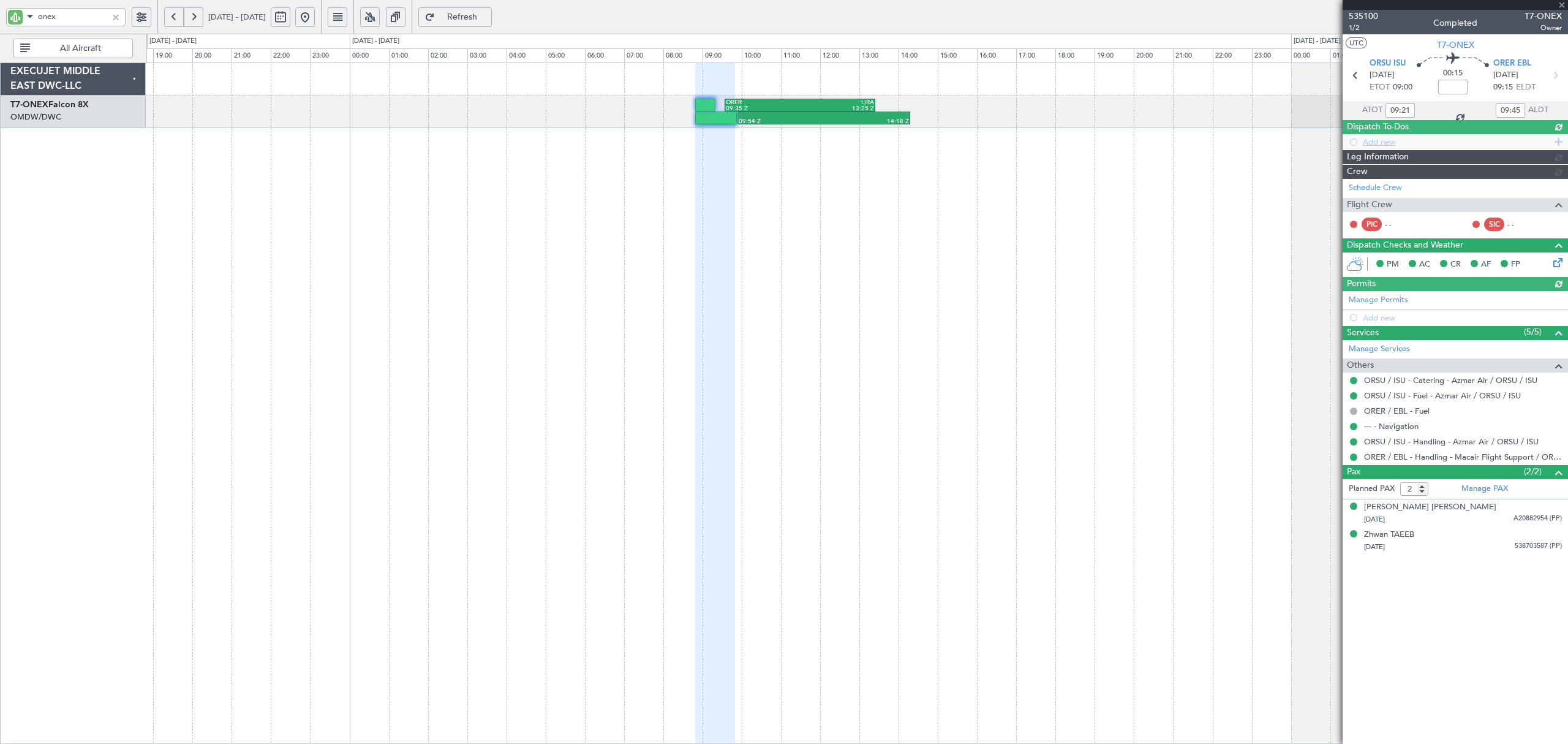
type input "[PERSON_NAME] (ANI)"
type input "7041"
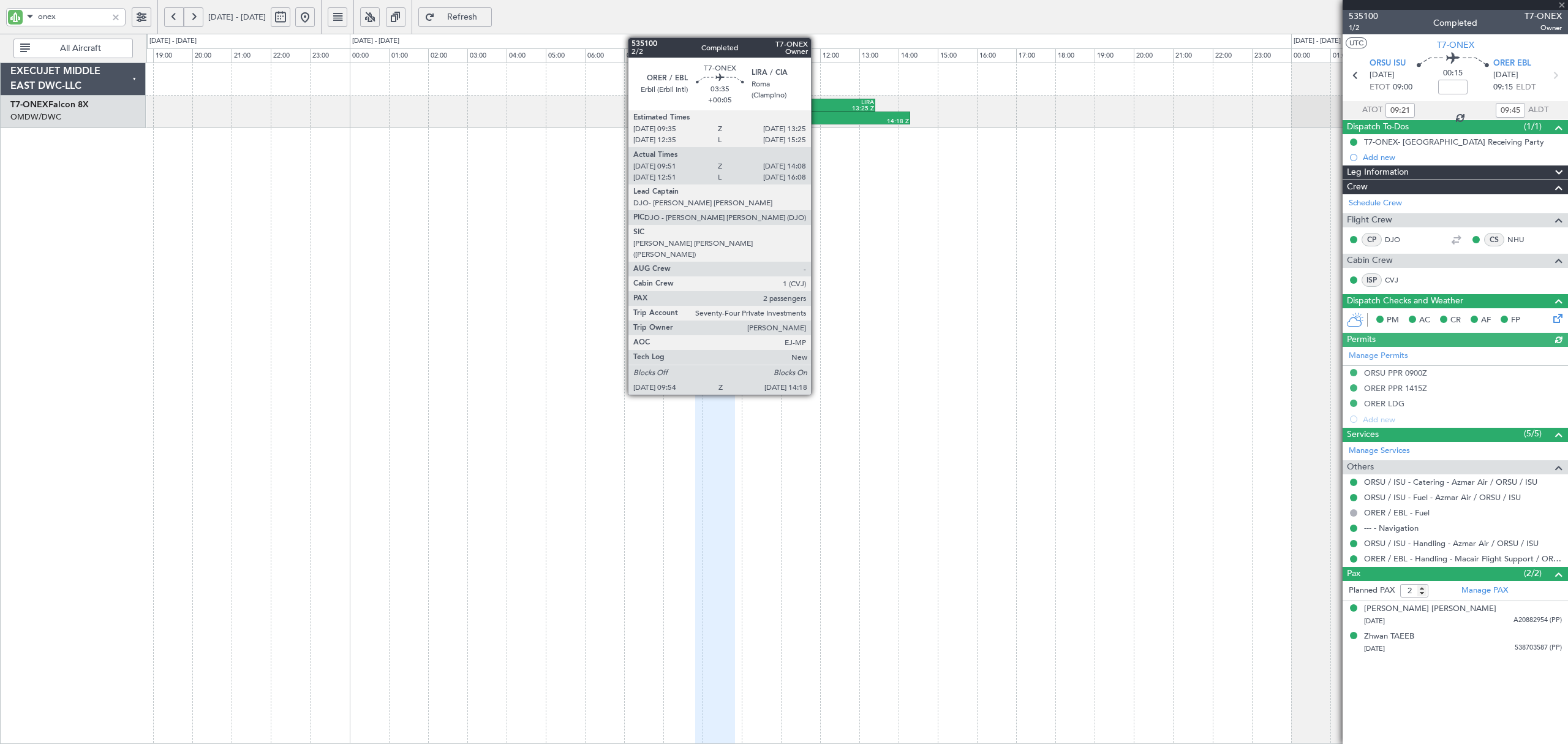
click at [817, 121] on div "09:54 Z" at bounding box center [780, 121] width 85 height 6
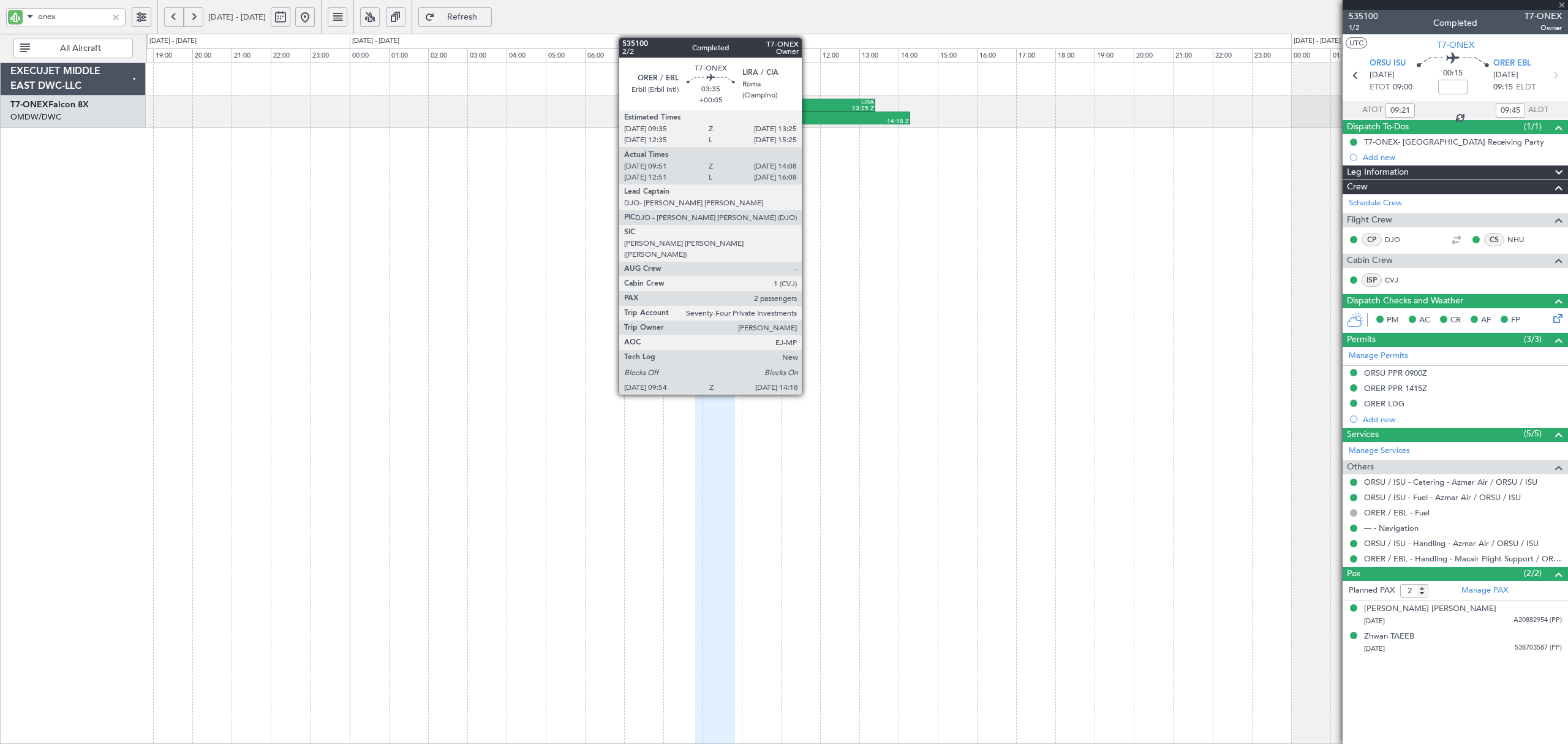
type input "+00:05"
type input "10:01"
type input "14:03"
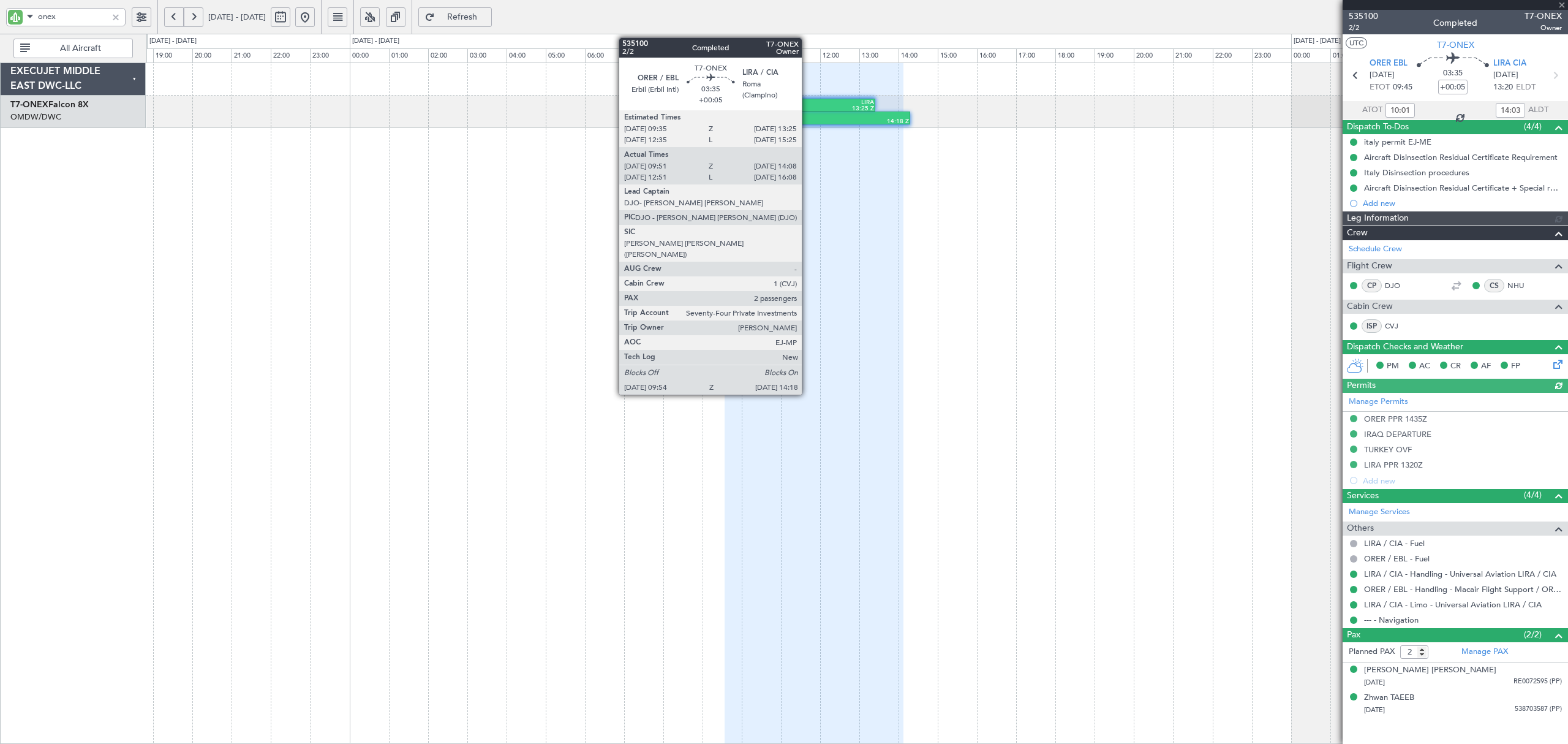
type input "[PERSON_NAME] (ANI)"
type input "7042"
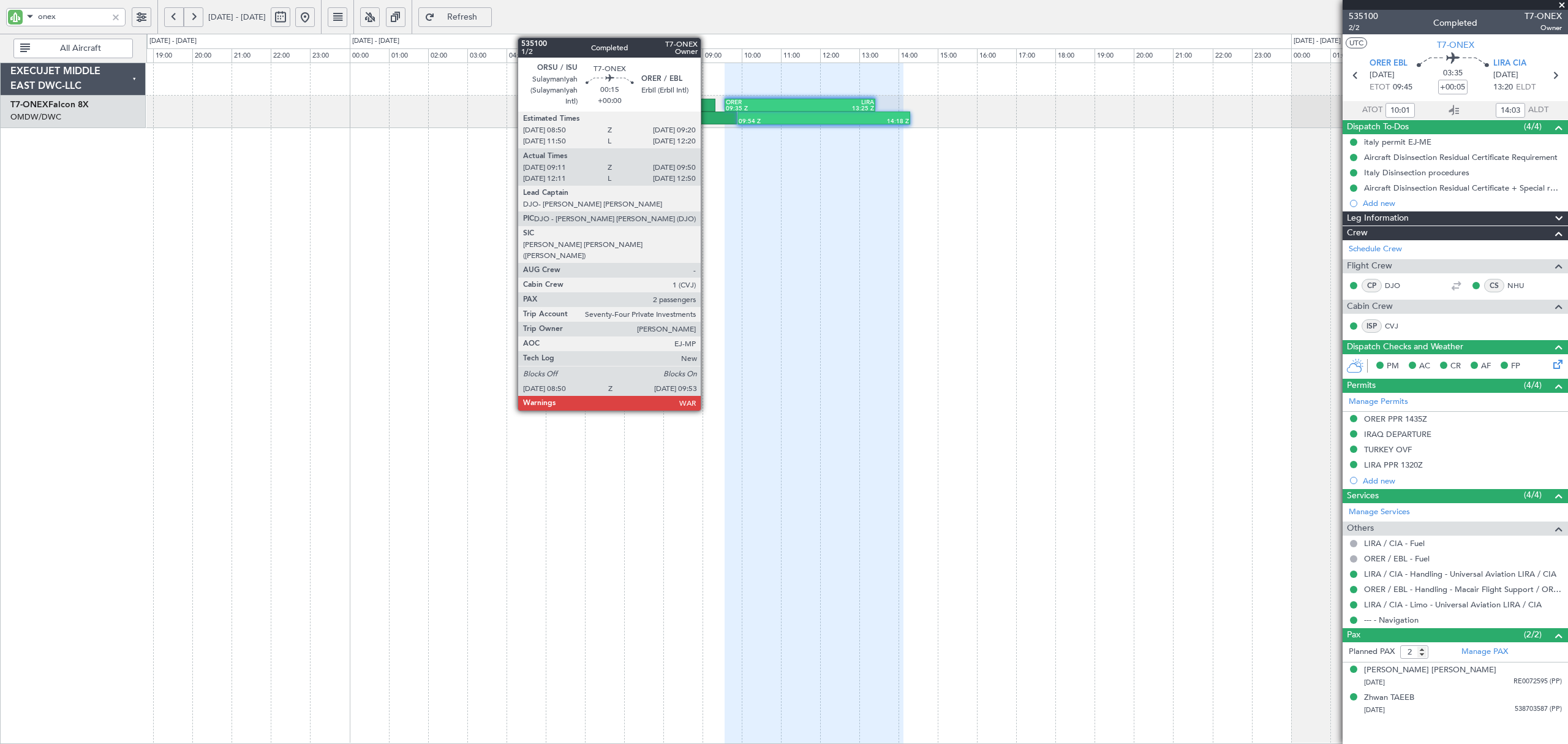
click at [707, 108] on div at bounding box center [706, 105] width 20 height 13
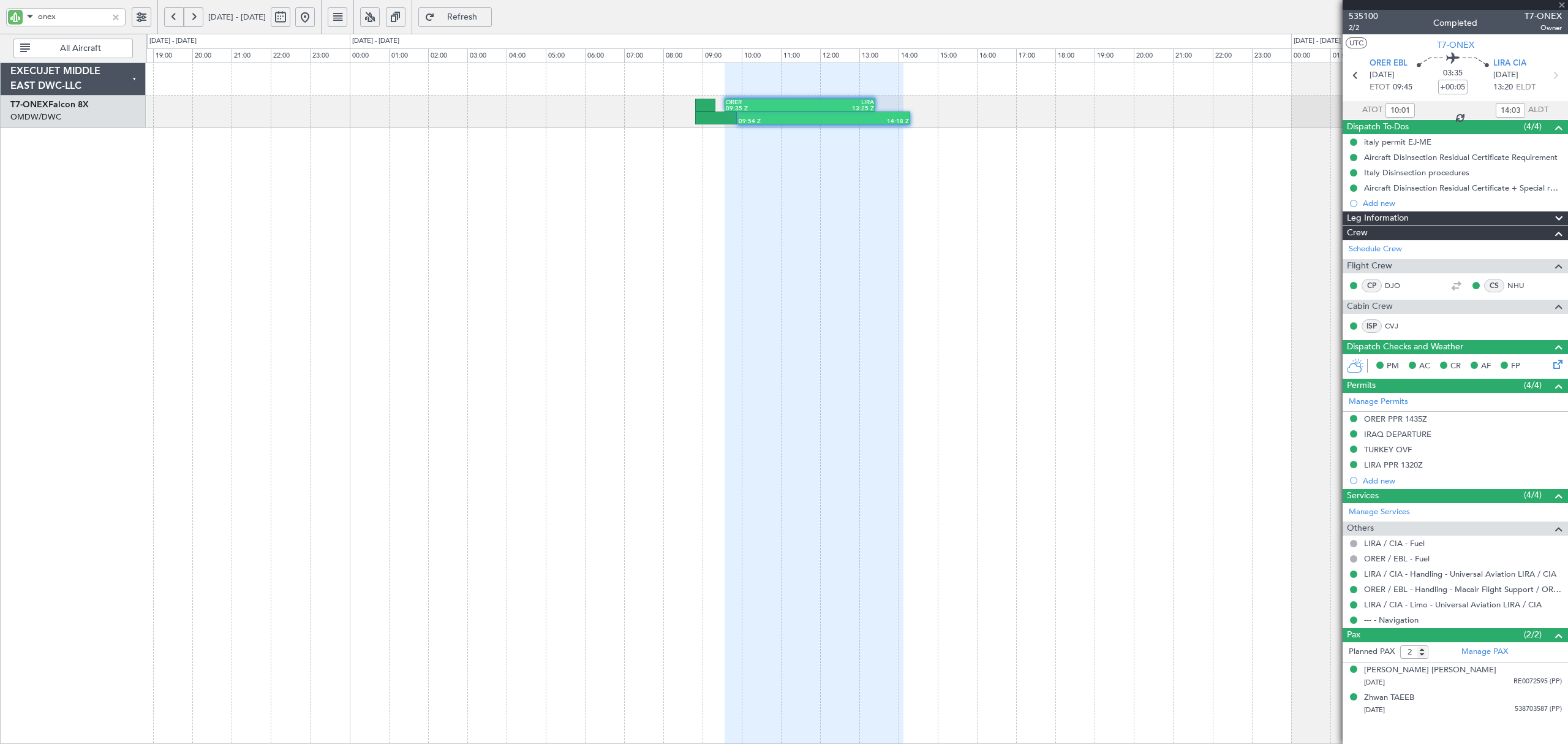
type input "09:21"
type input "09:45"
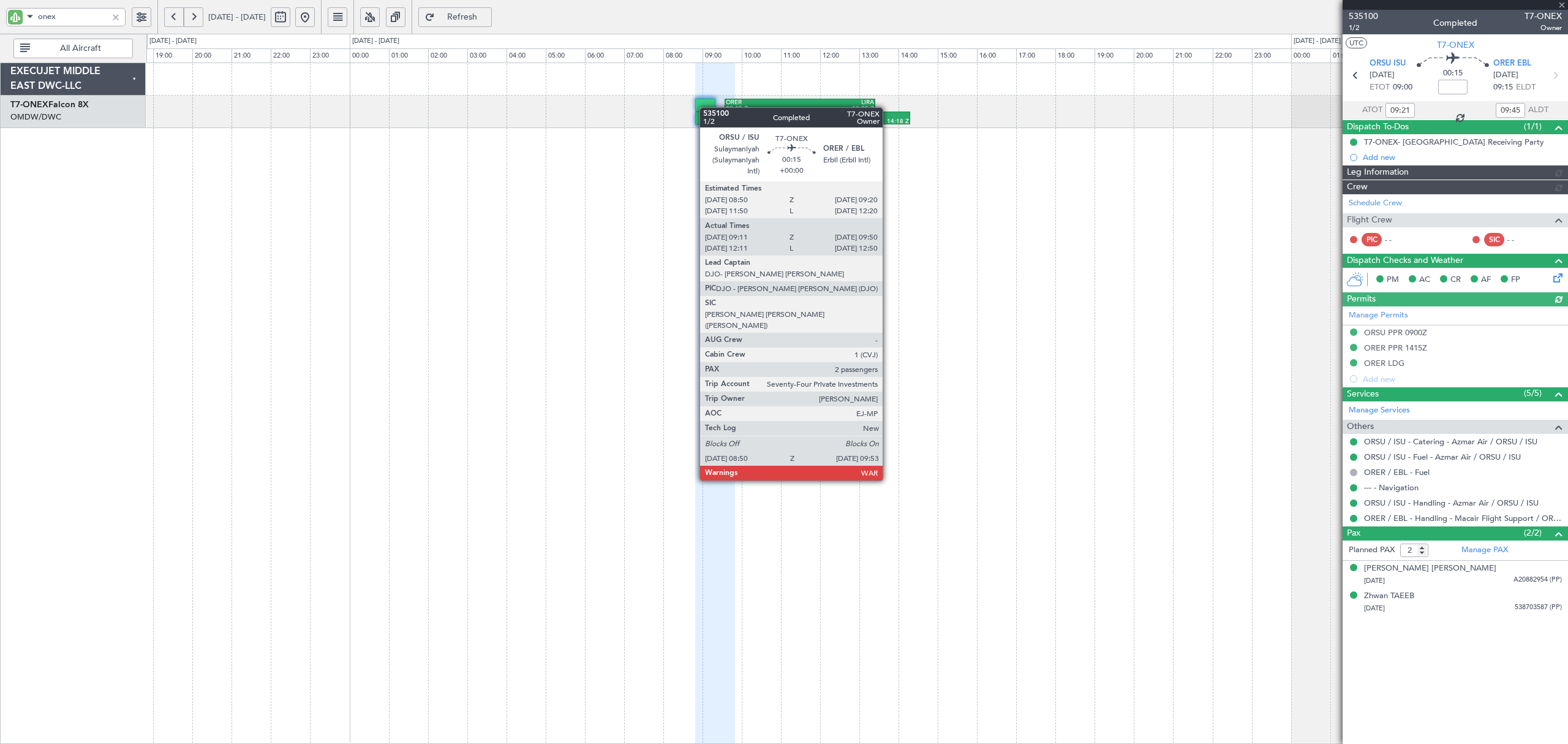
type input "[PERSON_NAME] (ANI)"
type input "7041"
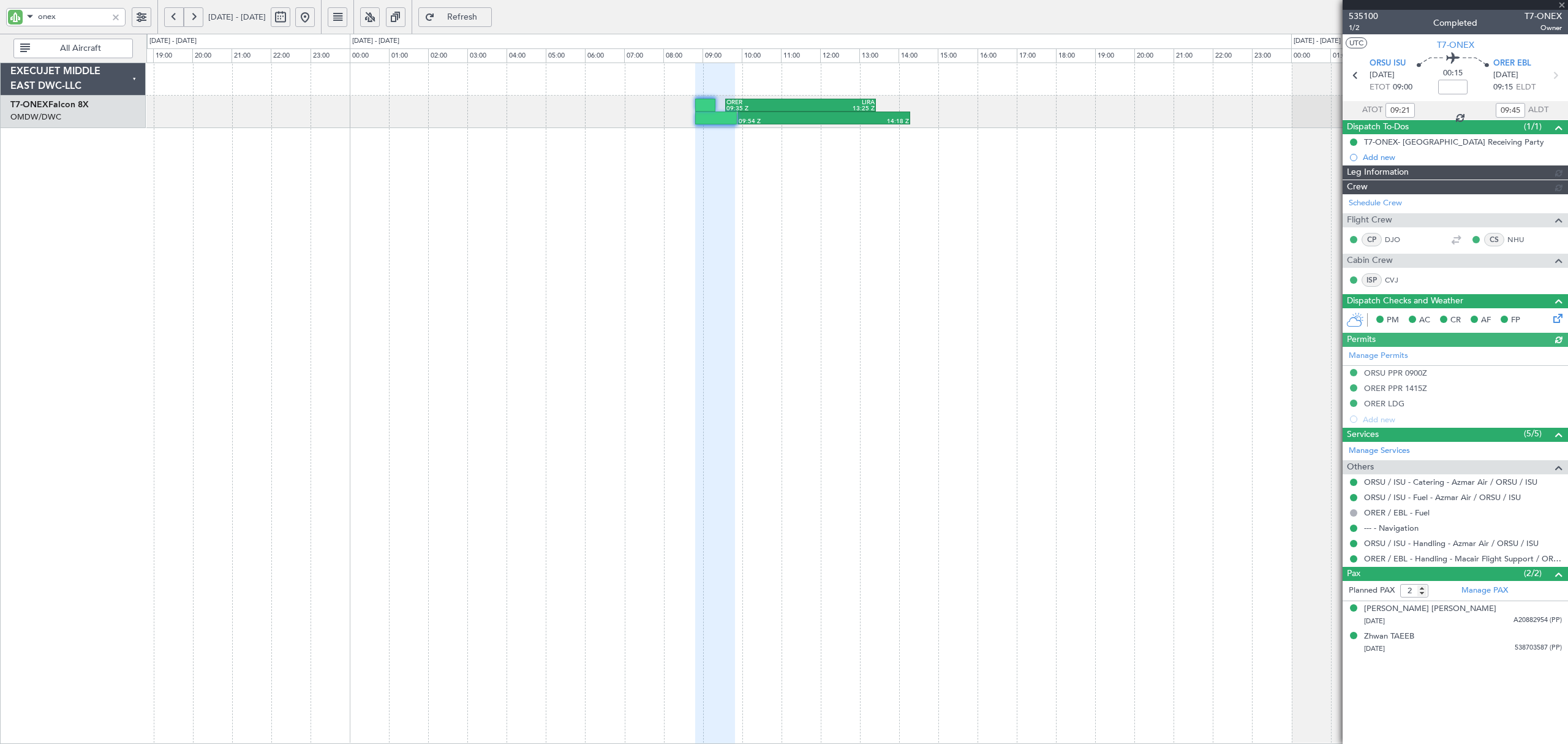
type input "[PERSON_NAME] (ANI)"
type input "7041"
type input "[PERSON_NAME] (ANI)"
type input "7041"
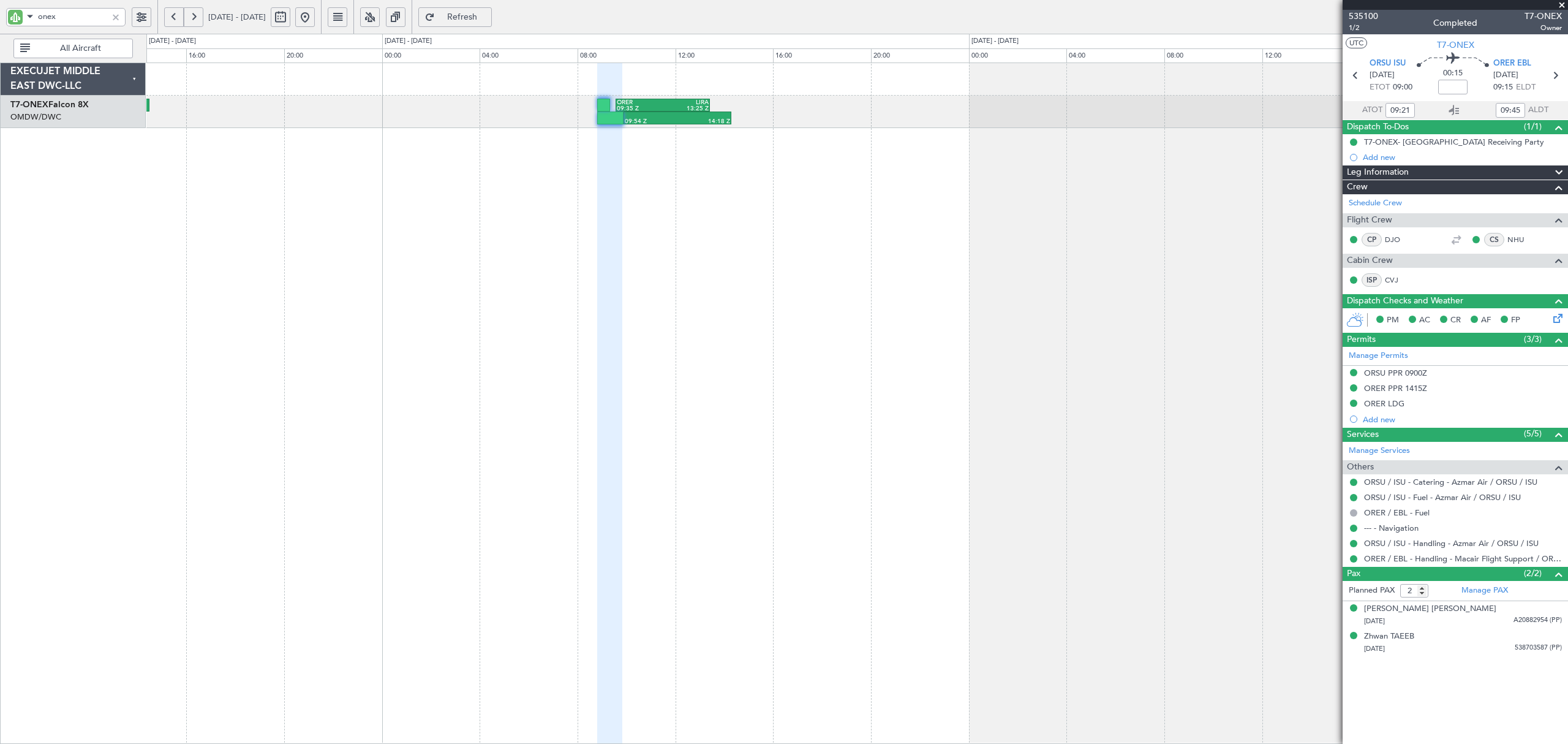
click at [570, 245] on div "09:54 Z 14:18 Z ORER 09:35 Z LIRA 13:25 Z 05:21 Z 09:13 Z LIRA 05:00 Z ORBI 08:…" at bounding box center [857, 403] width 1421 height 681
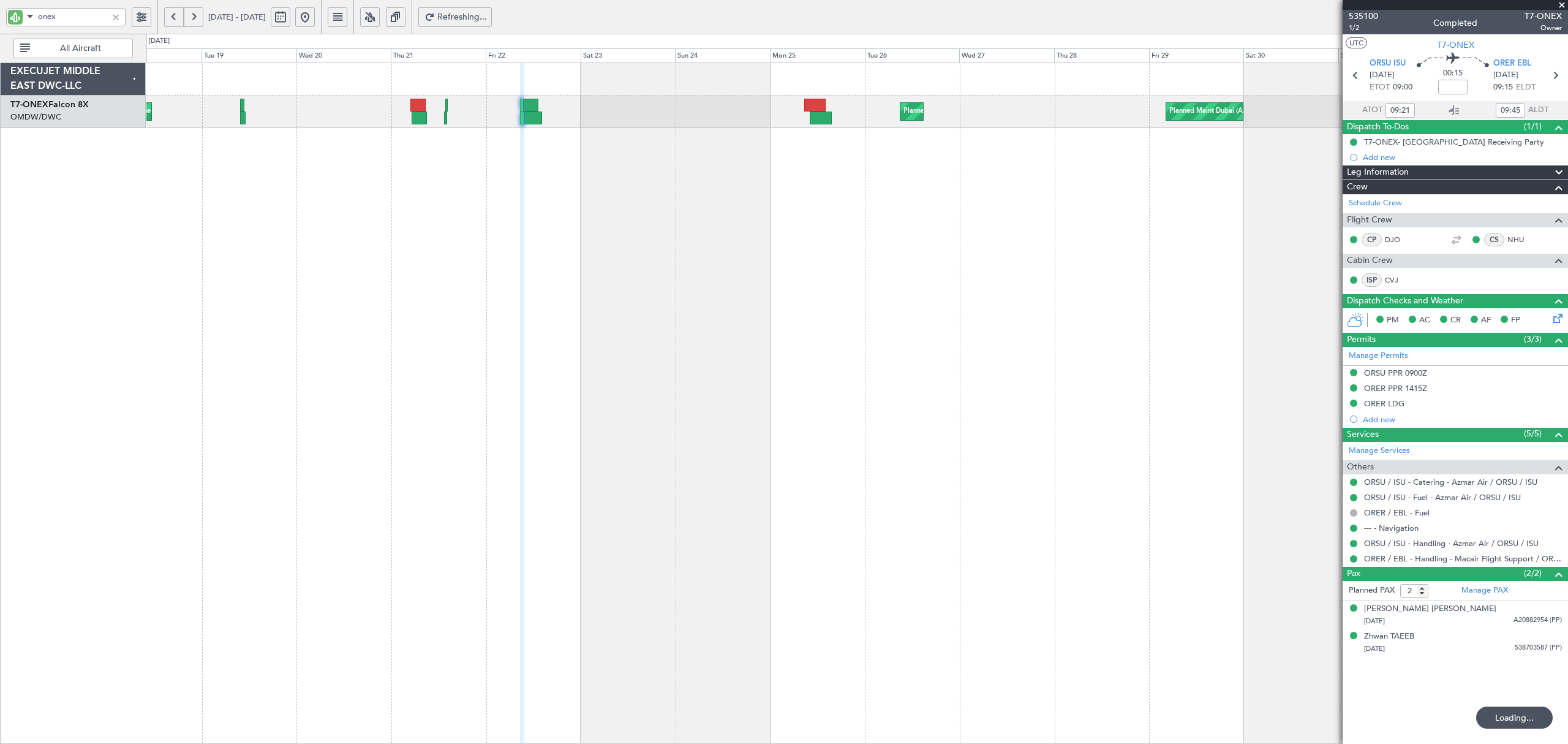
click at [706, 214] on div "Planned Maint Dubai (Al Maktoum Intl) Planned Maint [GEOGRAPHIC_DATA] (Al Makto…" at bounding box center [857, 403] width 1421 height 681
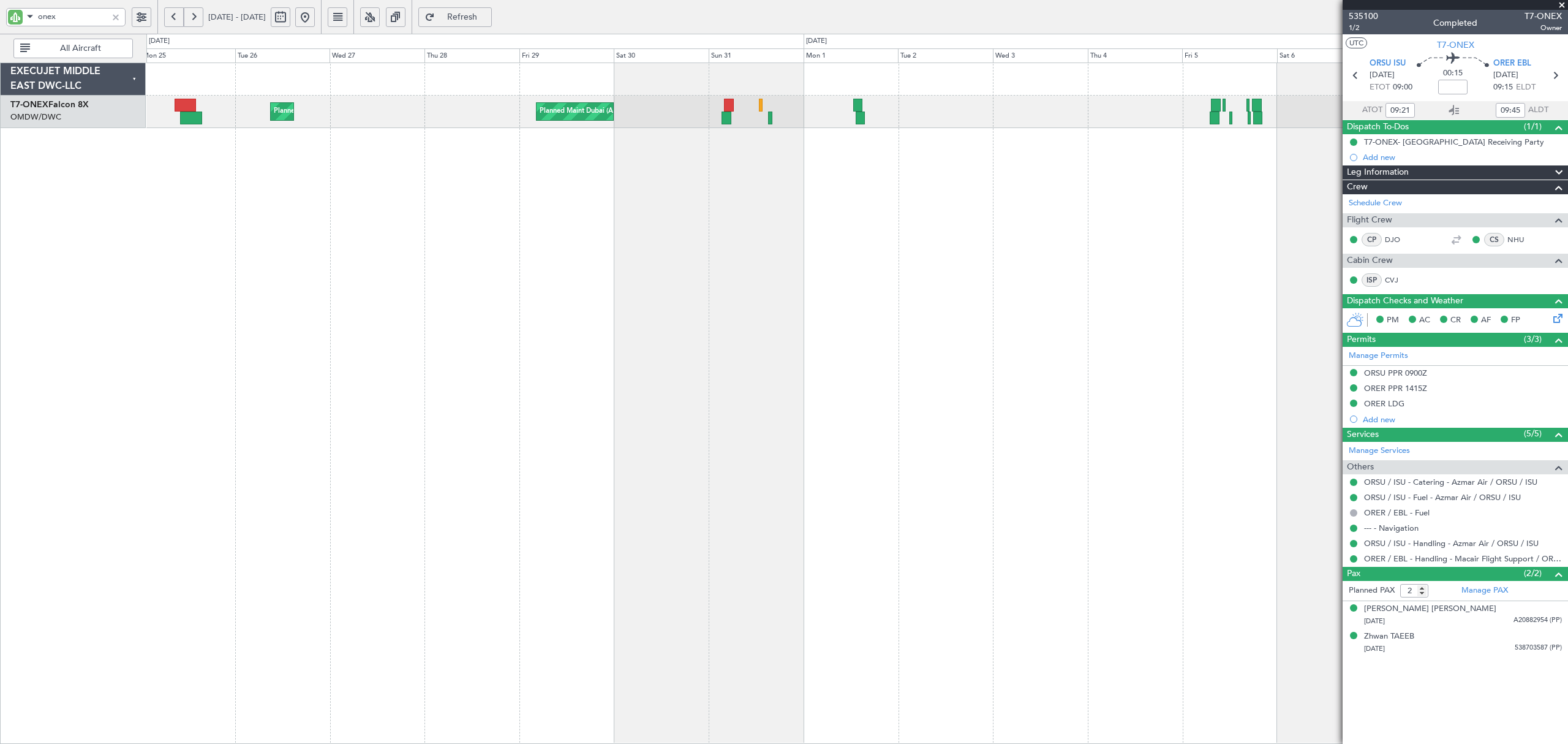
click at [481, 252] on div "Planned Maint Dubai (Al Maktoum Intl) Planned Maint [GEOGRAPHIC_DATA] (Al Makto…" at bounding box center [857, 403] width 1421 height 681
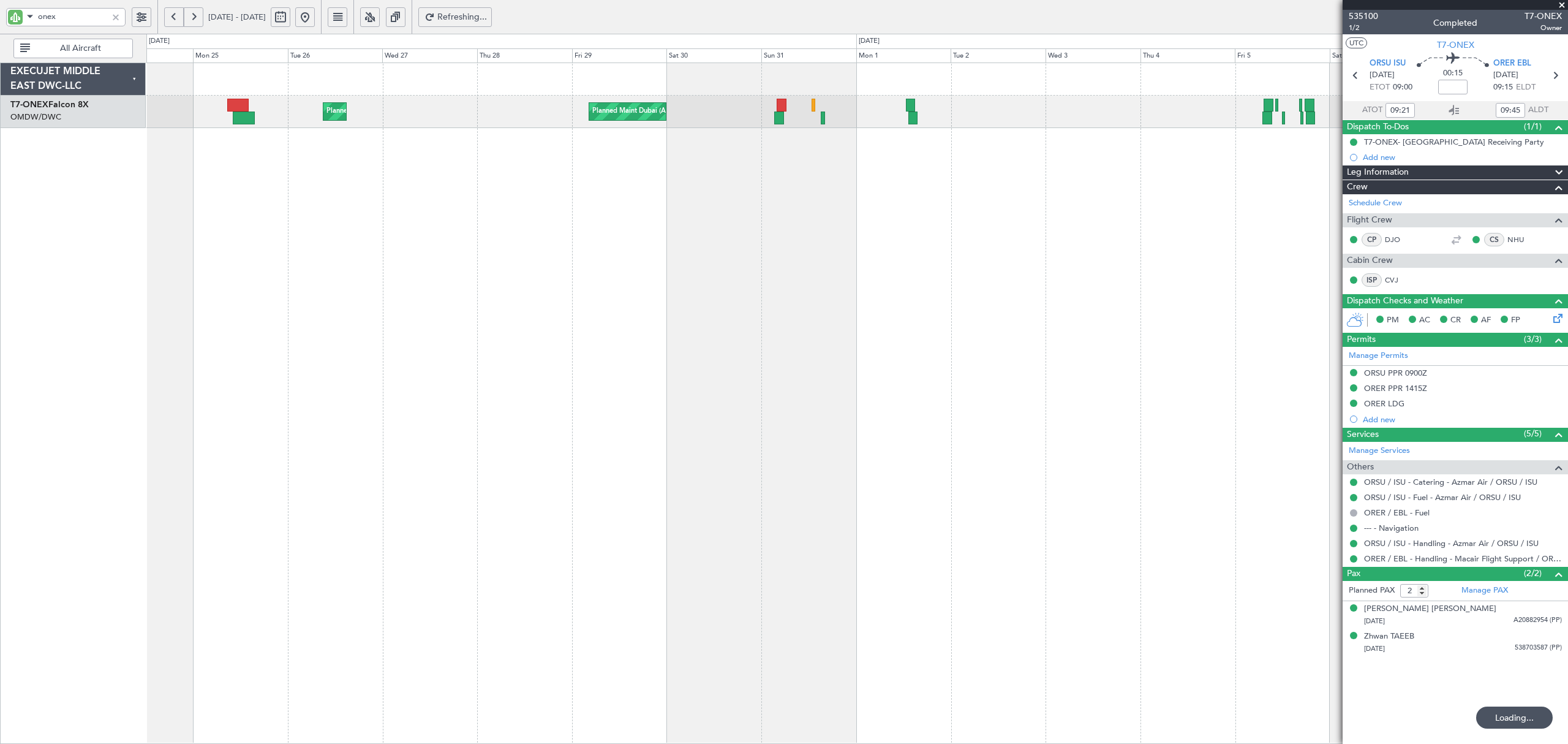
click at [743, 186] on div "Planned Maint Dubai (Al Maktoum Intl) Planned Maint [GEOGRAPHIC_DATA] (Al Makto…" at bounding box center [857, 403] width 1421 height 681
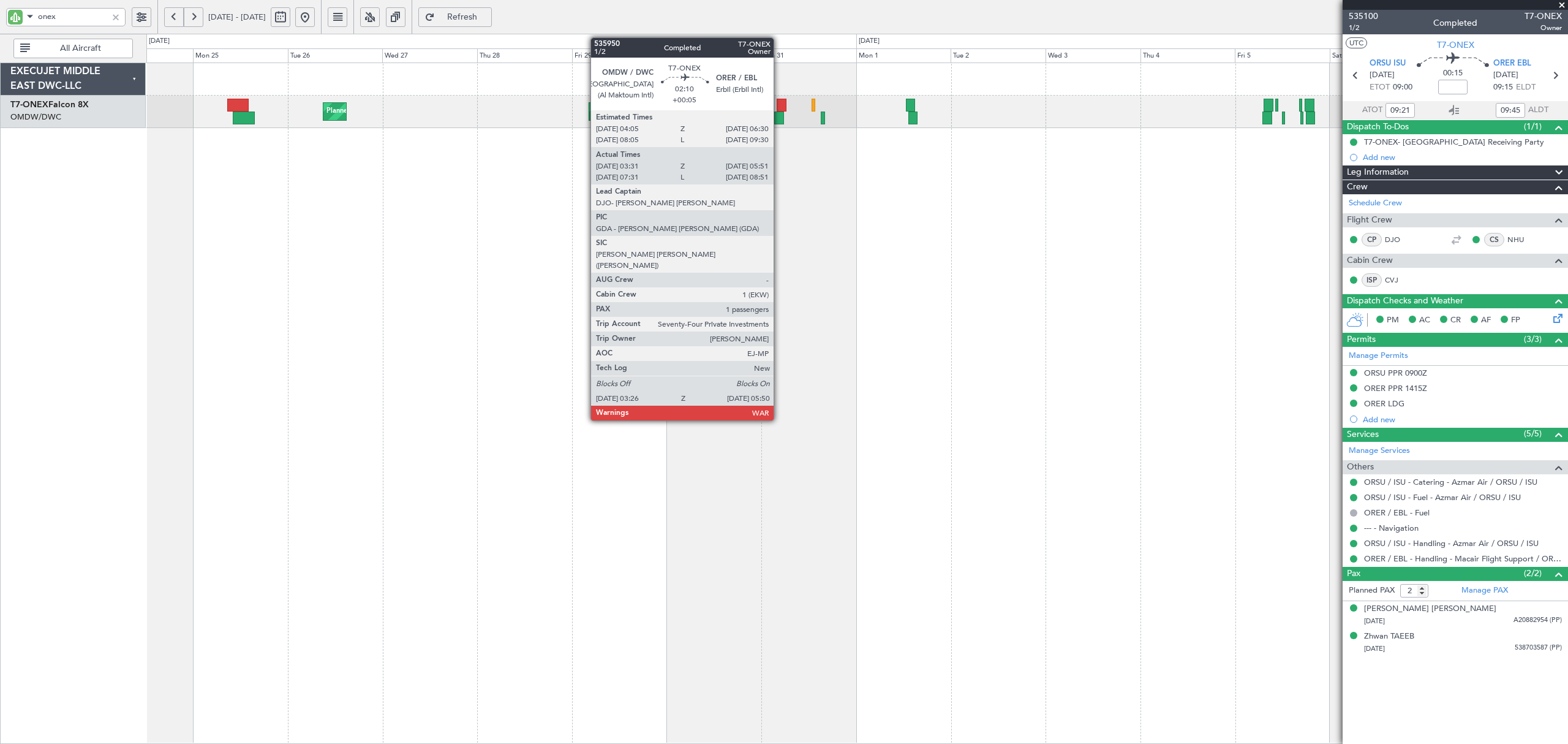
click at [779, 119] on div at bounding box center [779, 118] width 10 height 13
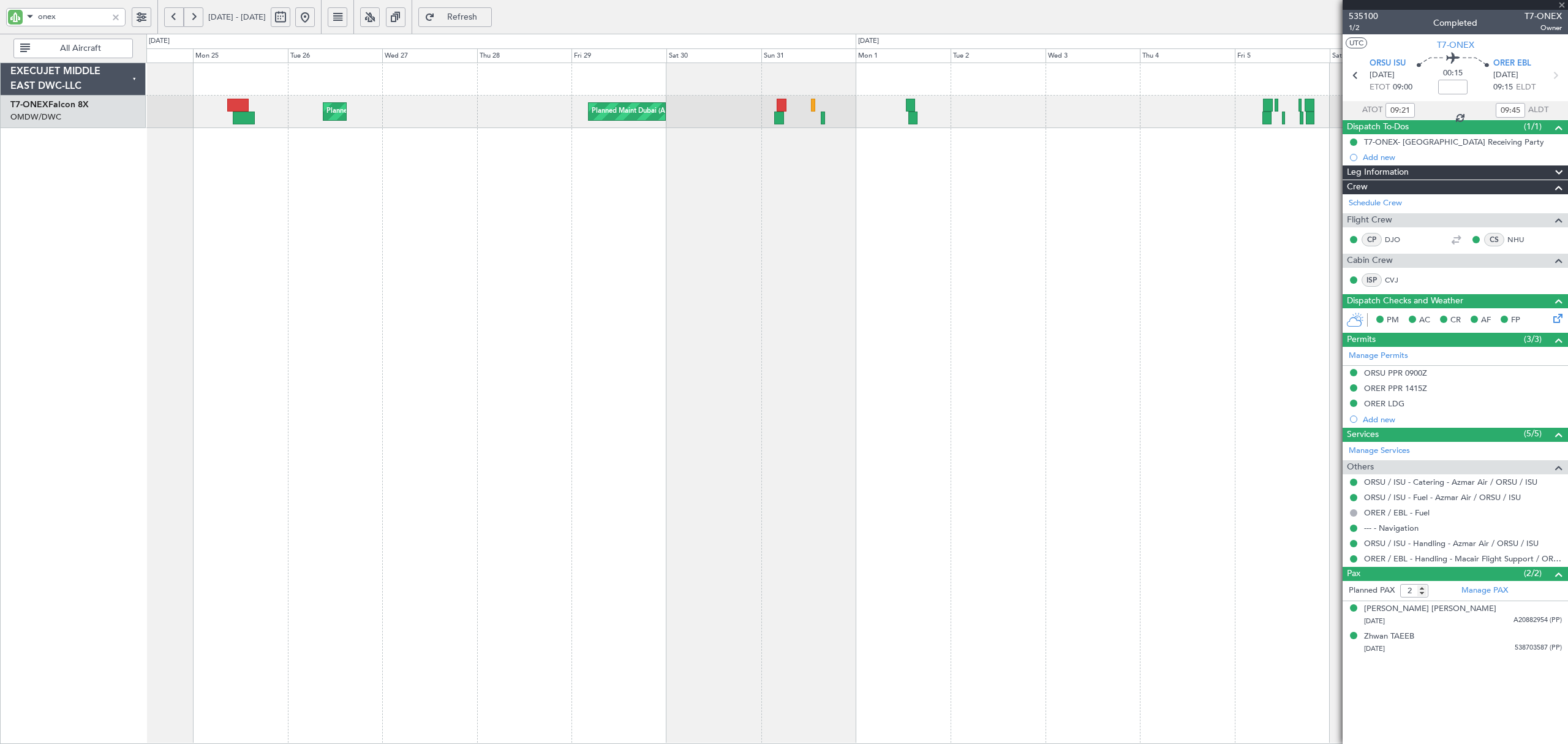
type input "+00:05"
type input "03:41"
type input "05:46"
type input "1"
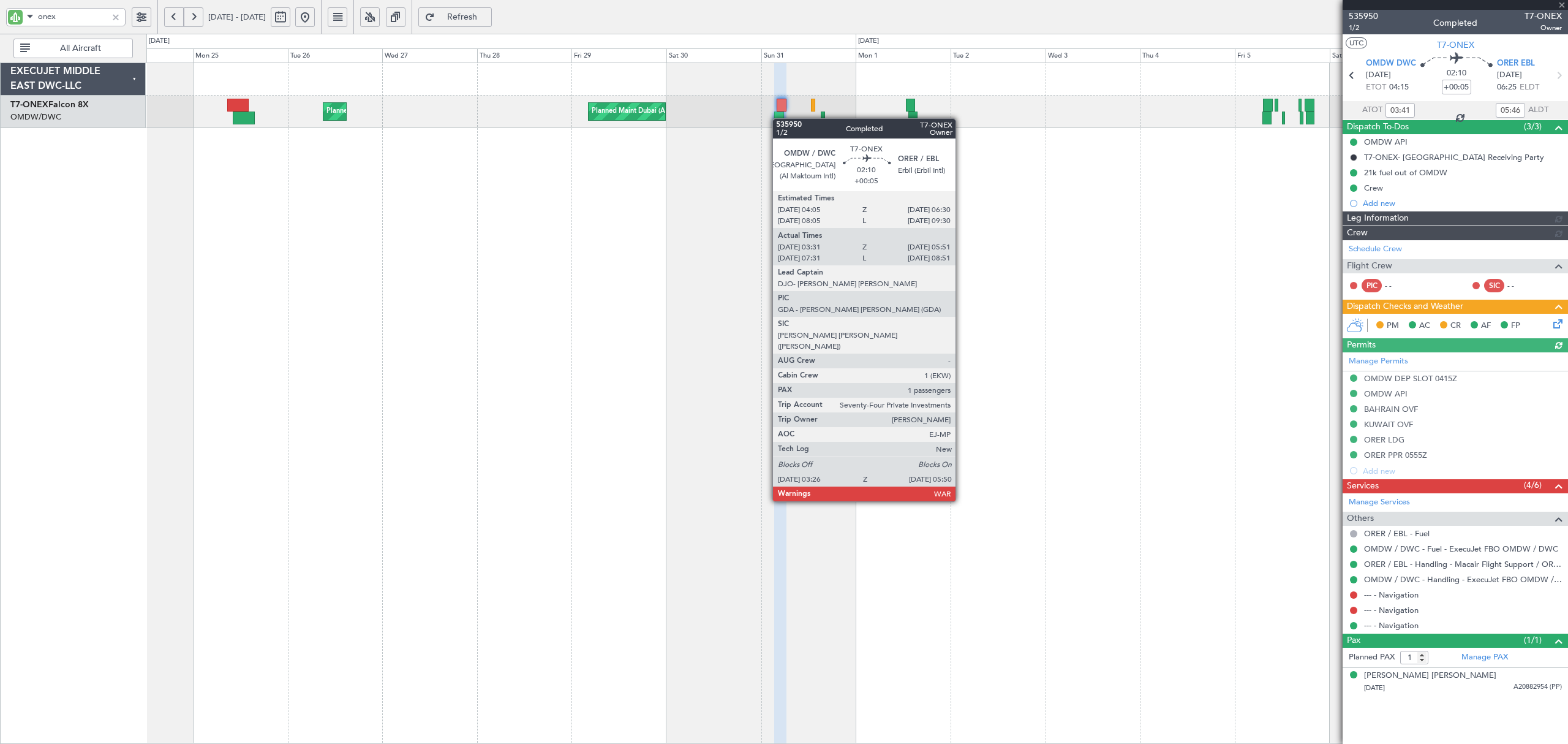
type input "[PERSON_NAME] (ANI)"
type input "7148"
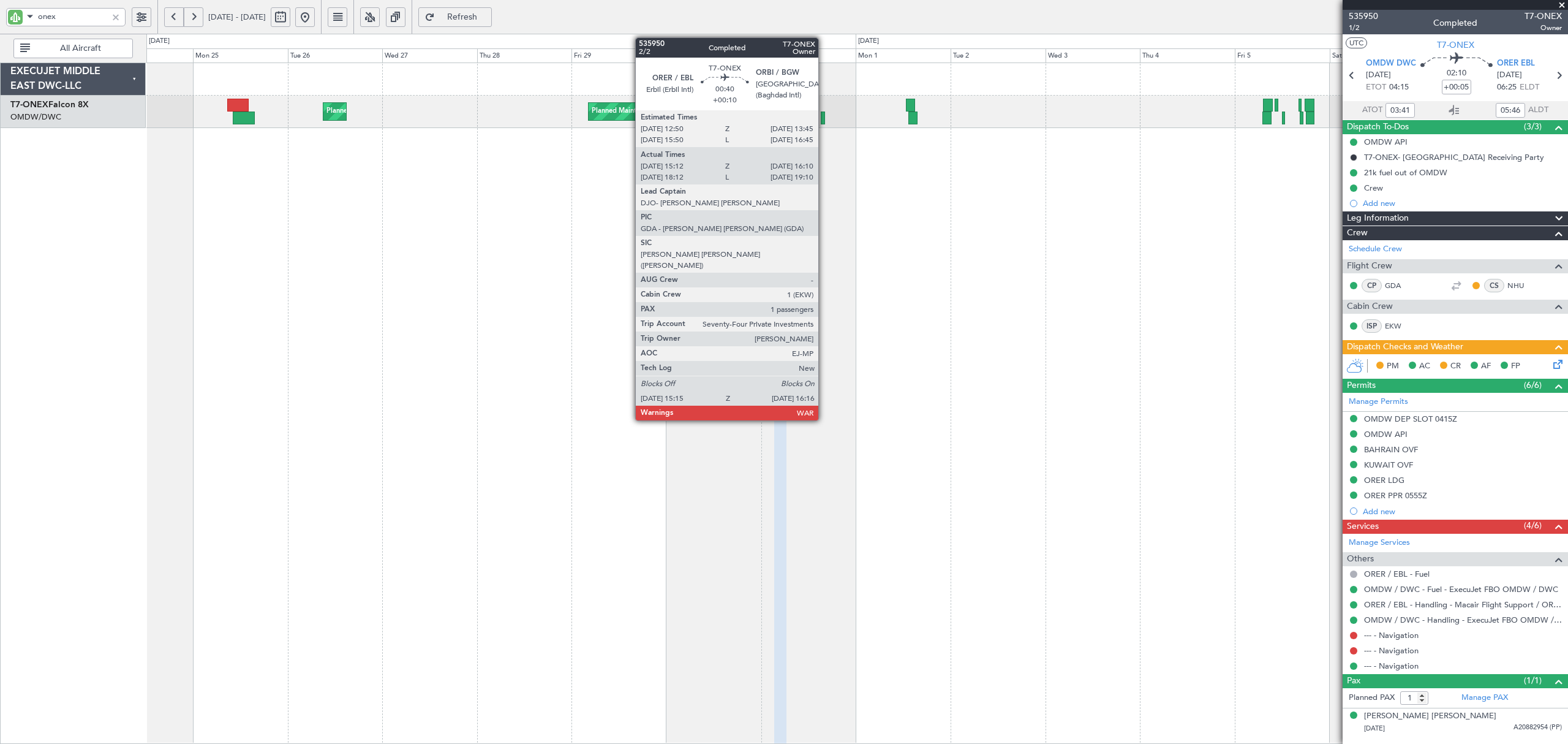
click at [825, 120] on div at bounding box center [822, 118] width 5 height 13
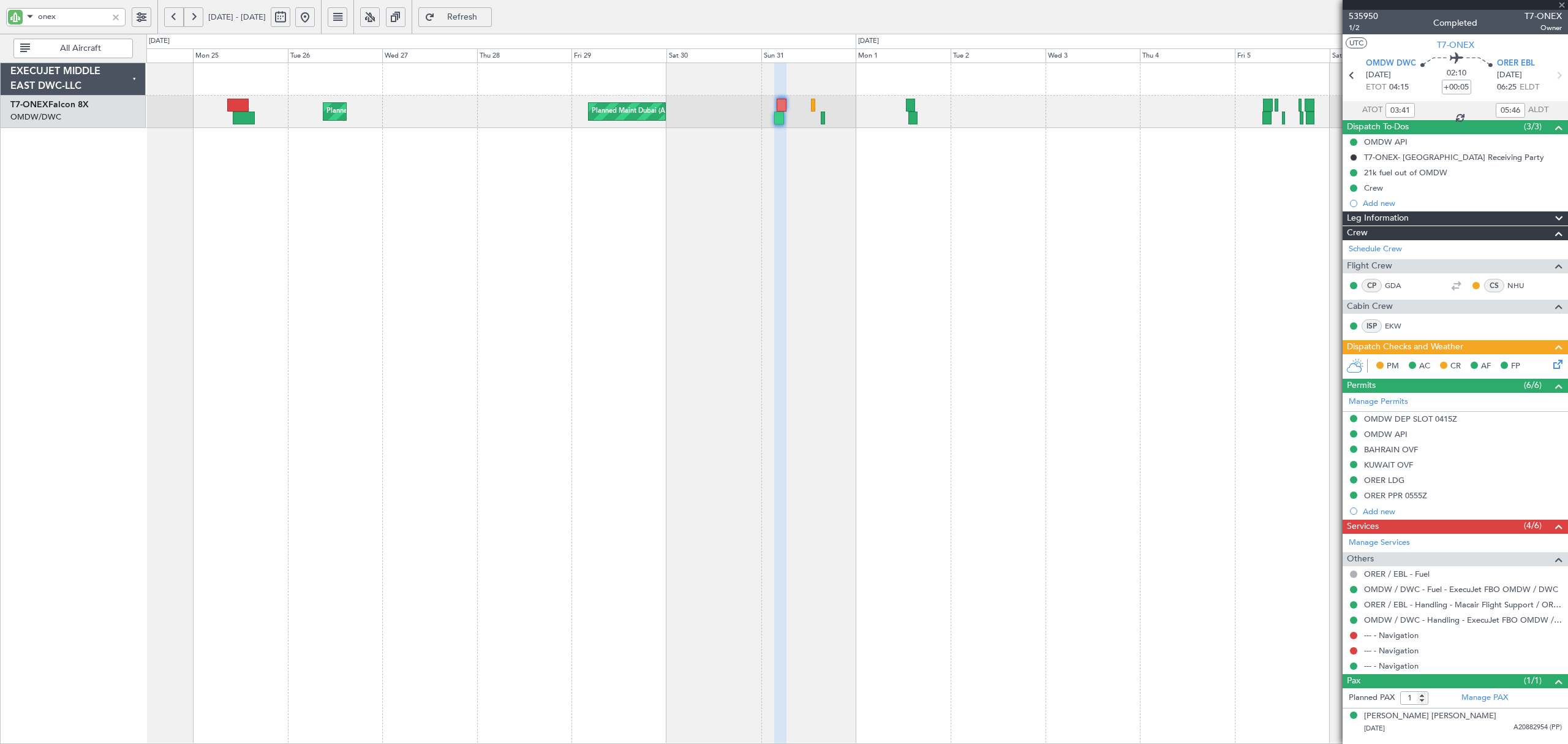
type input "+00:10"
type input "15:22"
type input "16:05"
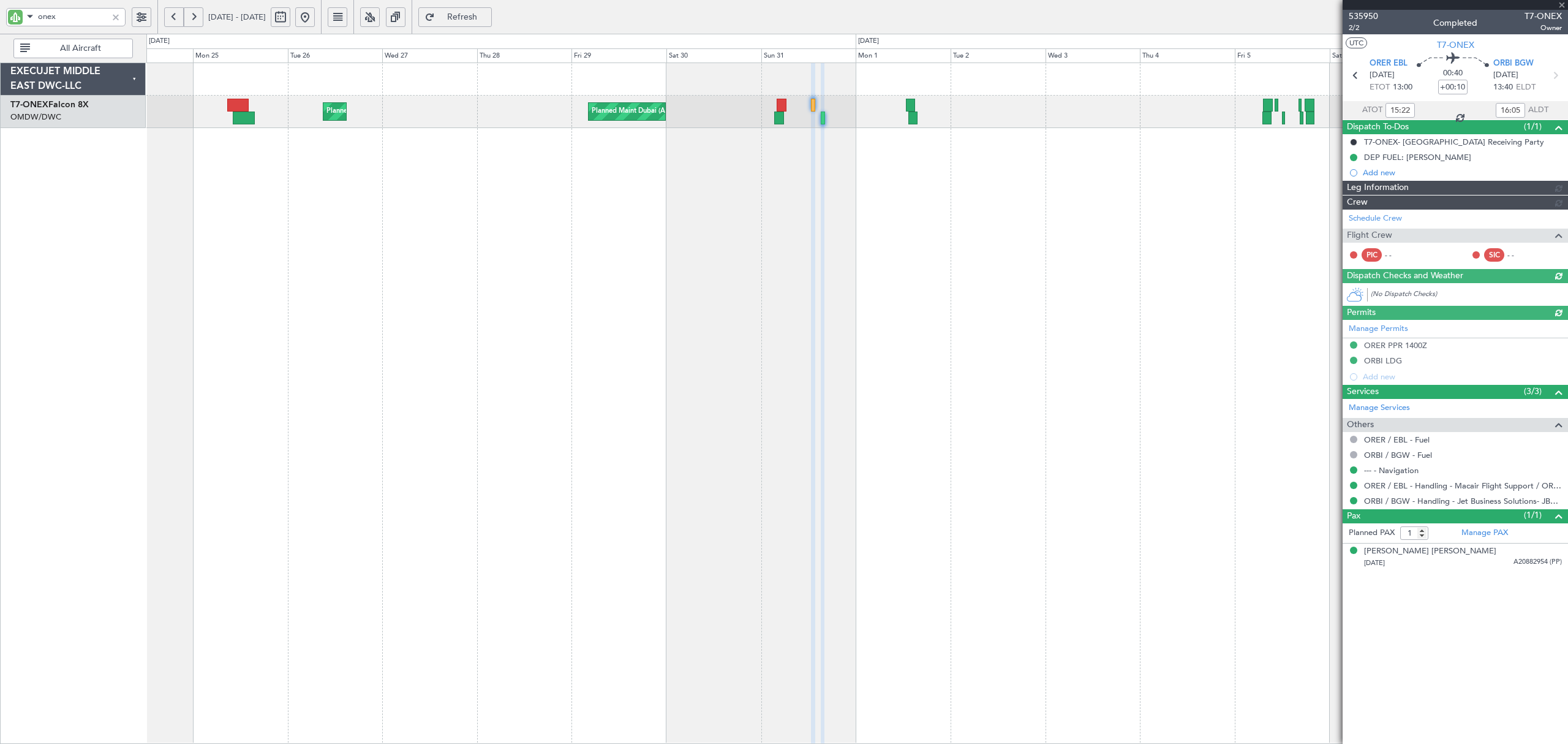
type input "[PERSON_NAME] (ANI)"
type input "7149"
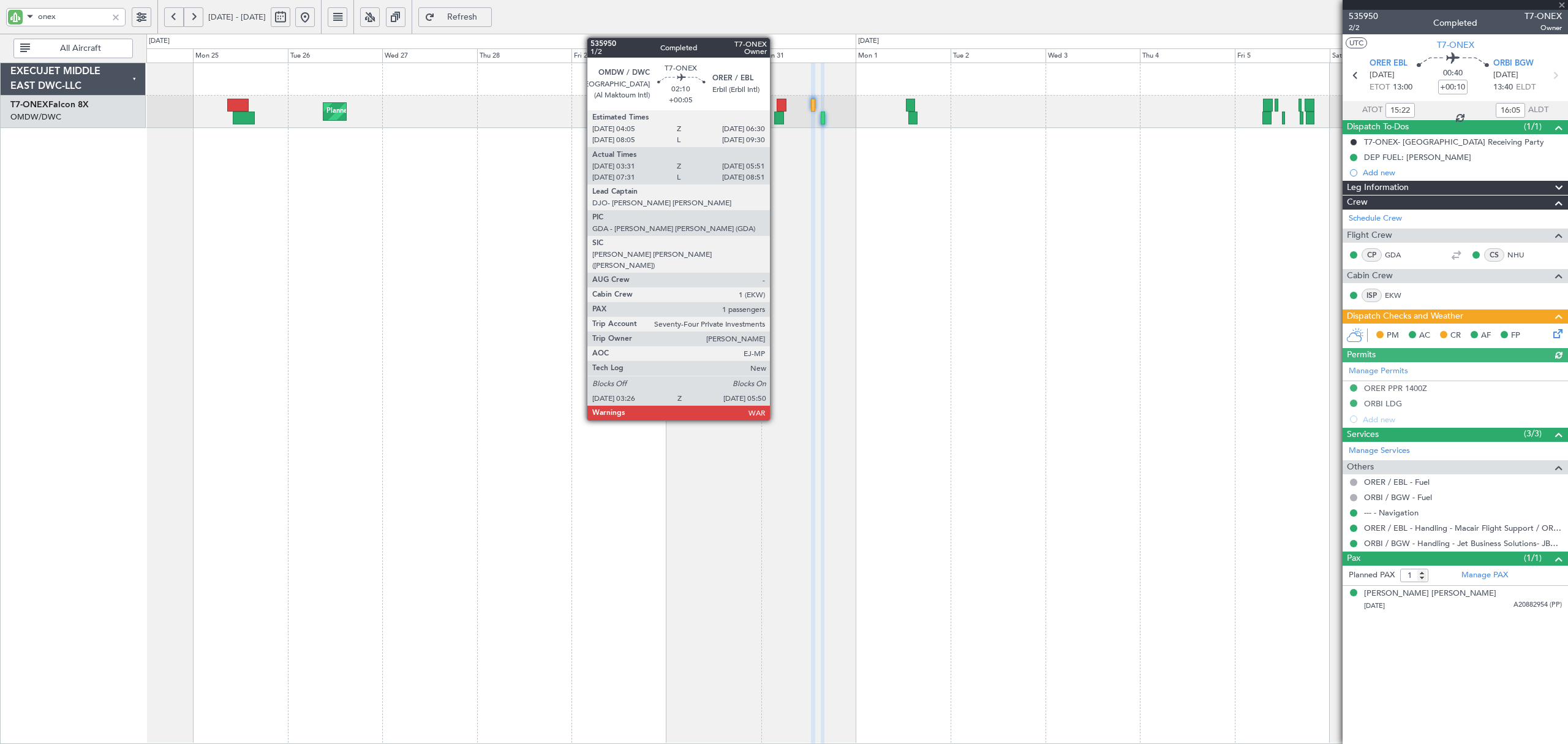
click at [776, 119] on div at bounding box center [779, 118] width 10 height 13
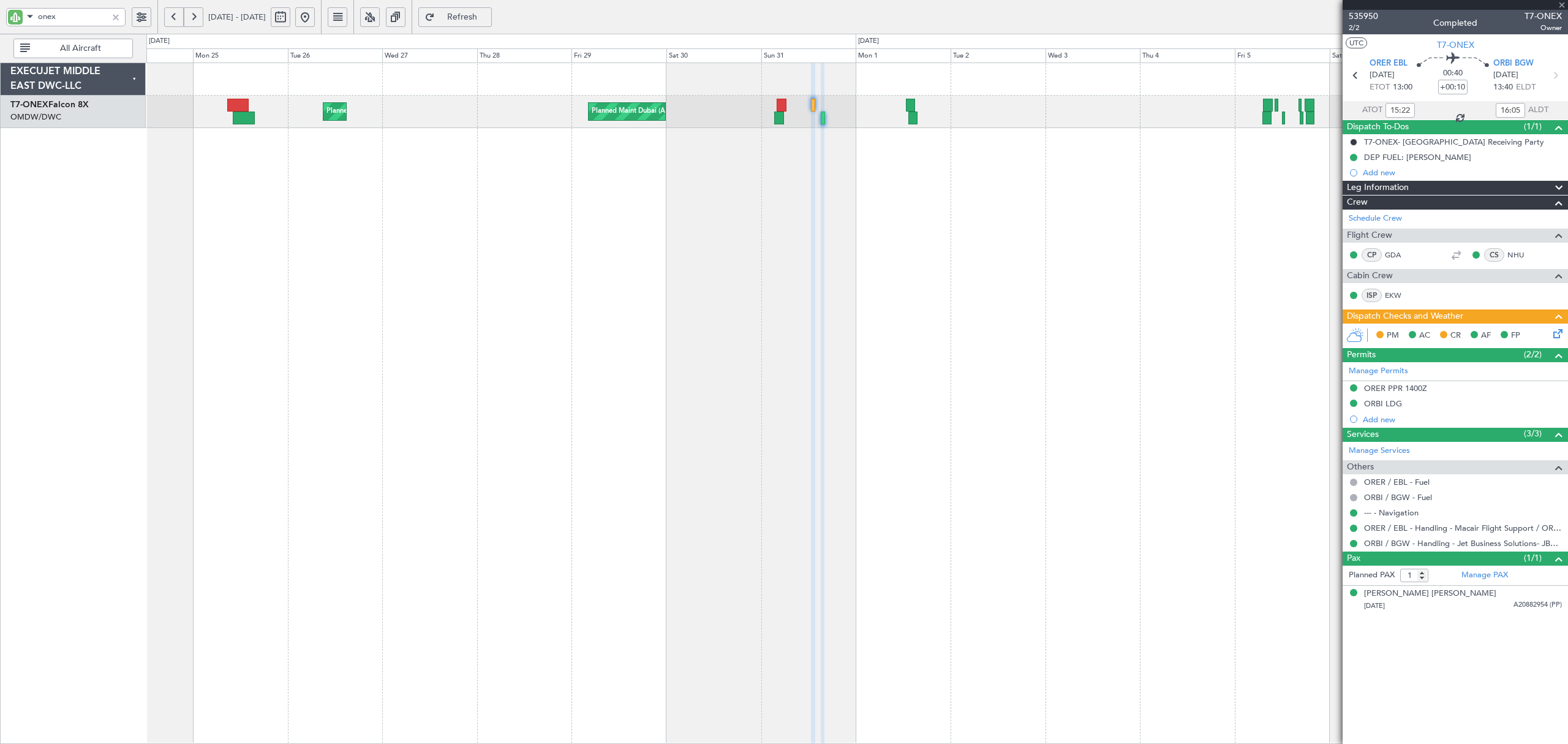
type input "+00:05"
type input "03:41"
type input "05:46"
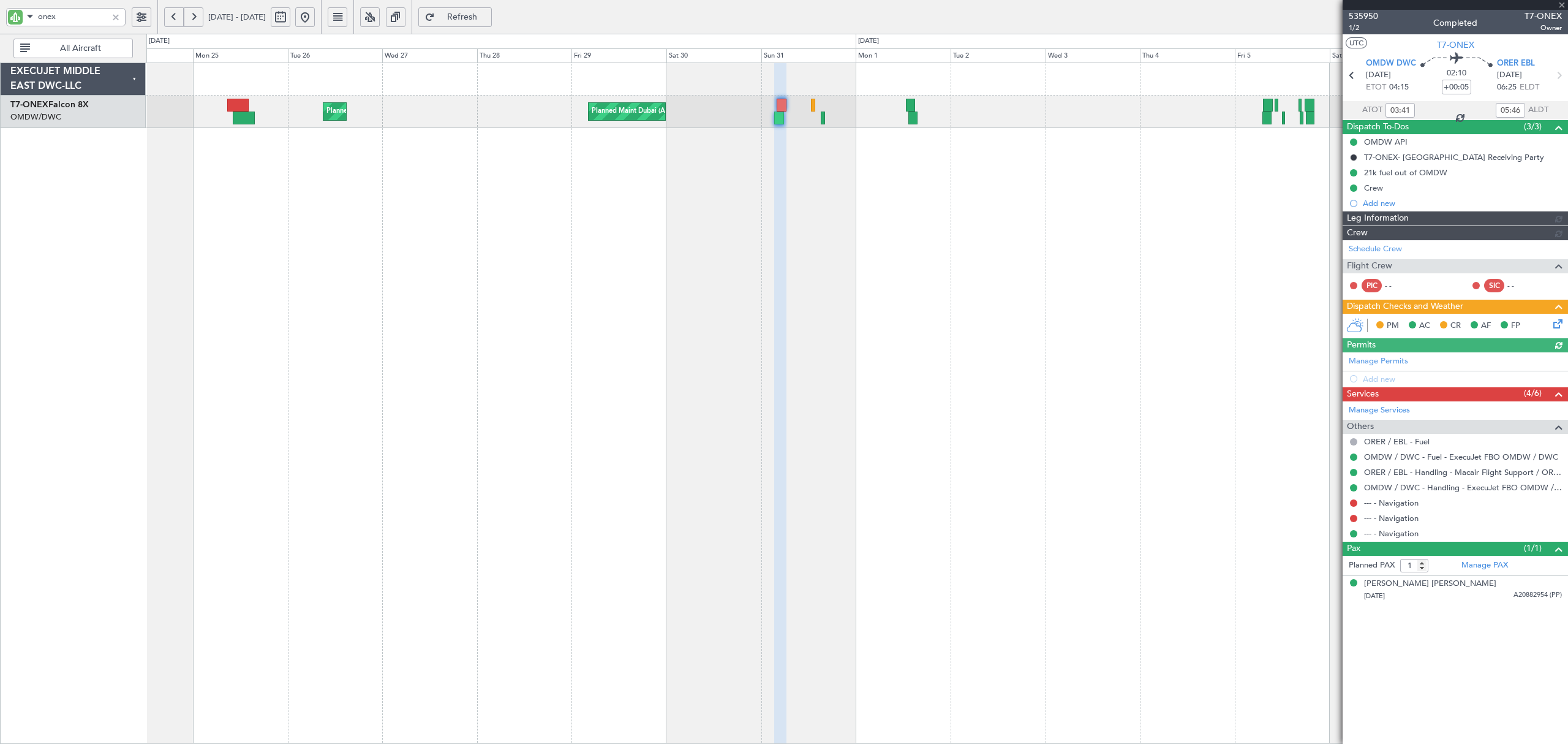
type input "[PERSON_NAME] (ANI)"
type input "7148"
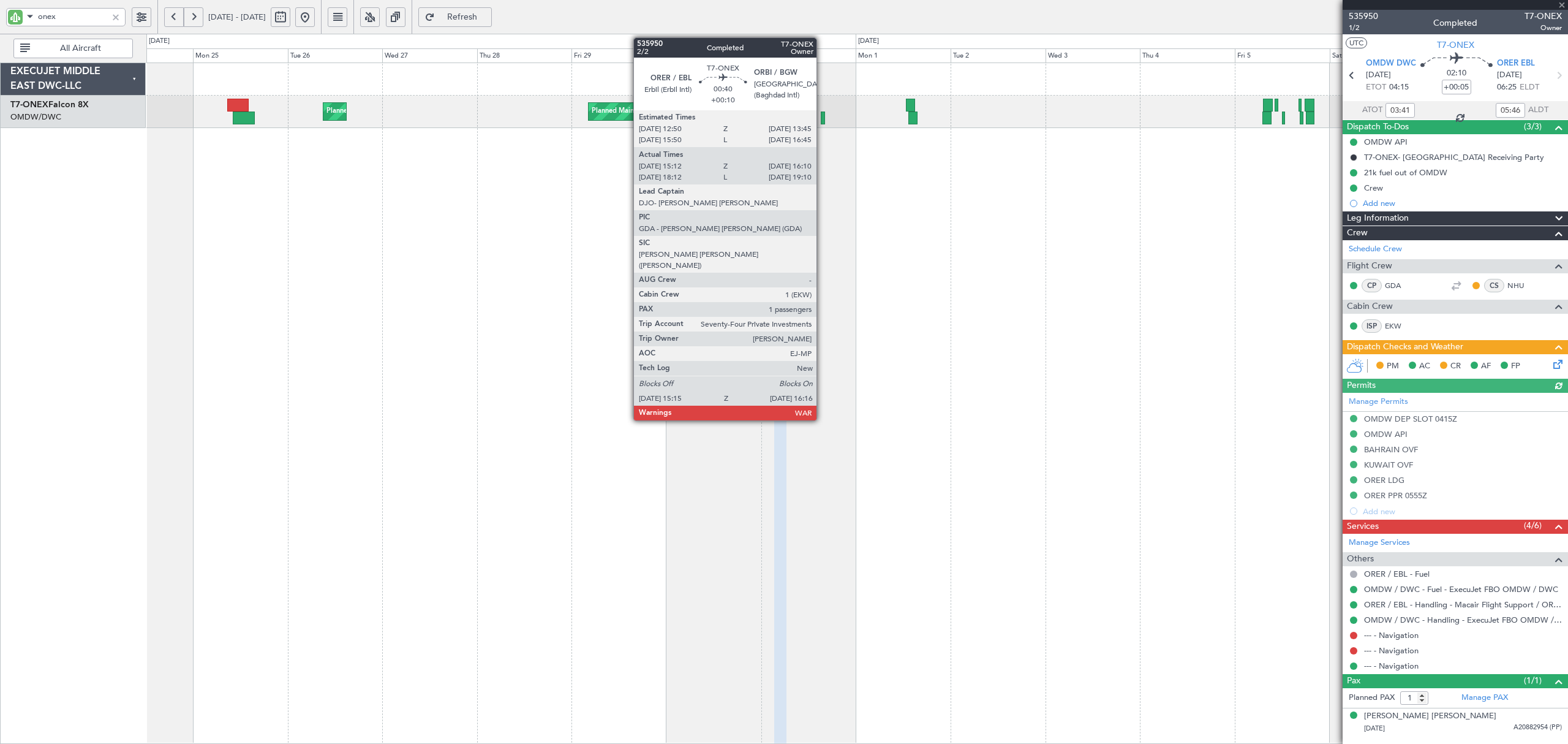
click at [822, 122] on div at bounding box center [822, 118] width 5 height 13
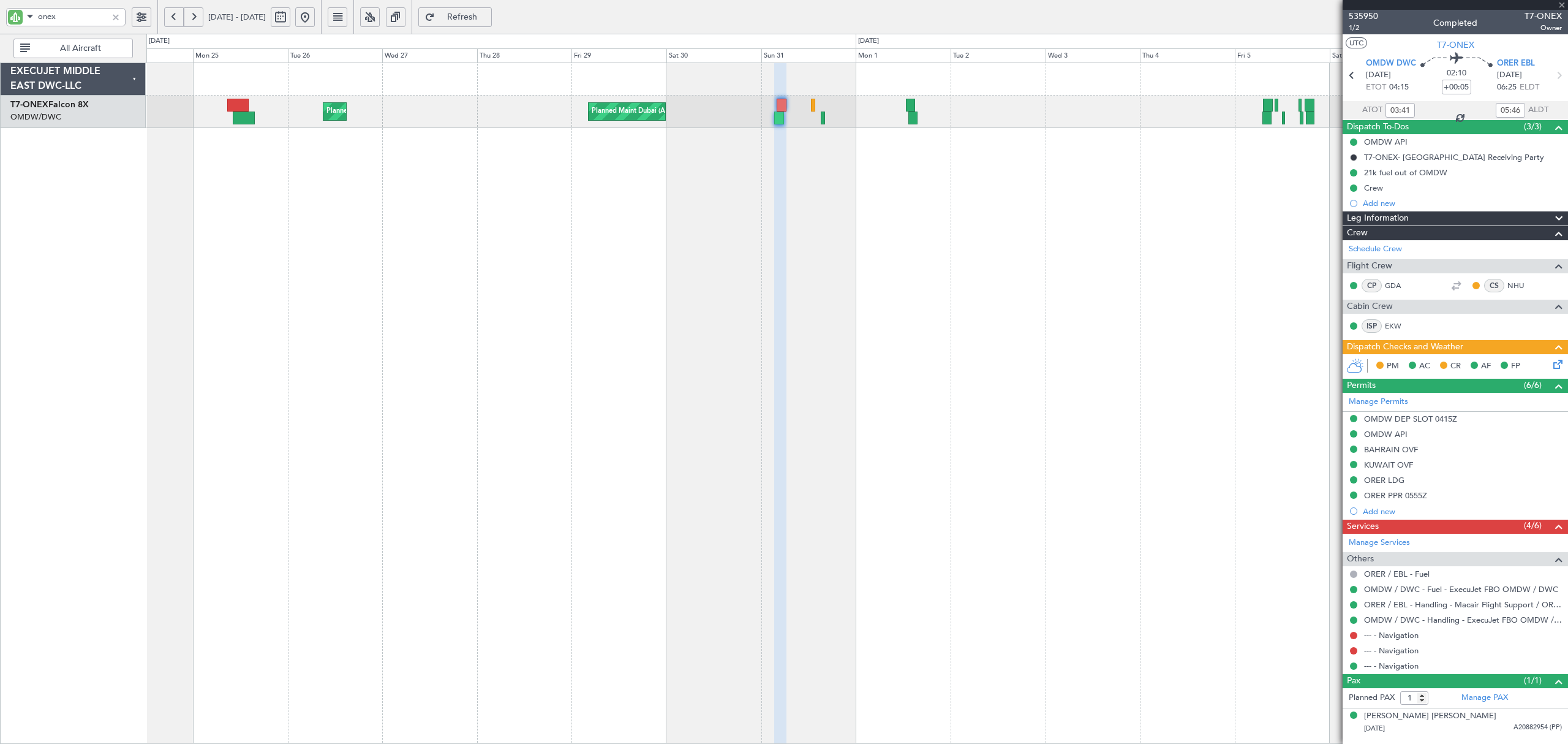
type input "+00:10"
type input "15:22"
type input "16:05"
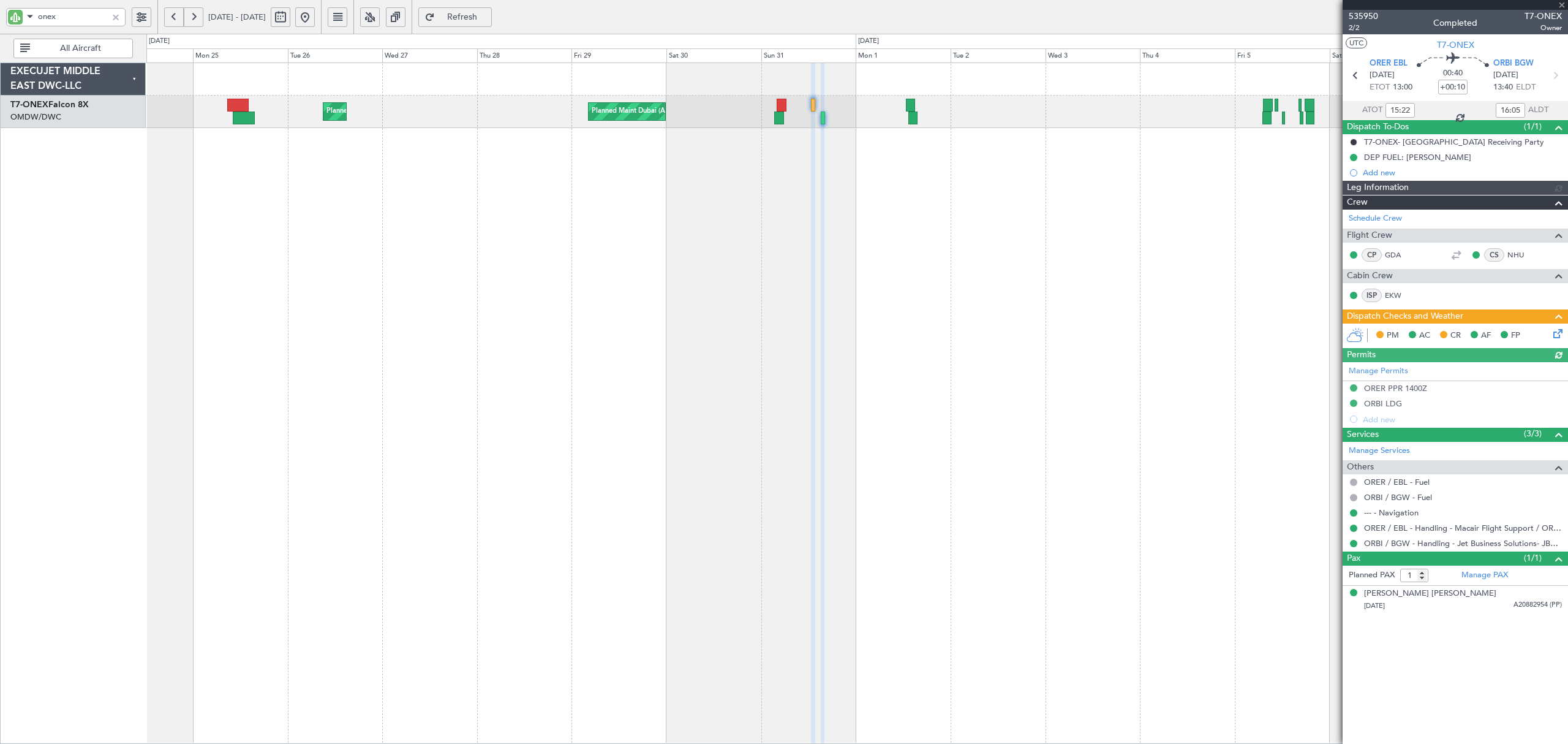
type input "[PERSON_NAME] (ANI)"
type input "7149"
click at [120, 16] on div at bounding box center [116, 16] width 14 height 14
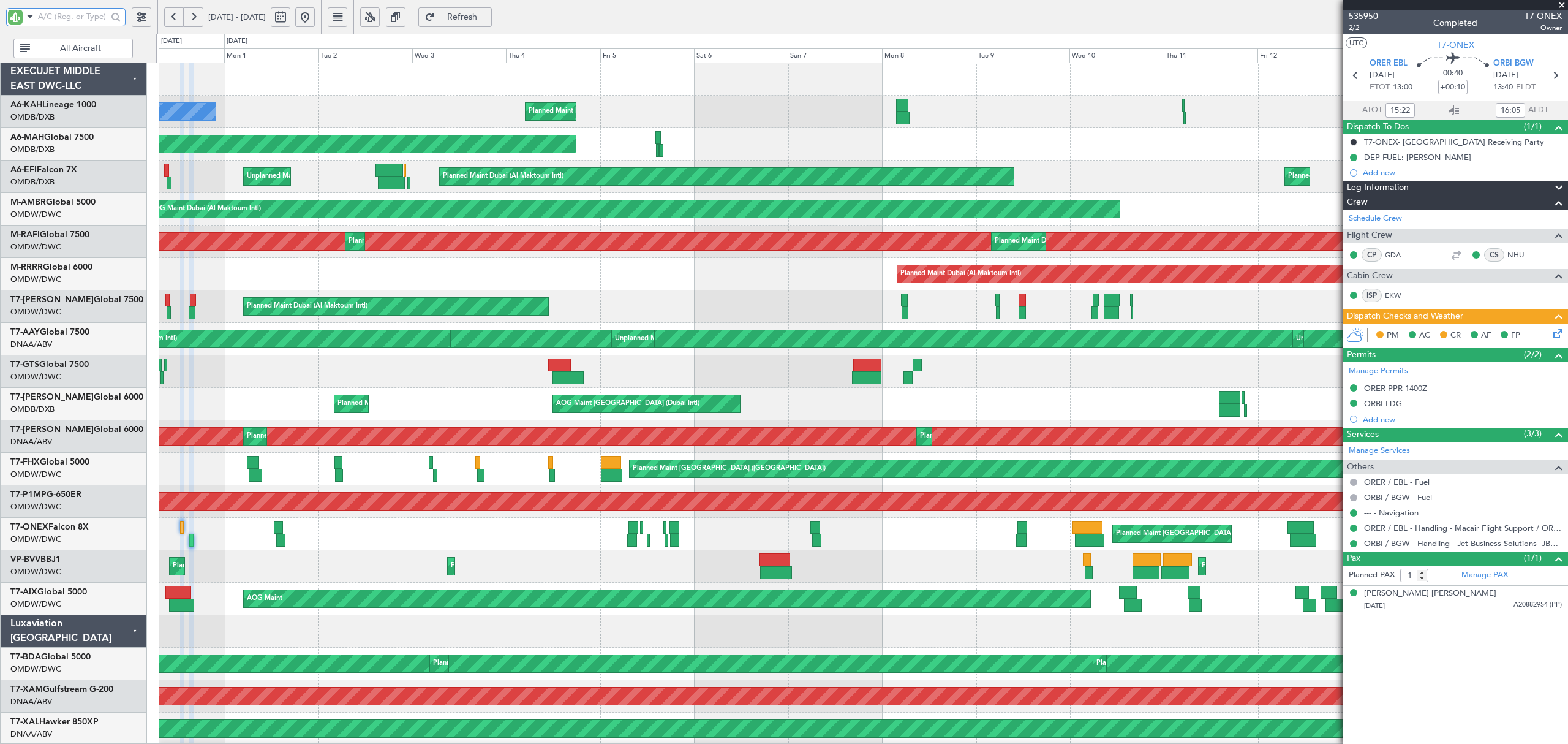
click at [245, 475] on div "Planned Maint Dubai (Al Maktoum Intl) No Crew Planned Maint [GEOGRAPHIC_DATA] (…" at bounding box center [862, 664] width 1408 height 1202
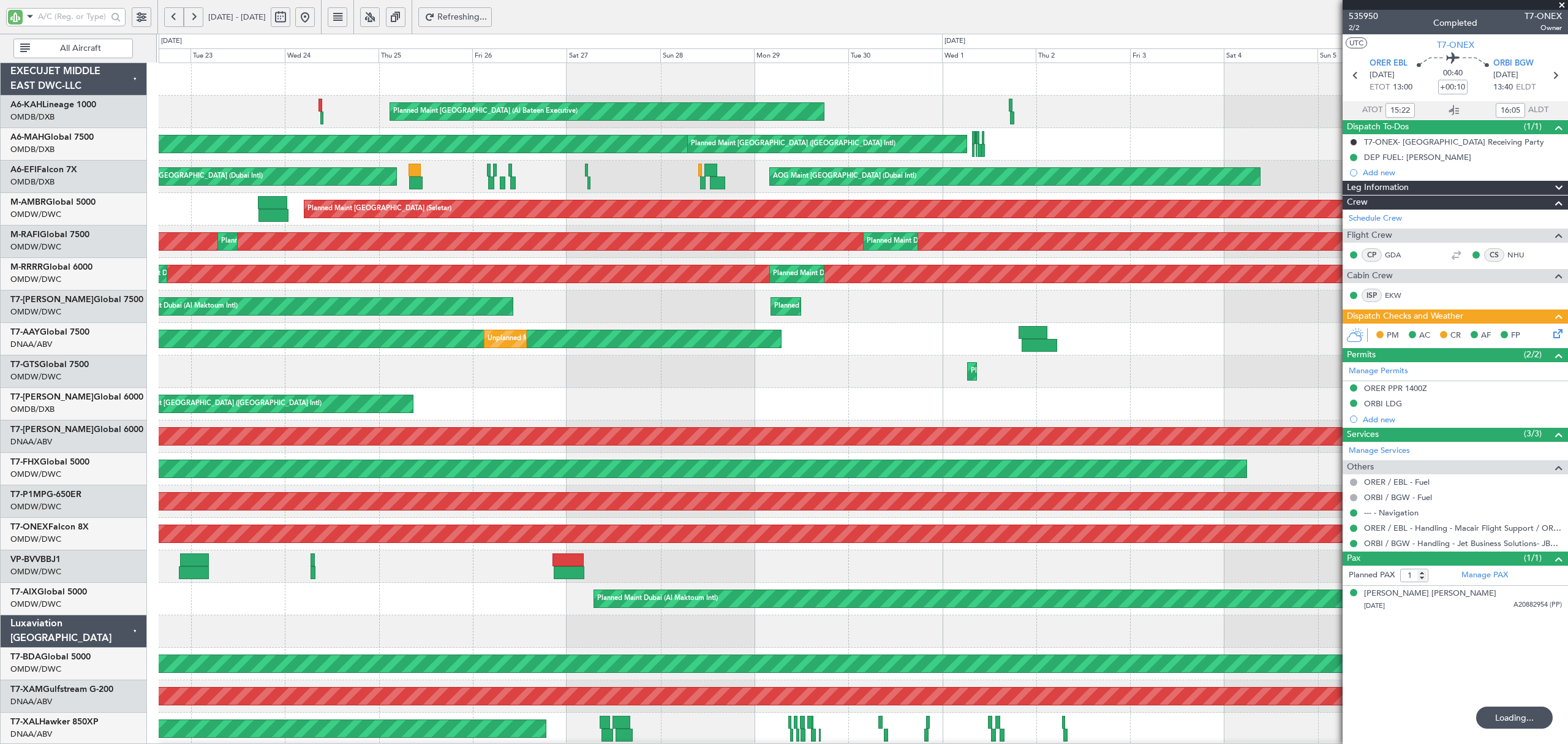
click at [315, 21] on button at bounding box center [305, 17] width 20 height 20
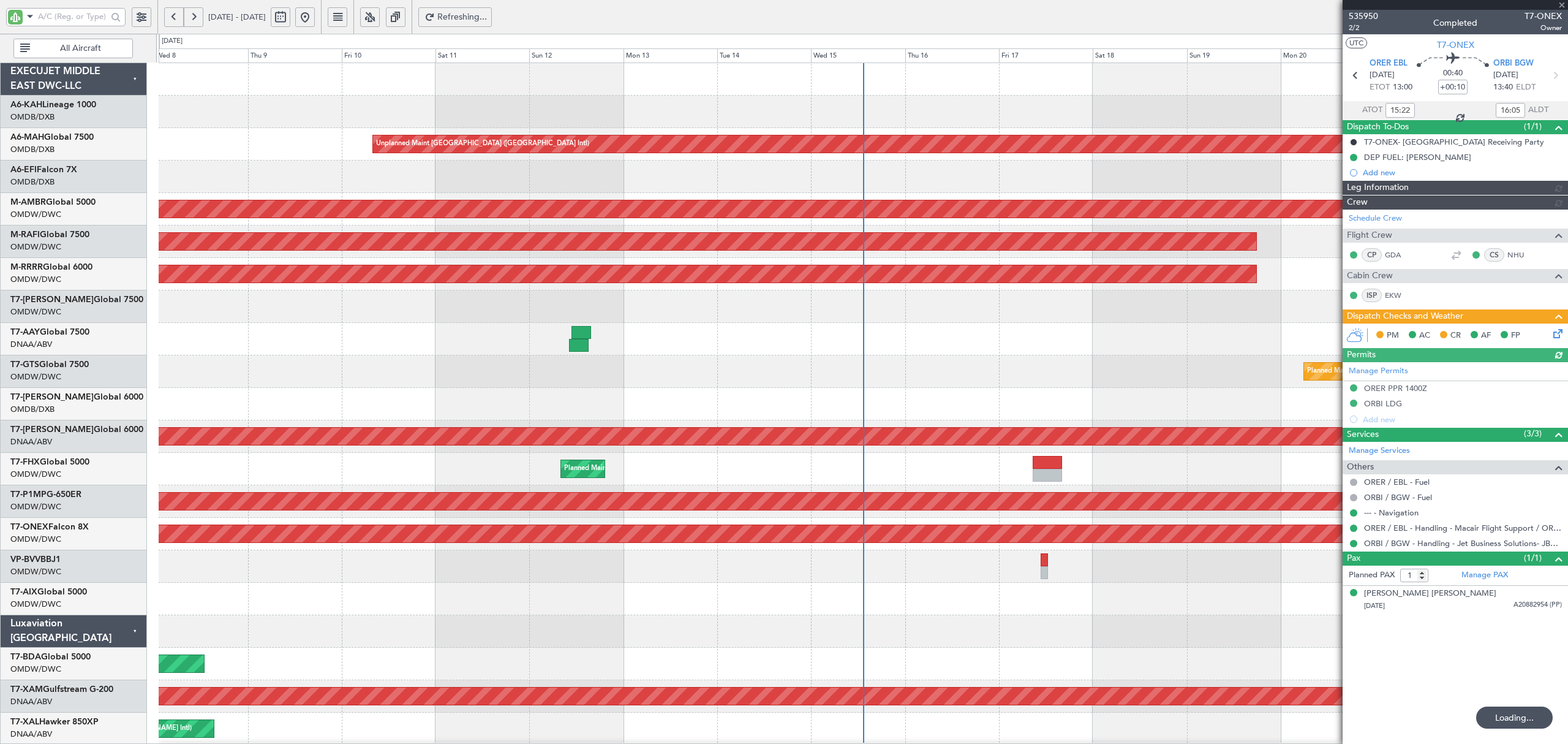
type input "[PERSON_NAME] (ANI)"
type input "7149"
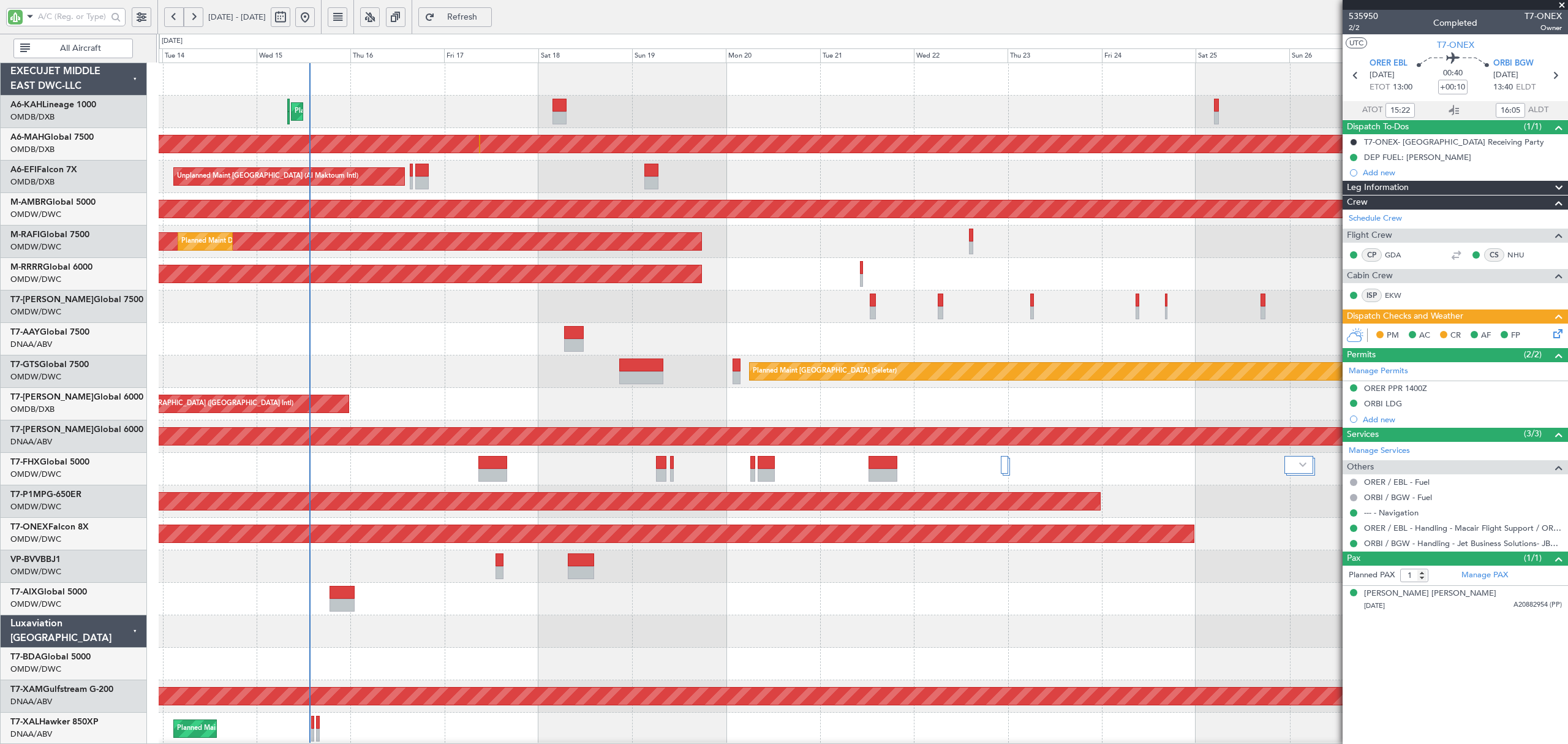
type input "[PERSON_NAME] (ANI)"
type input "7149"
type input "[PERSON_NAME] (ANI)"
type input "7149"
type input "[PERSON_NAME] (ANI)"
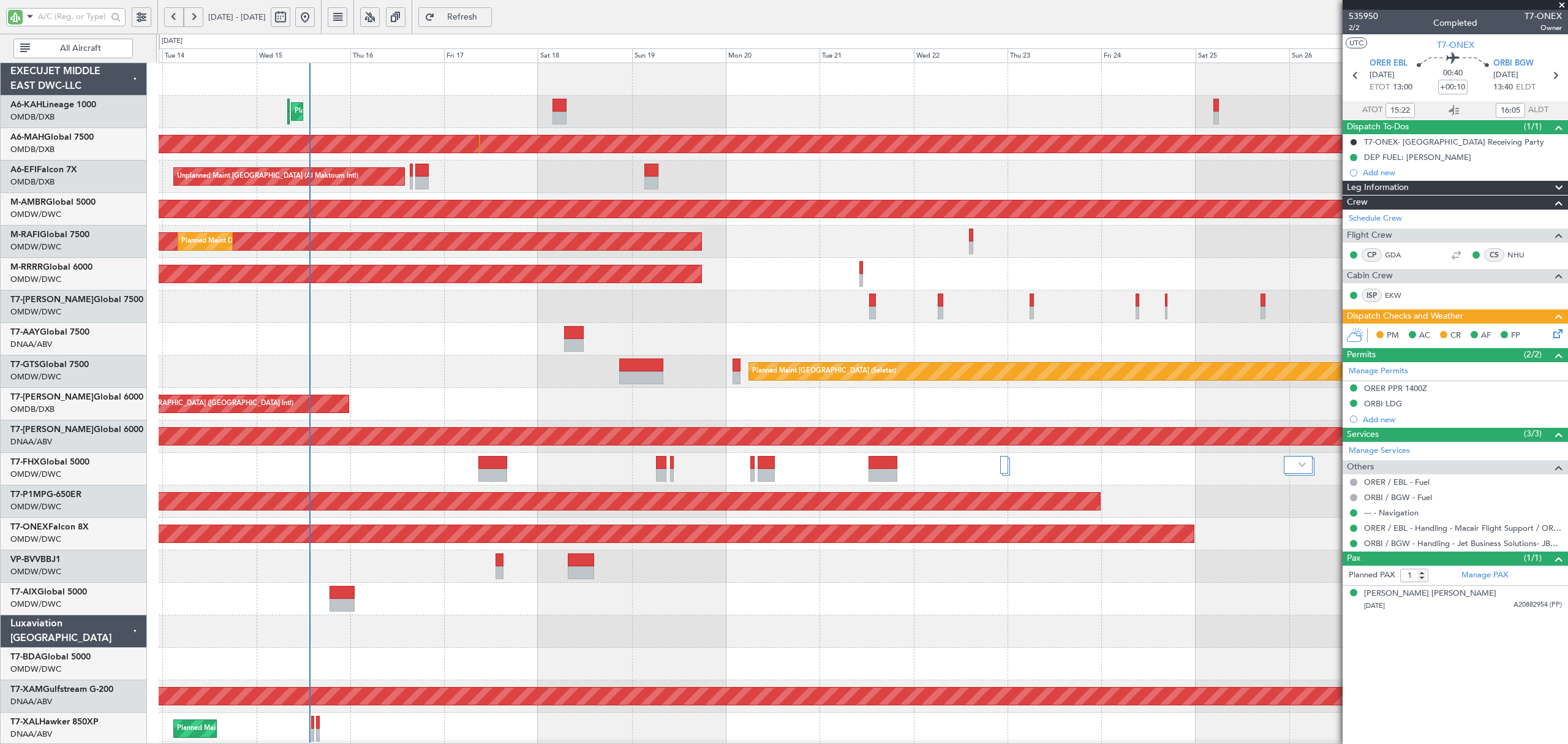
type input "7149"
type input "[PERSON_NAME] (ANI)"
type input "7149"
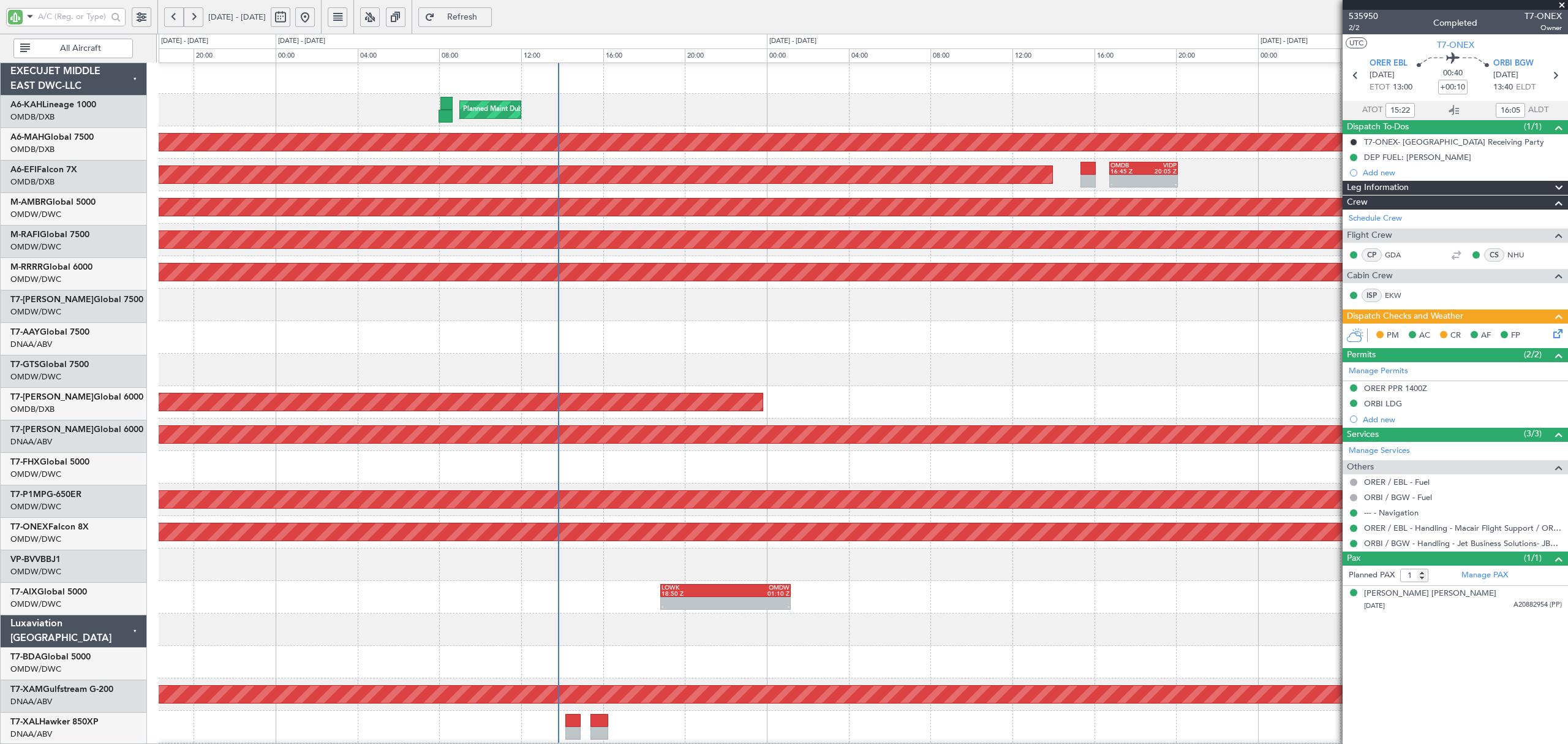
scroll to position [1, 0]
type input "[PERSON_NAME] (ANI)"
type input "7149"
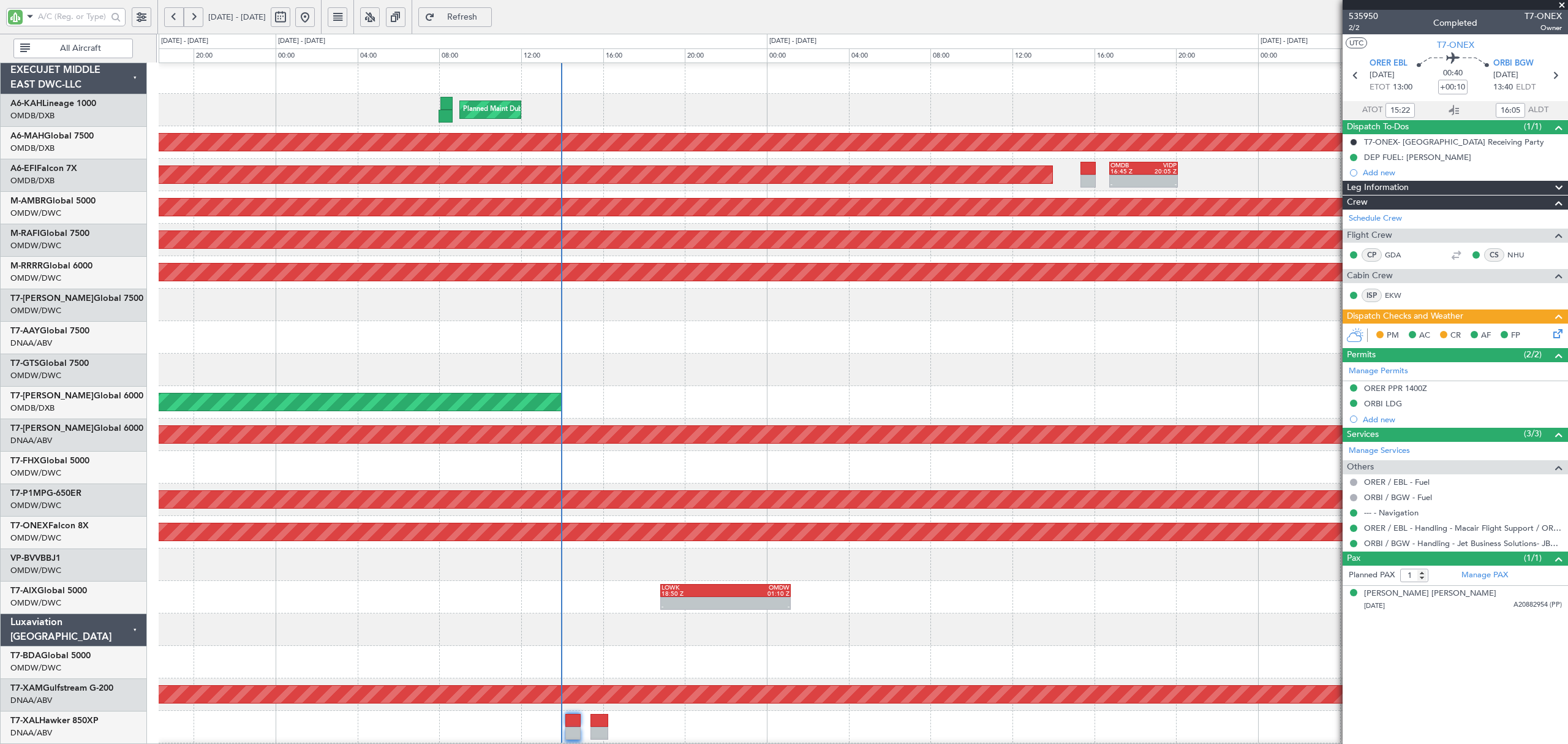
type input "[PERSON_NAME] (ANI)"
type input "7149"
type input "[PERSON_NAME] (ANI)"
type input "7149"
